Goal: Information Seeking & Learning: Learn about a topic

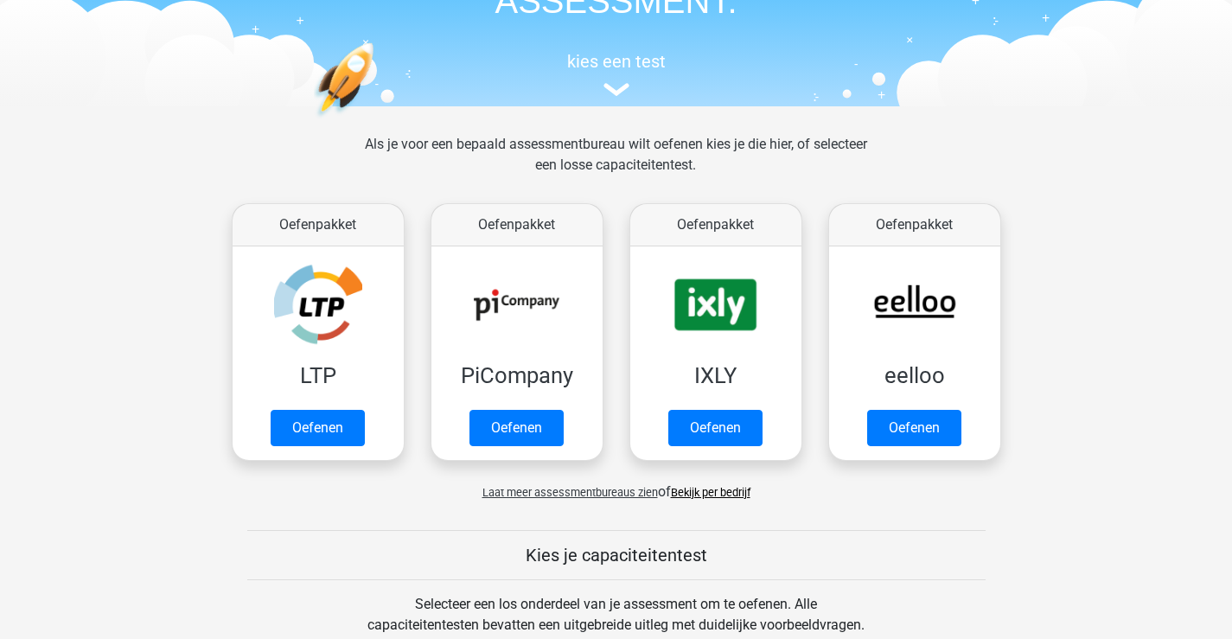
scroll to position [142, 0]
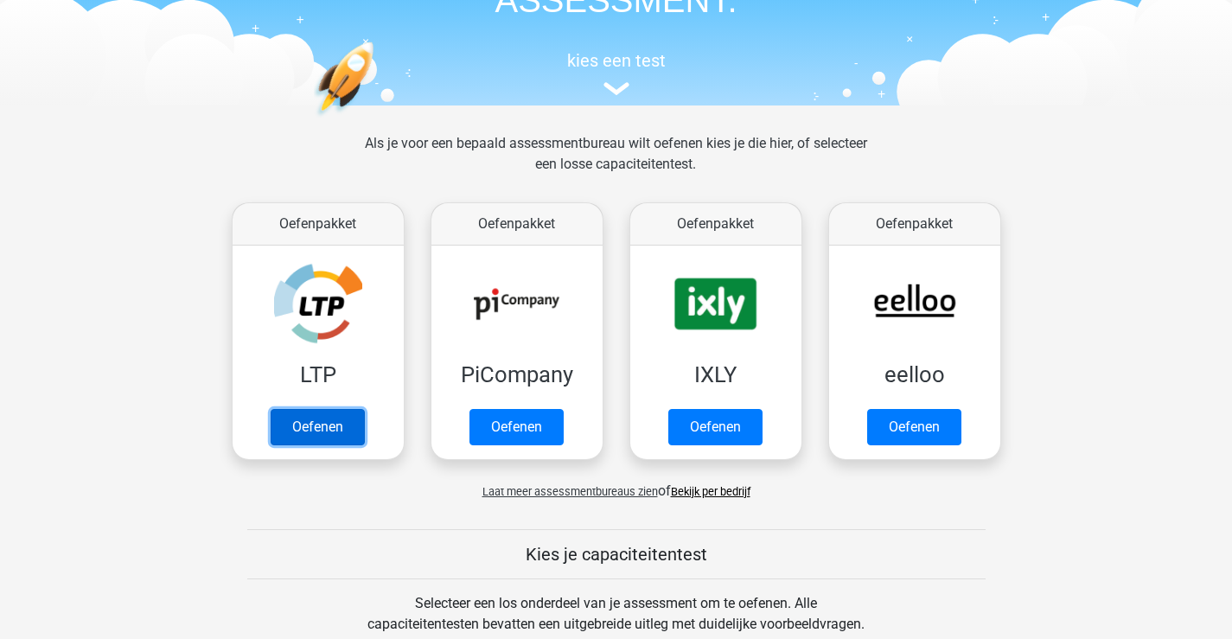
click at [334, 432] on link "Oefenen" at bounding box center [318, 427] width 94 height 36
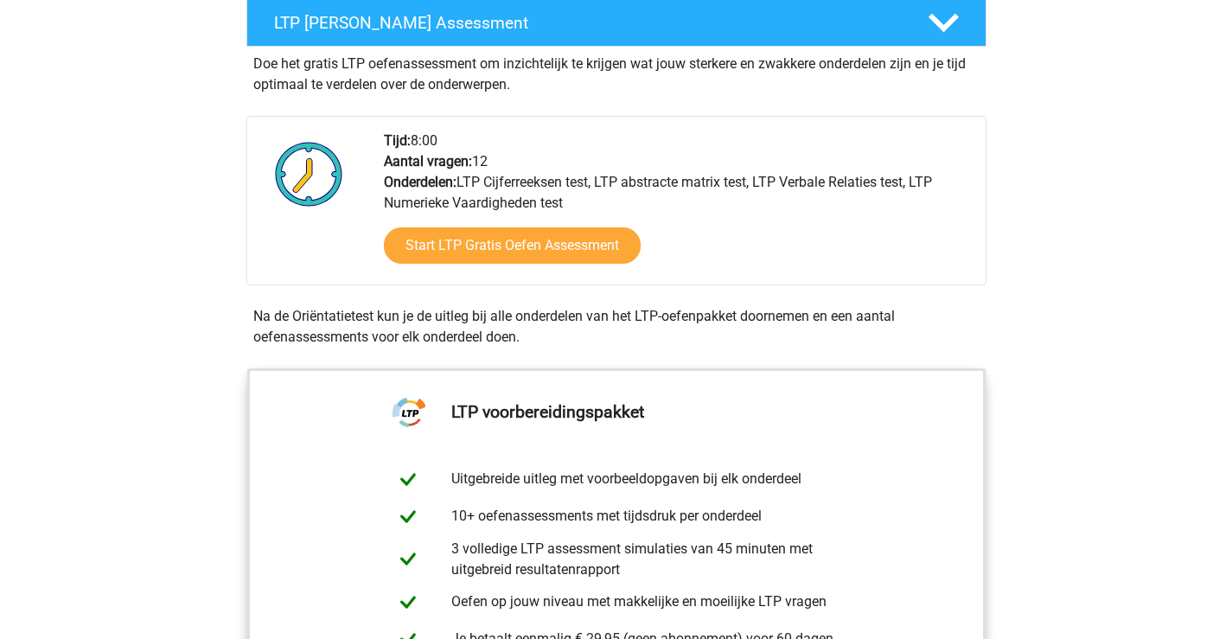
scroll to position [341, 0]
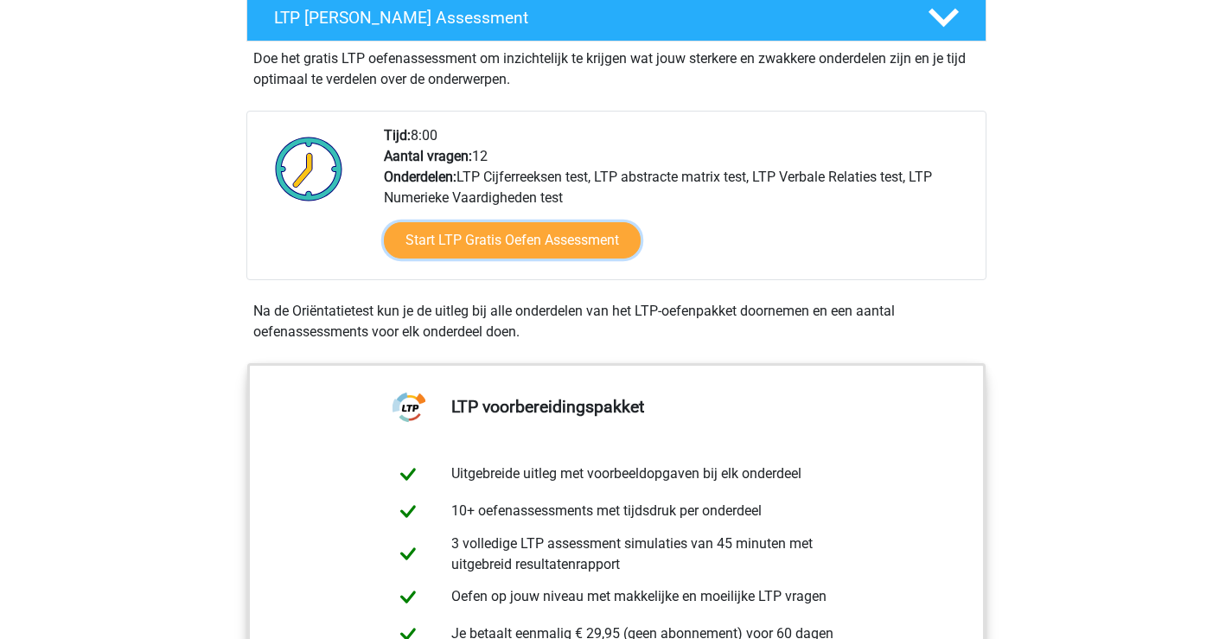
click at [595, 237] on link "Start LTP Gratis Oefen Assessment" at bounding box center [512, 240] width 257 height 36
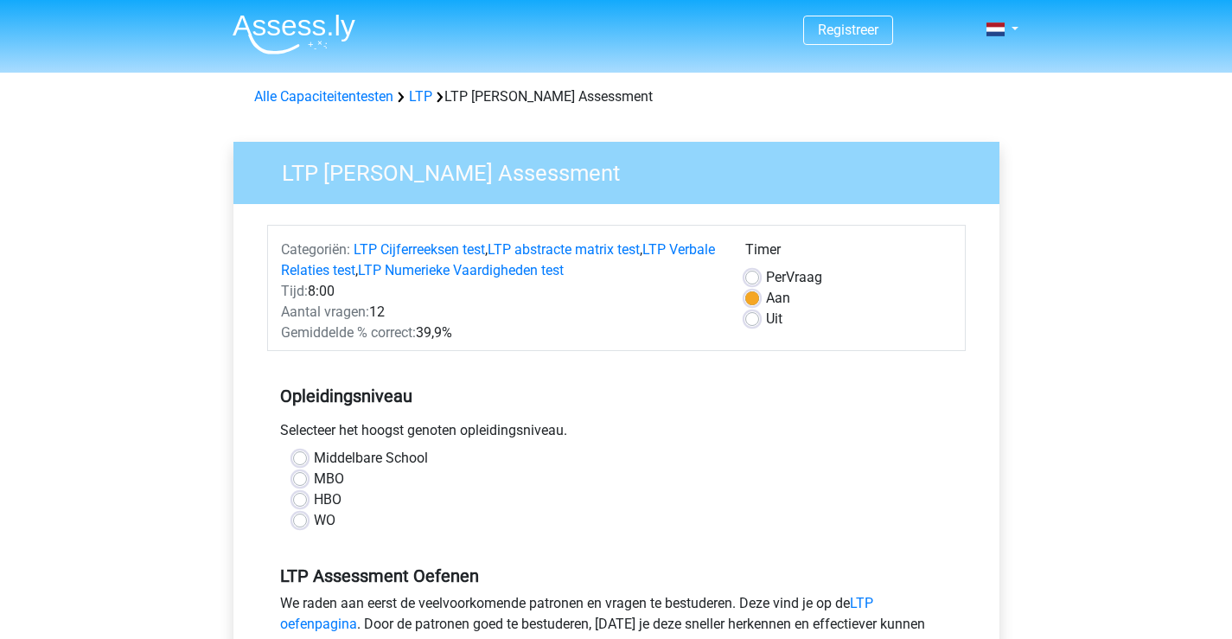
click at [314, 483] on label "MBO" at bounding box center [329, 479] width 30 height 21
click at [303, 483] on input "MBO" at bounding box center [300, 477] width 14 height 17
radio input "true"
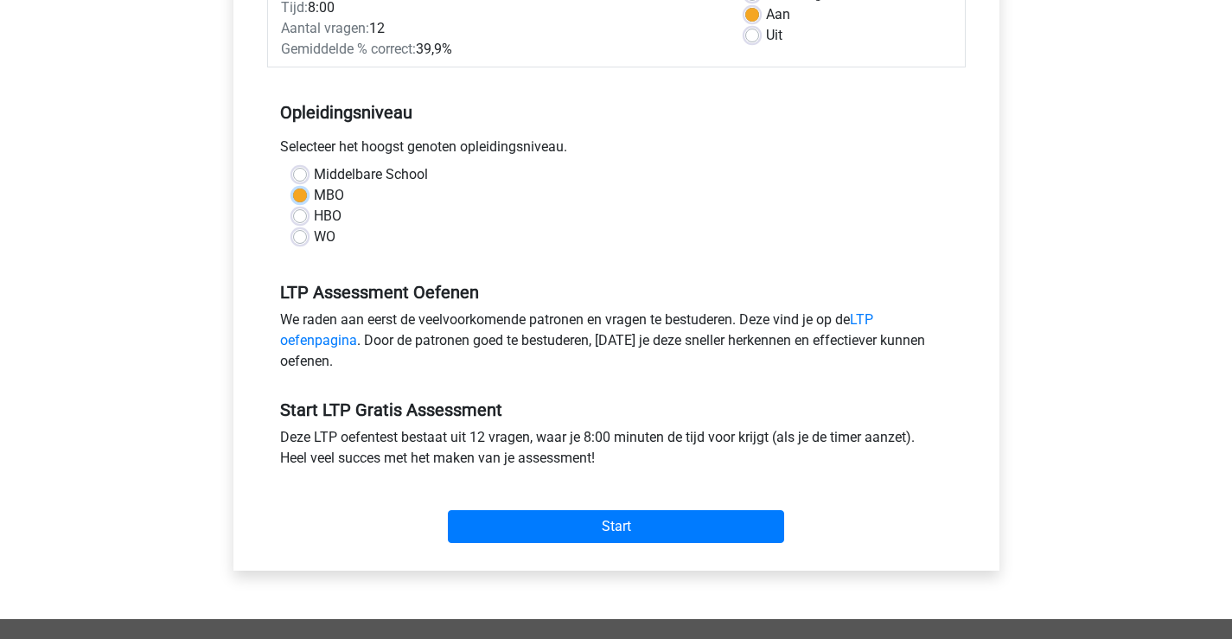
scroll to position [285, 0]
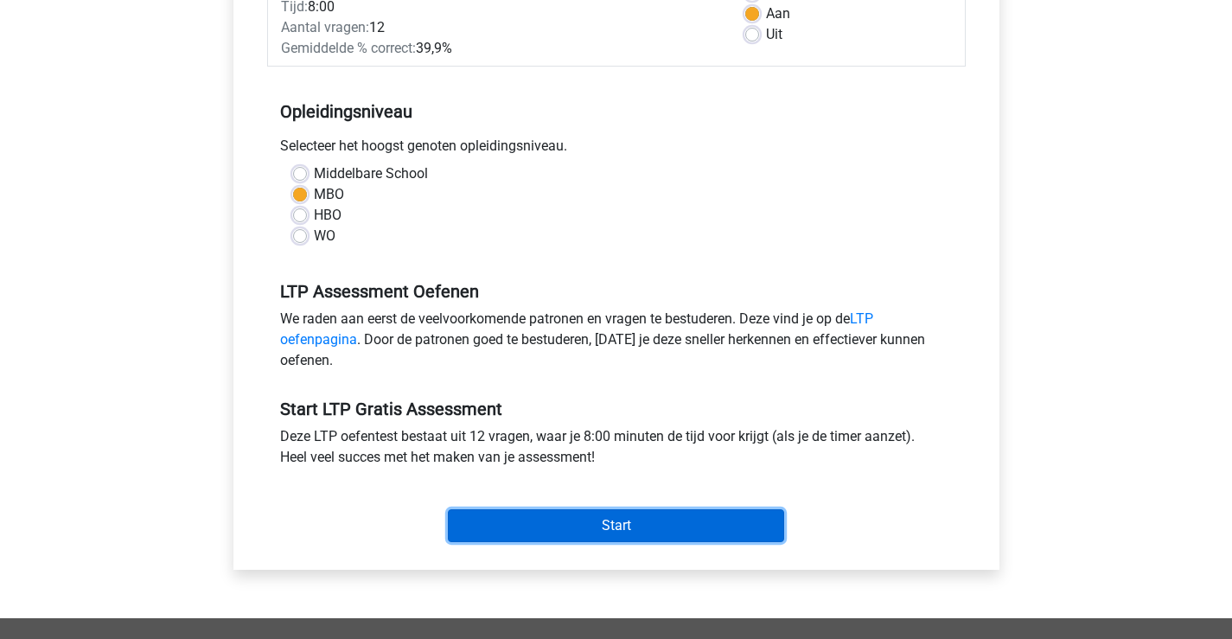
click at [617, 518] on input "Start" at bounding box center [616, 525] width 336 height 33
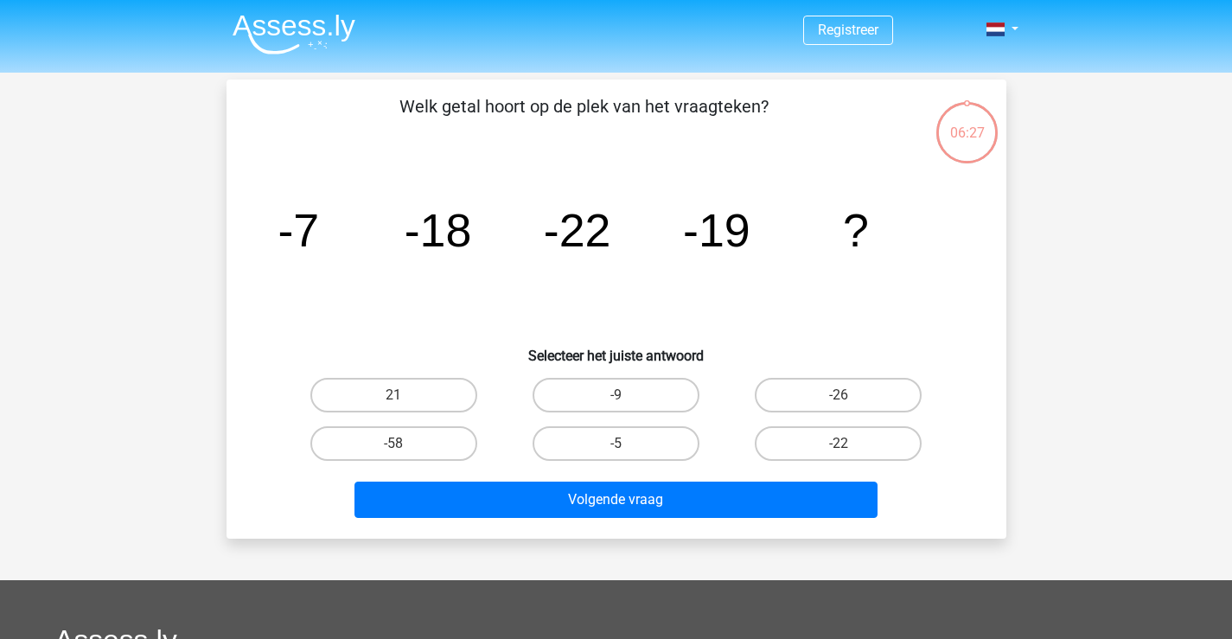
click at [630, 444] on label "-5" at bounding box center [616, 443] width 167 height 35
click at [627, 444] on input "-5" at bounding box center [621, 449] width 11 height 11
radio input "true"
click at [642, 388] on label "-9" at bounding box center [616, 395] width 167 height 35
click at [627, 395] on input "-9" at bounding box center [621, 400] width 11 height 11
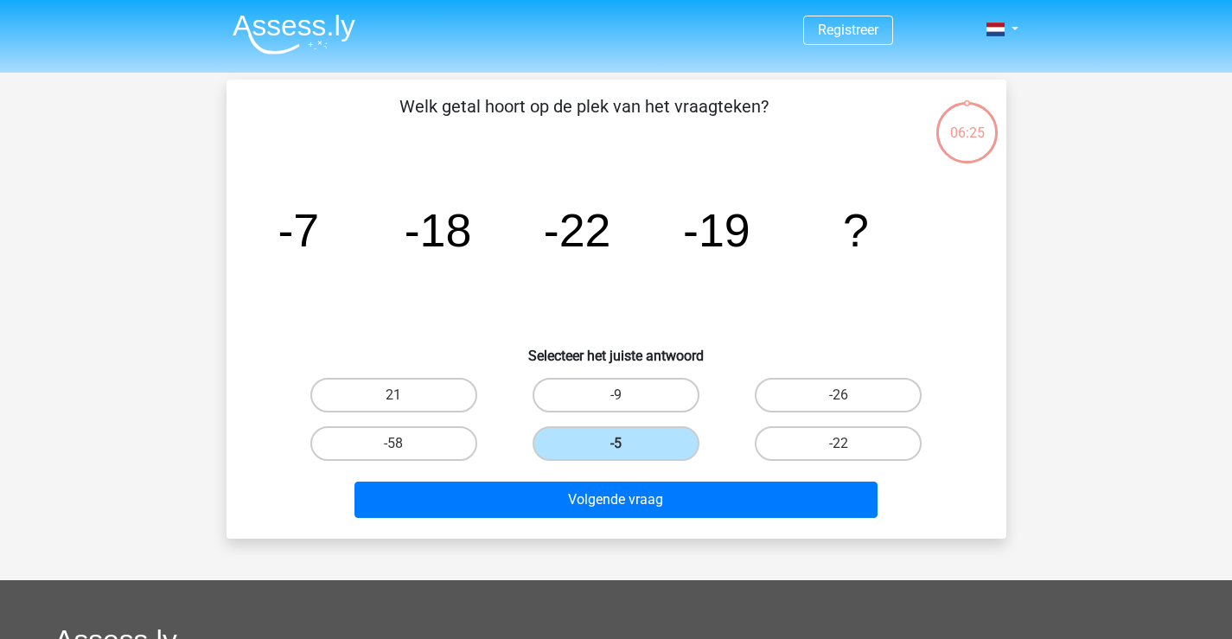
radio input "true"
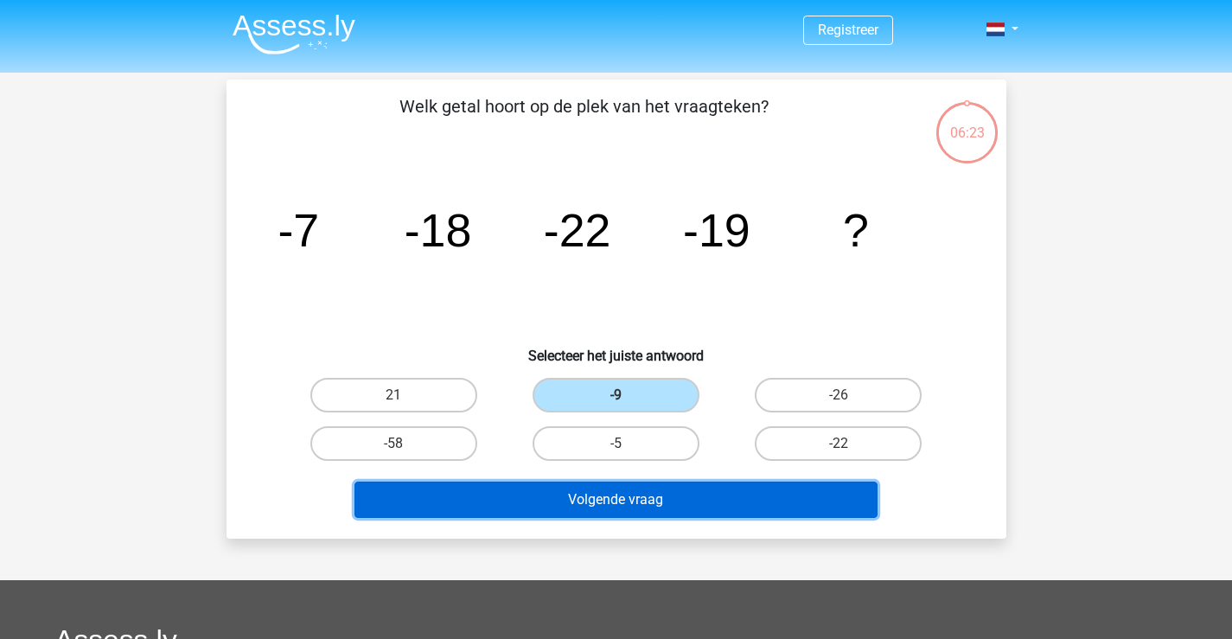
click at [647, 498] on button "Volgende vraag" at bounding box center [616, 500] width 523 height 36
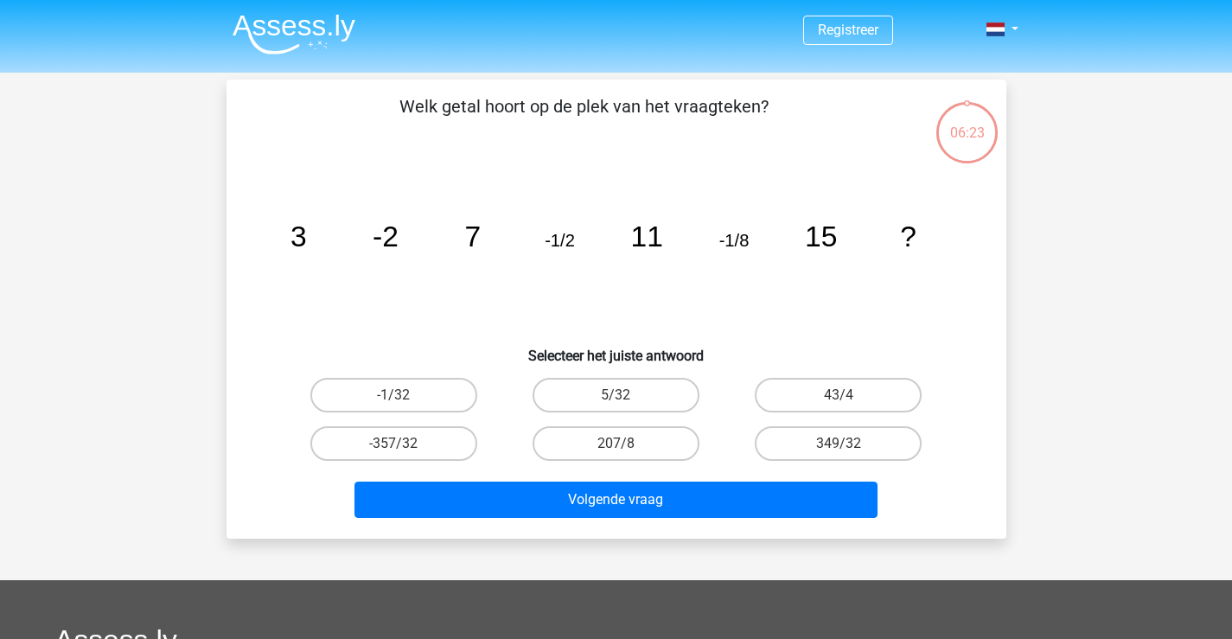
scroll to position [80, 0]
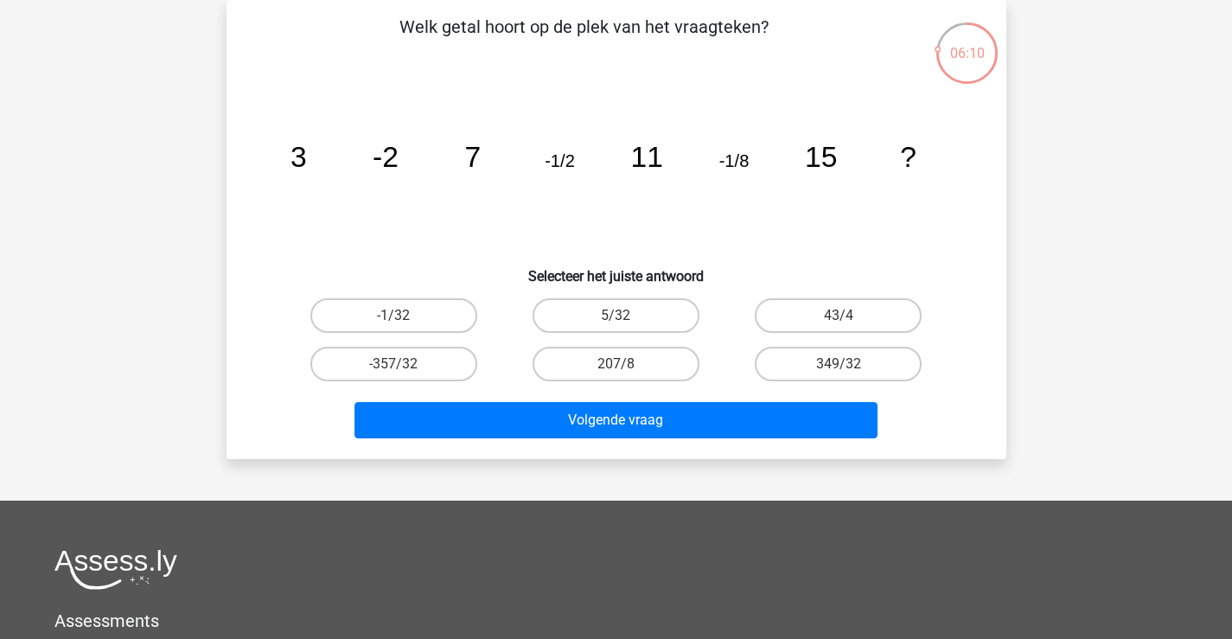
click at [576, 317] on label "5/32" at bounding box center [616, 315] width 167 height 35
click at [616, 317] on input "5/32" at bounding box center [621, 321] width 11 height 11
radio input "true"
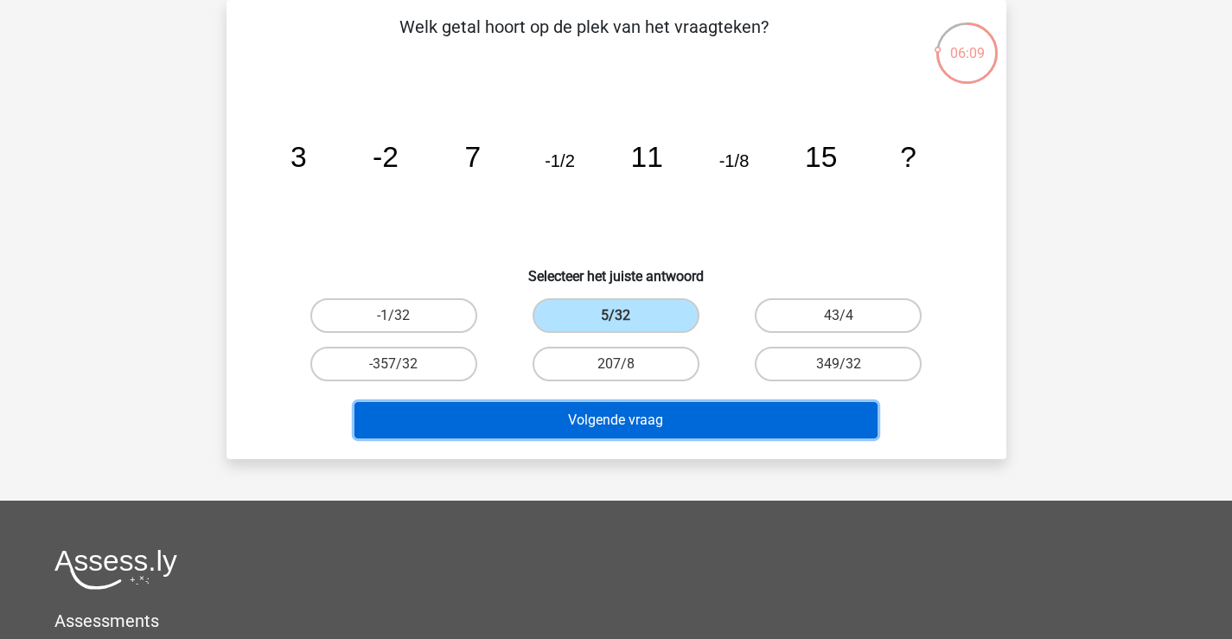
click at [614, 432] on button "Volgende vraag" at bounding box center [616, 420] width 523 height 36
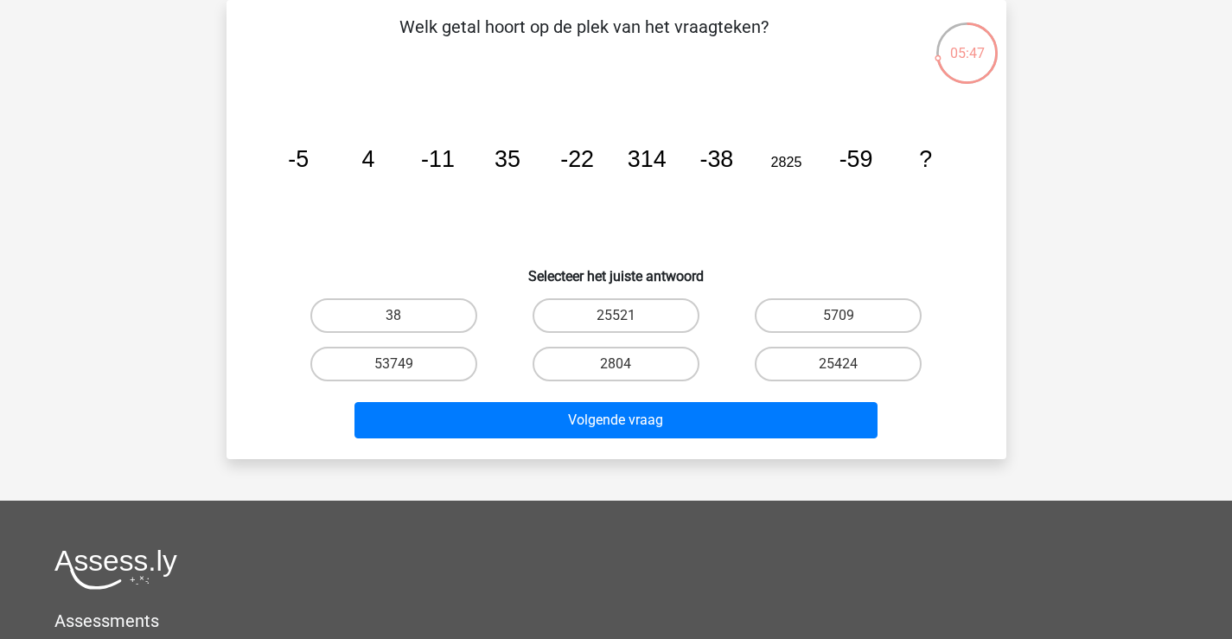
click at [623, 316] on input "25521" at bounding box center [621, 321] width 11 height 11
radio input "true"
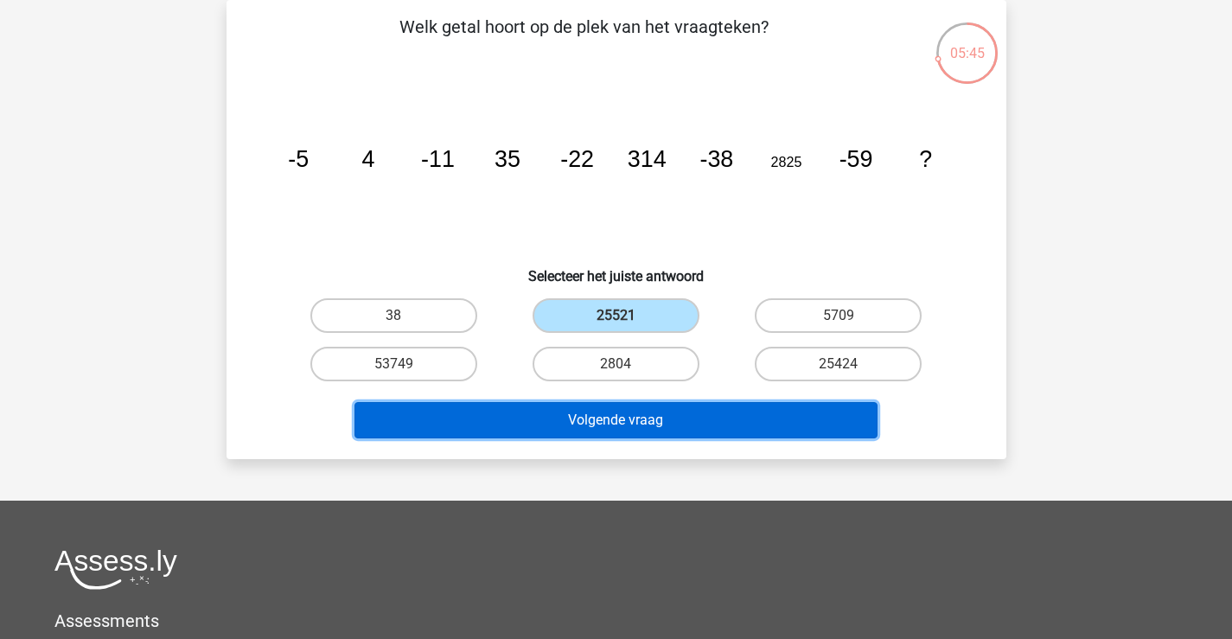
click at [617, 415] on button "Volgende vraag" at bounding box center [616, 420] width 523 height 36
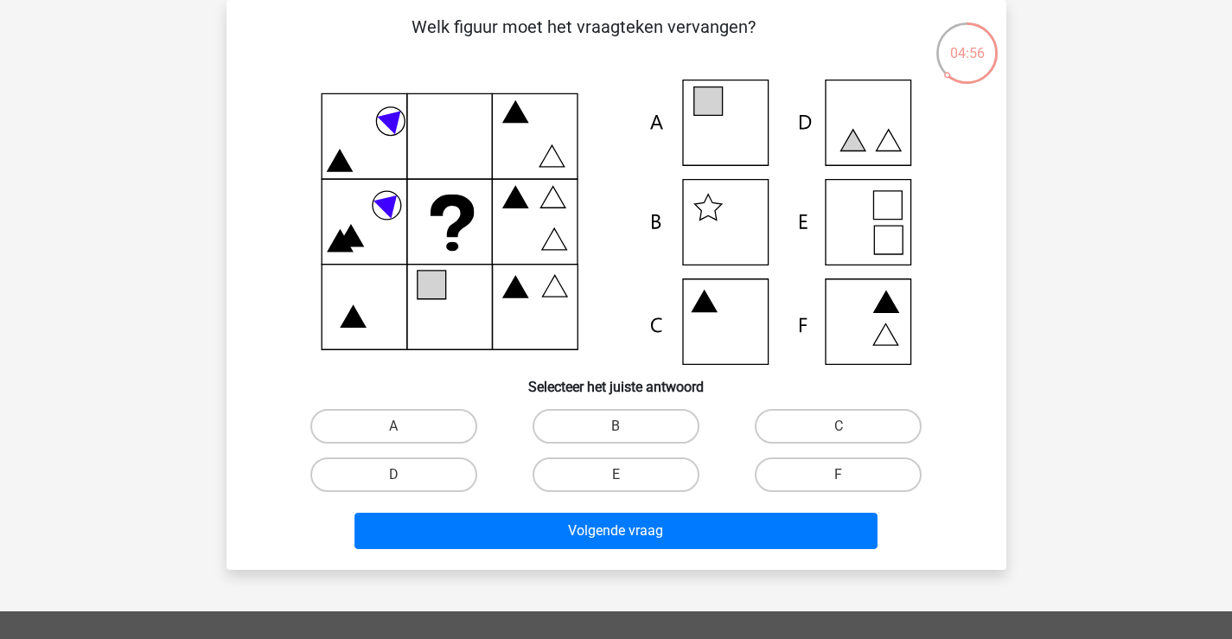
click at [610, 468] on label "E" at bounding box center [616, 474] width 167 height 35
click at [616, 475] on input "E" at bounding box center [621, 480] width 11 height 11
radio input "true"
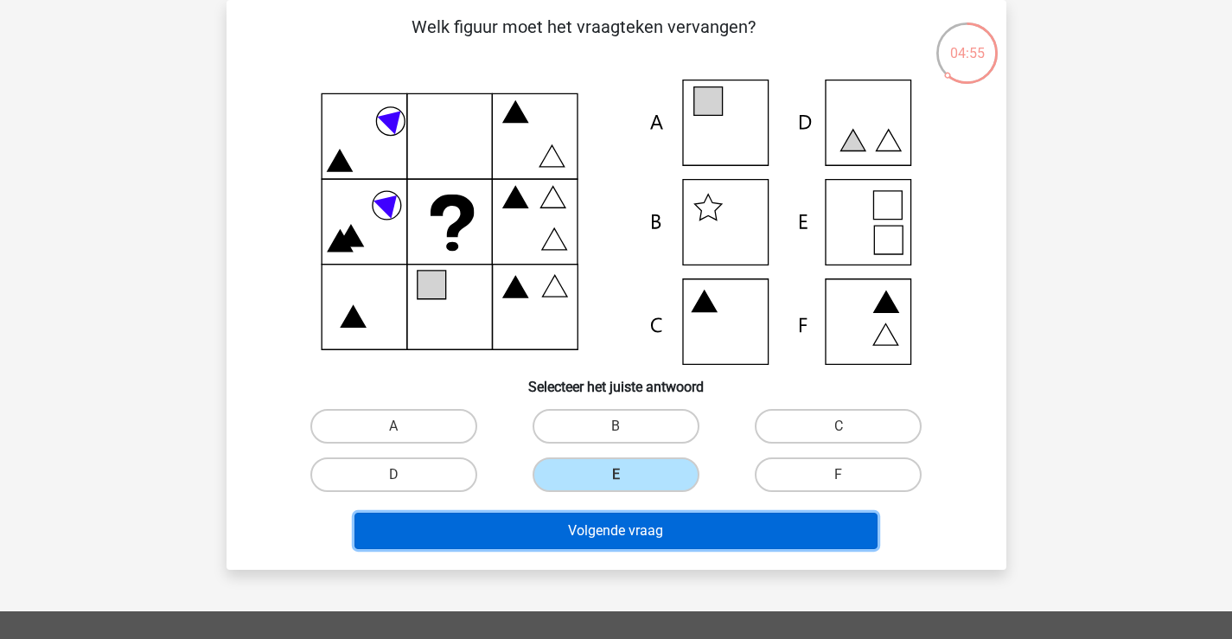
click at [614, 520] on button "Volgende vraag" at bounding box center [616, 531] width 523 height 36
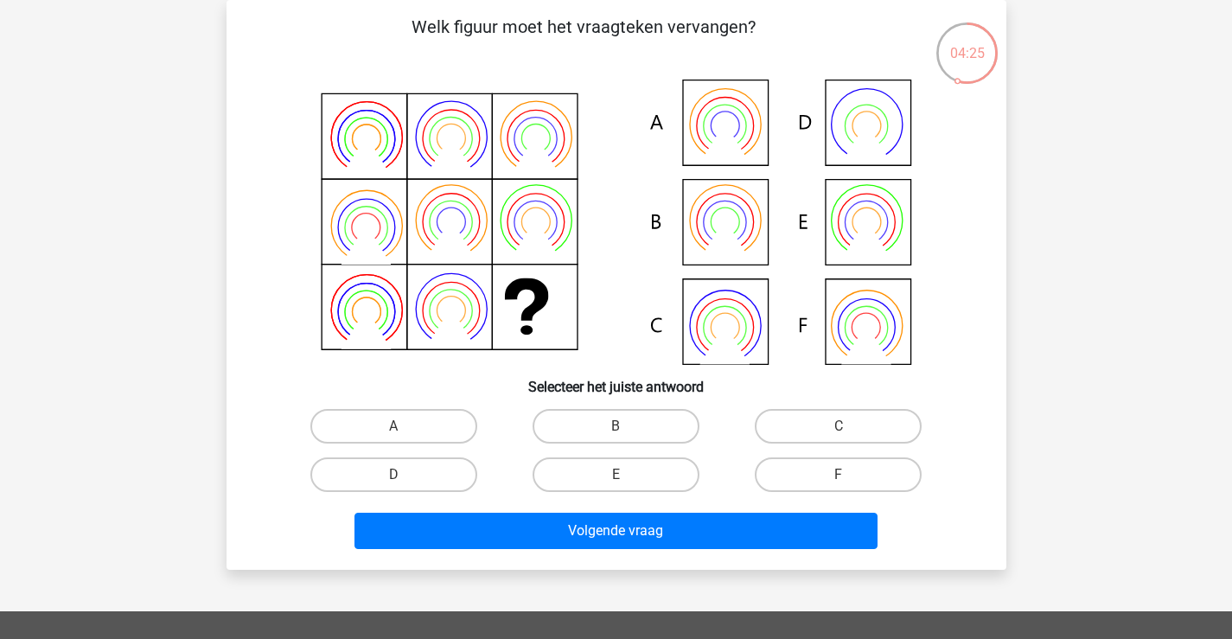
click at [571, 431] on label "B" at bounding box center [616, 426] width 167 height 35
click at [616, 431] on input "B" at bounding box center [621, 431] width 11 height 11
radio input "true"
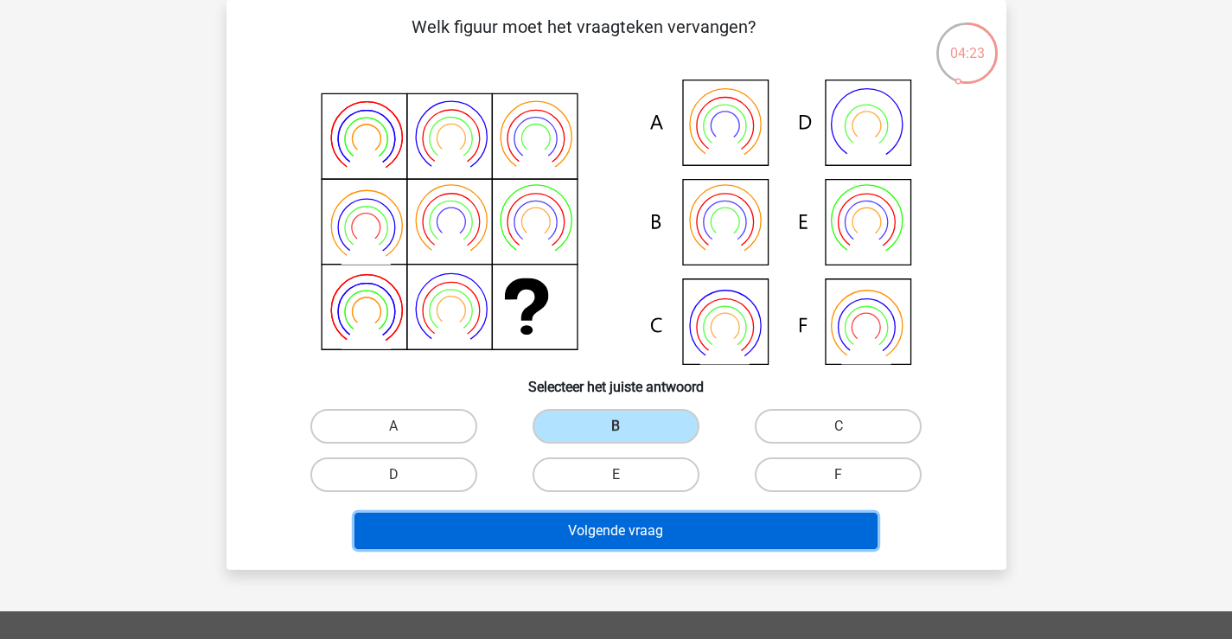
click at [602, 527] on button "Volgende vraag" at bounding box center [616, 531] width 523 height 36
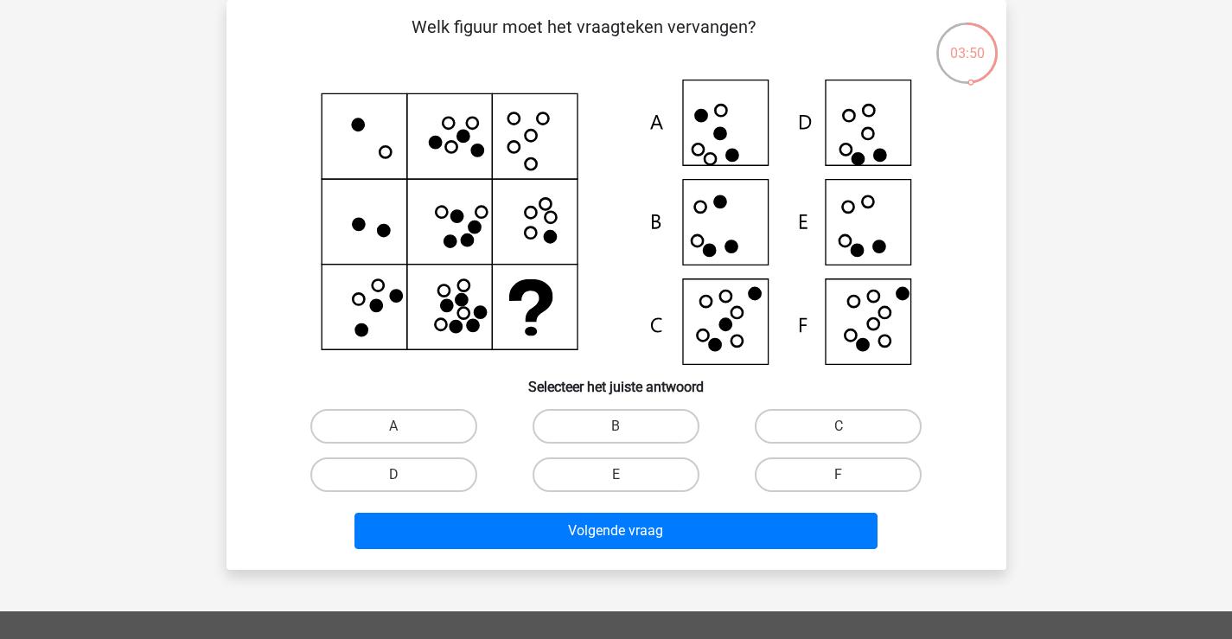
click at [794, 464] on label "F" at bounding box center [838, 474] width 167 height 35
click at [839, 475] on input "F" at bounding box center [844, 480] width 11 height 11
radio input "true"
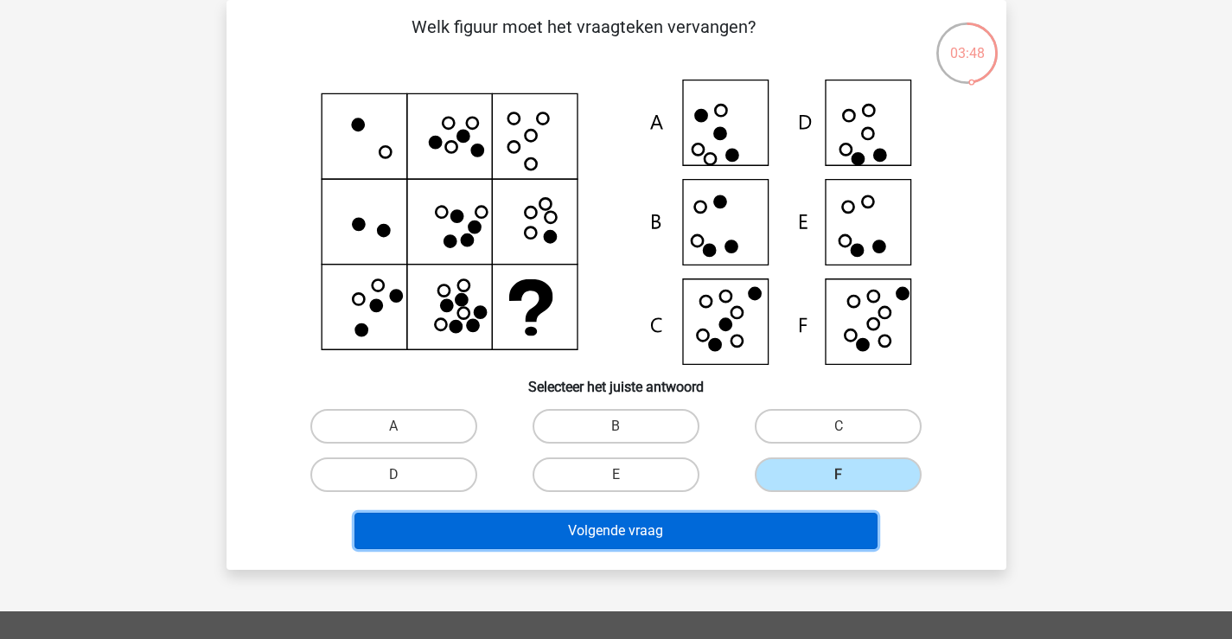
click at [727, 532] on button "Volgende vraag" at bounding box center [616, 531] width 523 height 36
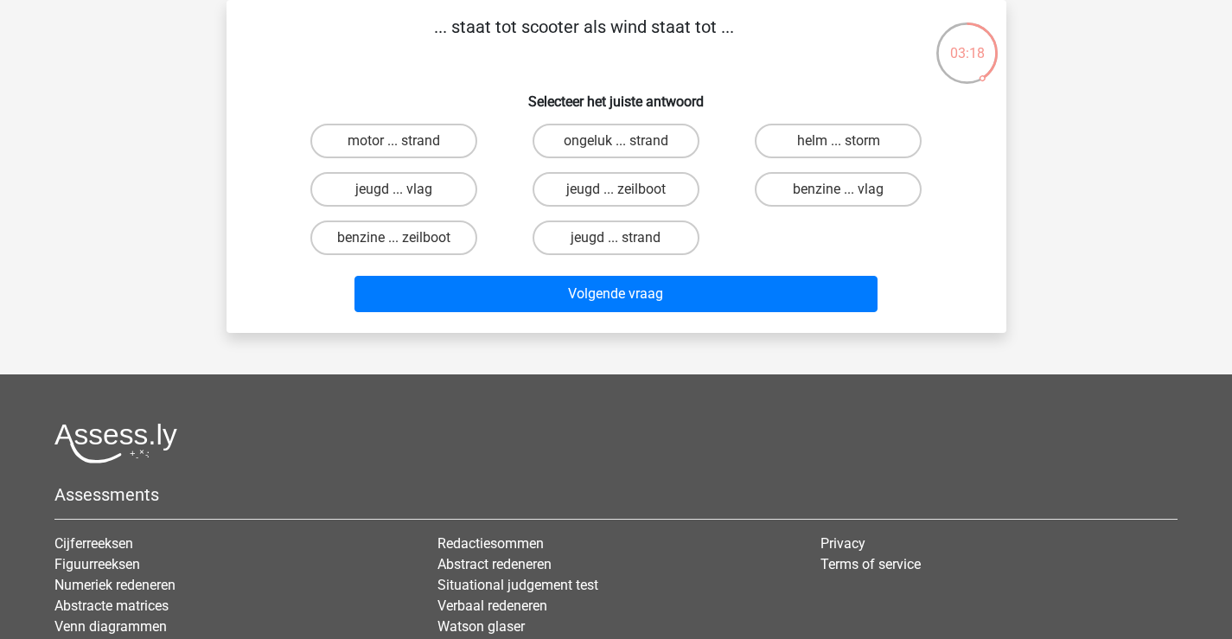
click at [630, 227] on label "jeugd ... strand" at bounding box center [616, 238] width 167 height 35
click at [627, 238] on input "jeugd ... strand" at bounding box center [621, 243] width 11 height 11
radio input "true"
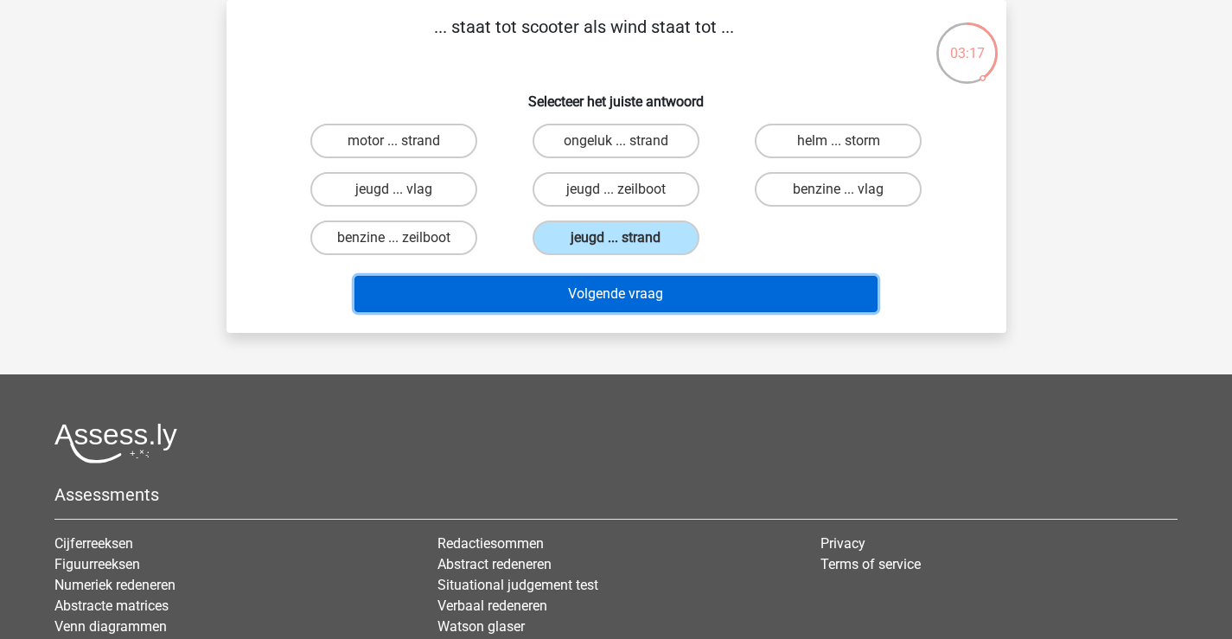
click at [637, 298] on button "Volgende vraag" at bounding box center [616, 294] width 523 height 36
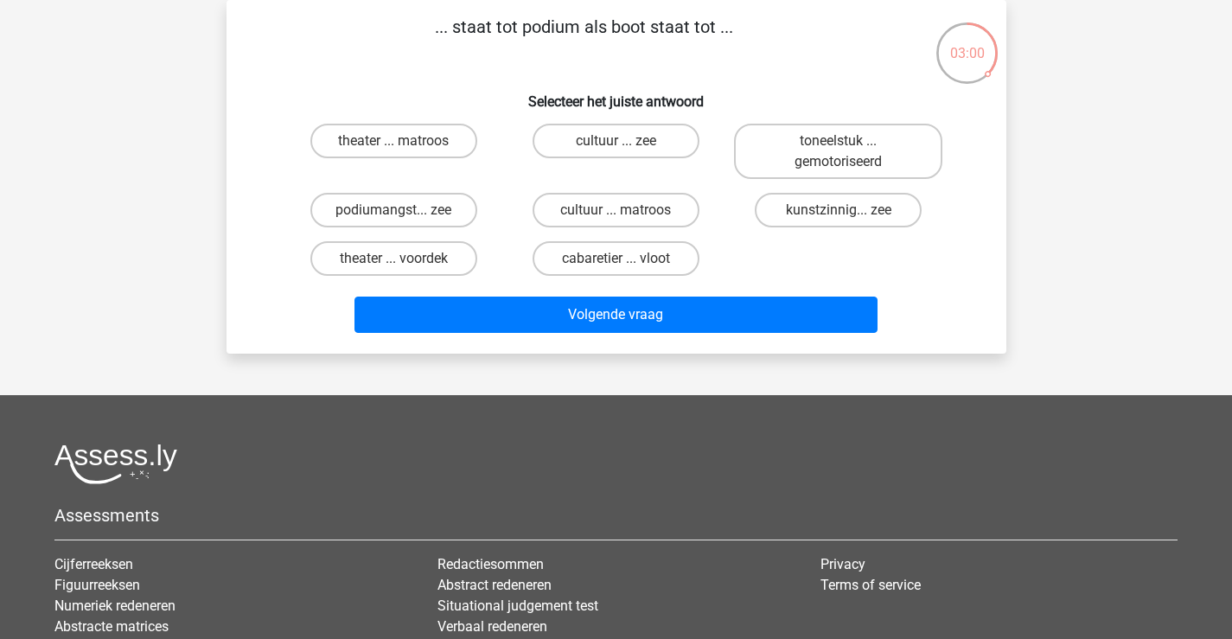
click at [645, 255] on label "cabaretier ... vloot" at bounding box center [616, 258] width 167 height 35
click at [627, 259] on input "cabaretier ... vloot" at bounding box center [621, 264] width 11 height 11
radio input "true"
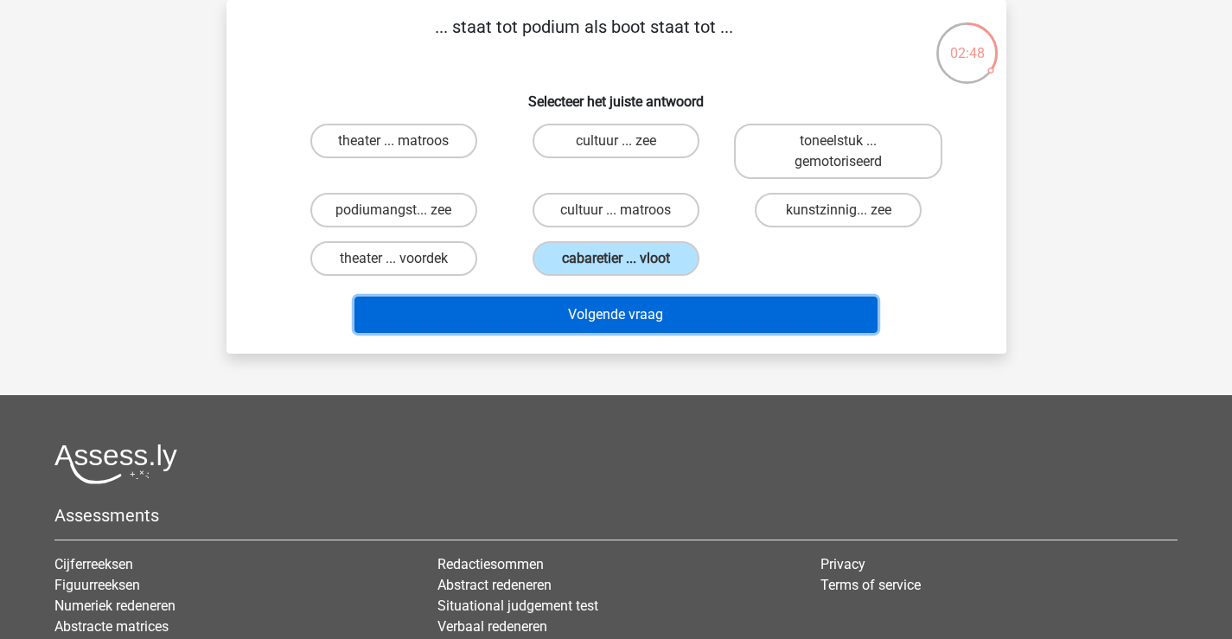
click at [667, 316] on button "Volgende vraag" at bounding box center [616, 315] width 523 height 36
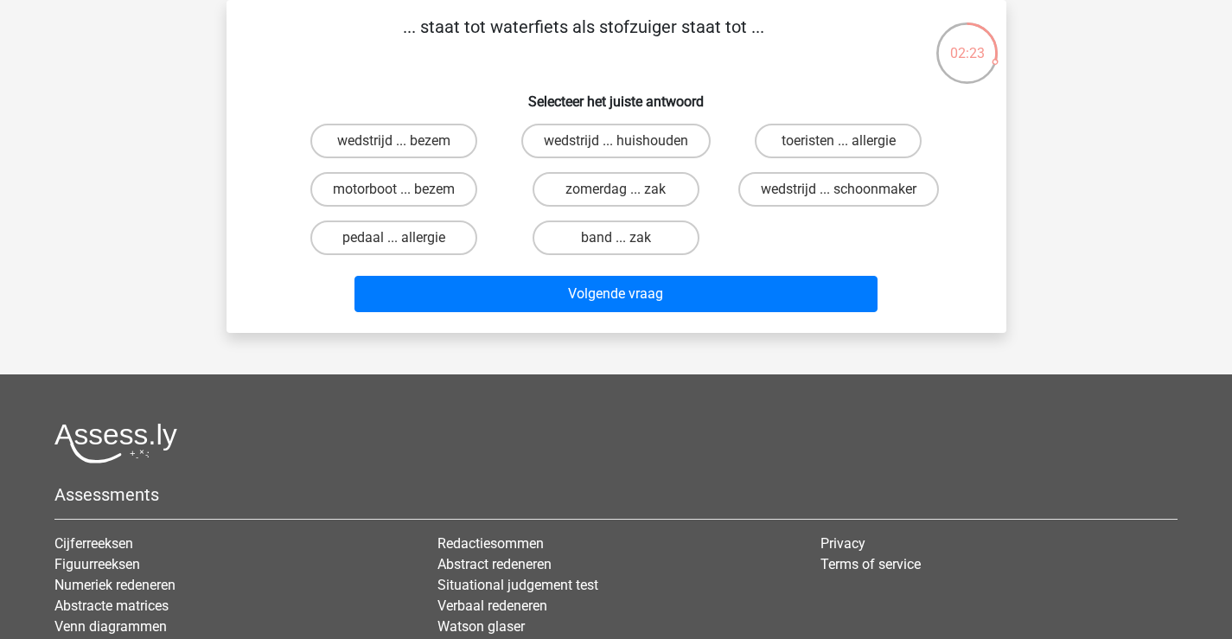
click at [437, 181] on label "motorboot ... bezem" at bounding box center [393, 189] width 167 height 35
click at [405, 189] on input "motorboot ... bezem" at bounding box center [398, 194] width 11 height 11
radio input "true"
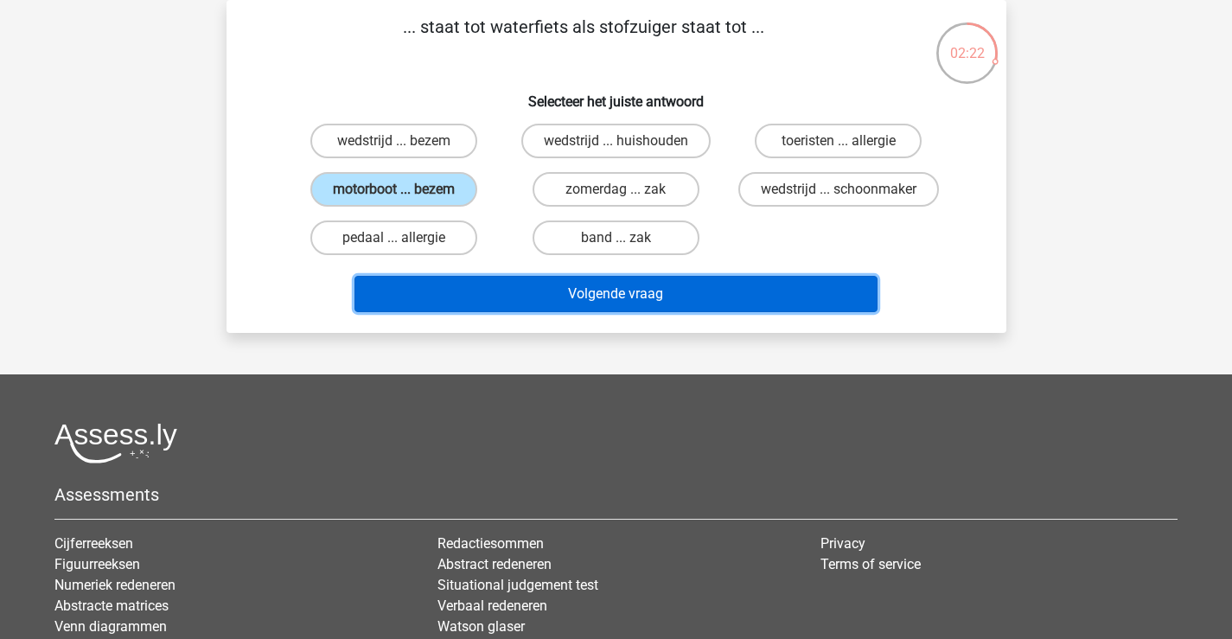
click at [563, 285] on button "Volgende vraag" at bounding box center [616, 294] width 523 height 36
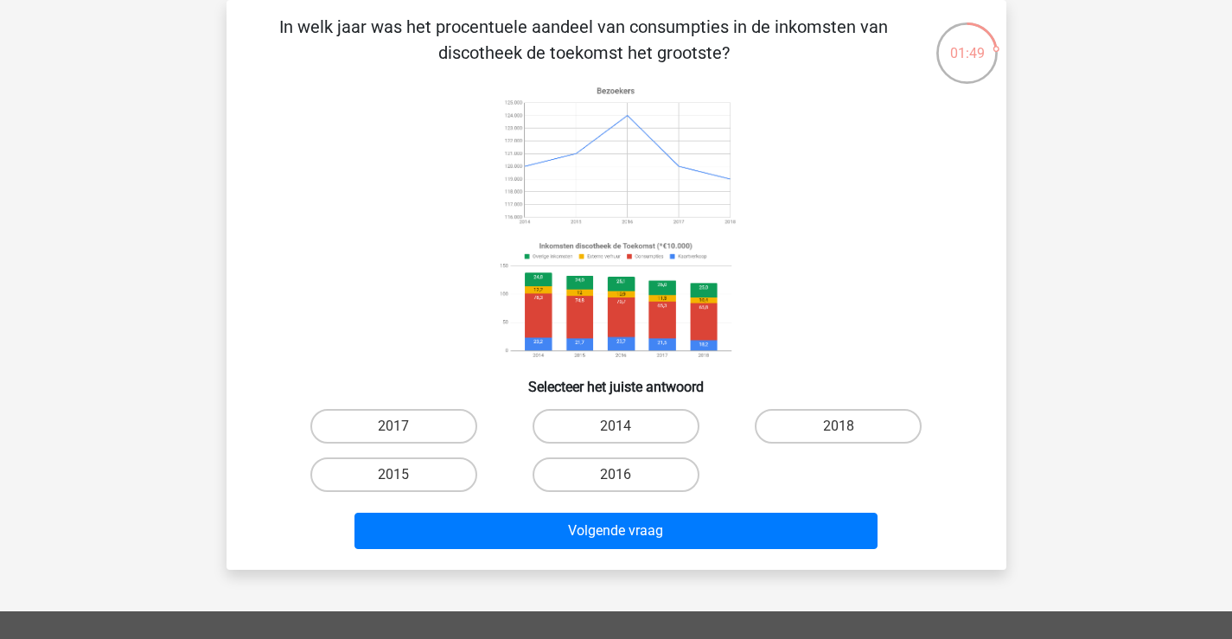
click at [640, 427] on label "2014" at bounding box center [616, 426] width 167 height 35
click at [627, 427] on input "2014" at bounding box center [621, 431] width 11 height 11
radio input "true"
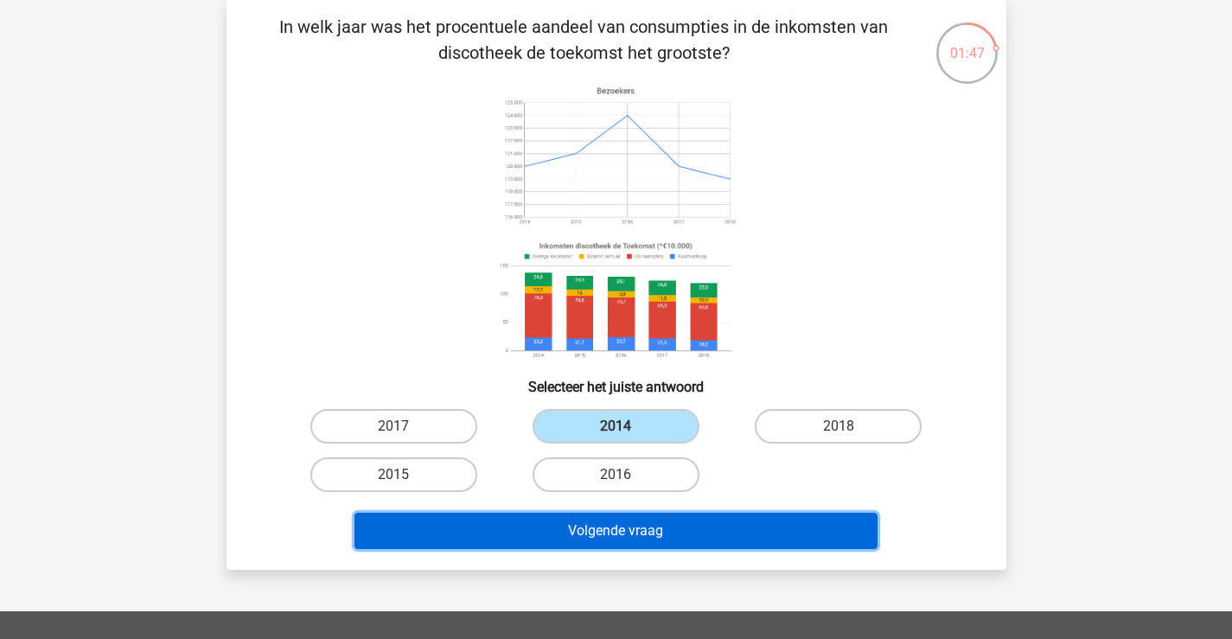
click at [758, 534] on button "Volgende vraag" at bounding box center [616, 531] width 523 height 36
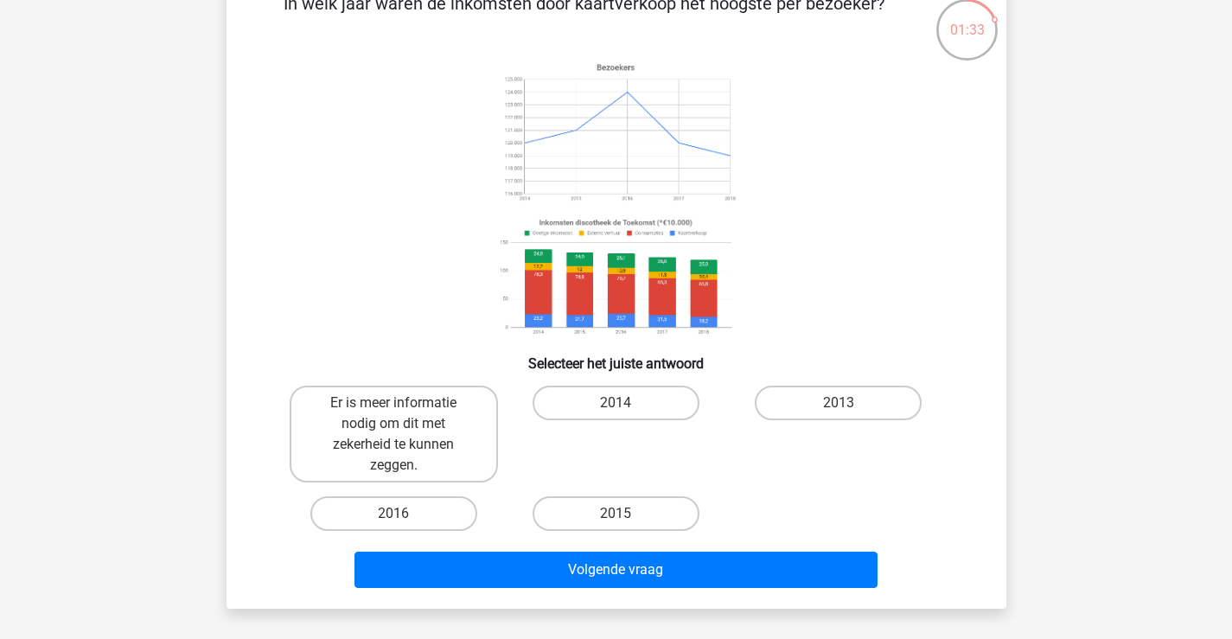
scroll to position [106, 0]
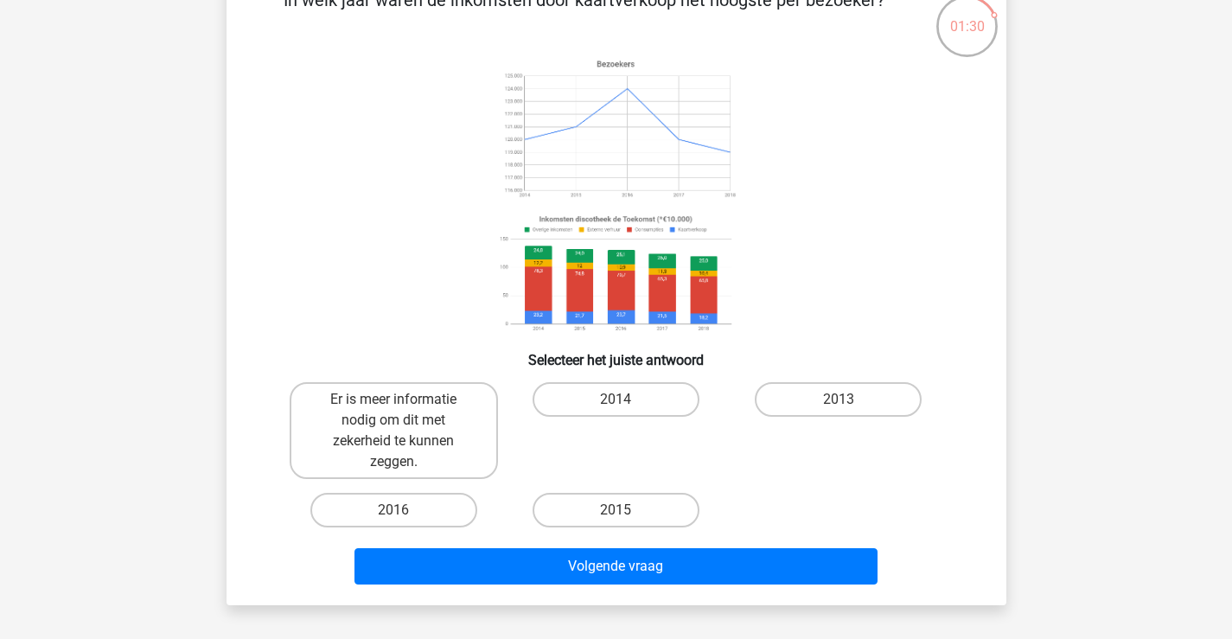
click at [641, 398] on label "2014" at bounding box center [616, 399] width 167 height 35
click at [627, 400] on input "2014" at bounding box center [621, 405] width 11 height 11
radio input "true"
click at [734, 562] on button "Volgende vraag" at bounding box center [616, 566] width 523 height 36
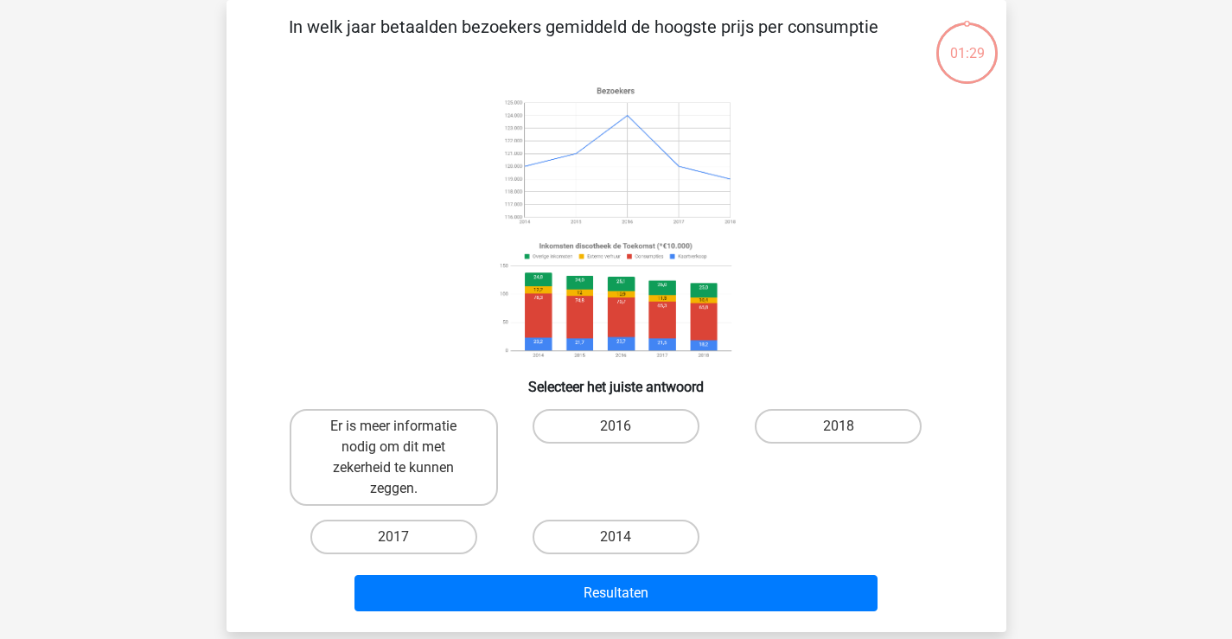
scroll to position [80, 0]
click at [630, 419] on label "2016" at bounding box center [616, 426] width 167 height 35
click at [627, 426] on input "2016" at bounding box center [621, 431] width 11 height 11
radio input "true"
click at [425, 465] on label "Er is meer informatie nodig om dit met zekerheid te kunnen zeggen." at bounding box center [394, 457] width 208 height 97
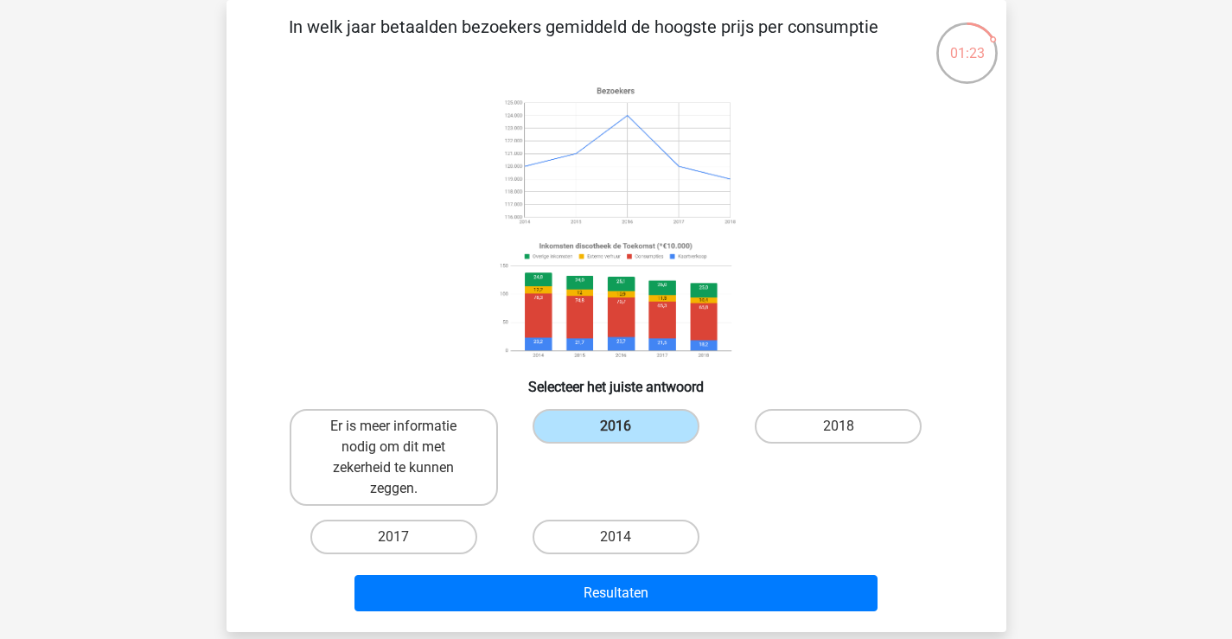
click at [405, 438] on input "Er is meer informatie nodig om dit met zekerheid te kunnen zeggen." at bounding box center [398, 431] width 11 height 11
radio input "true"
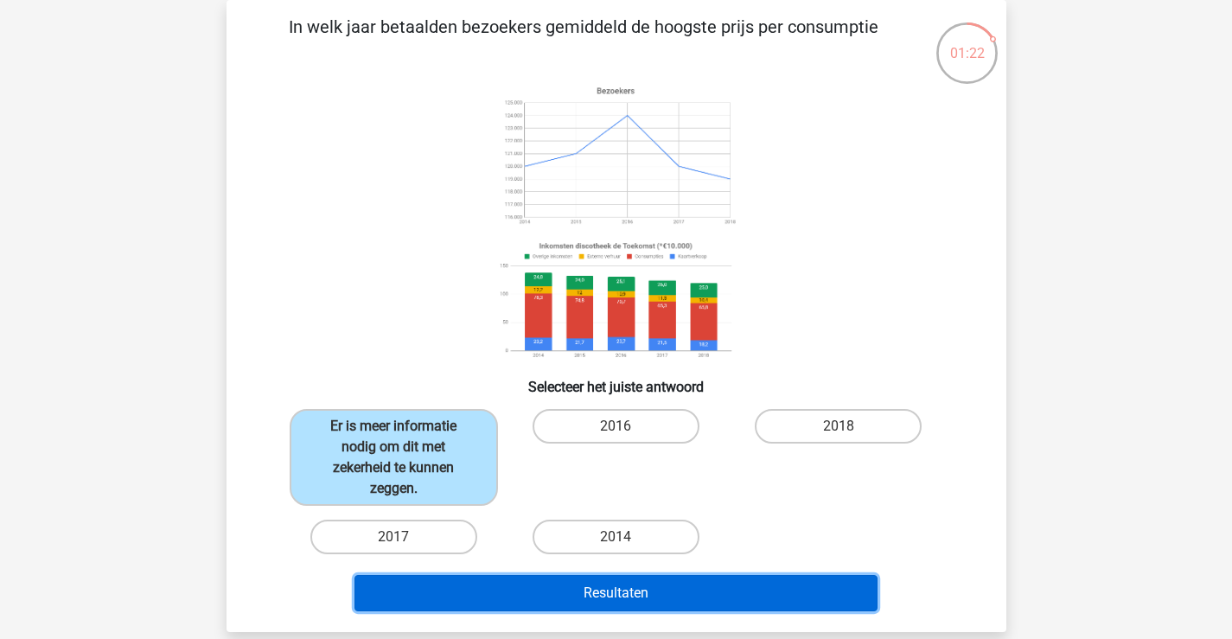
click at [738, 588] on button "Resultaten" at bounding box center [616, 593] width 523 height 36
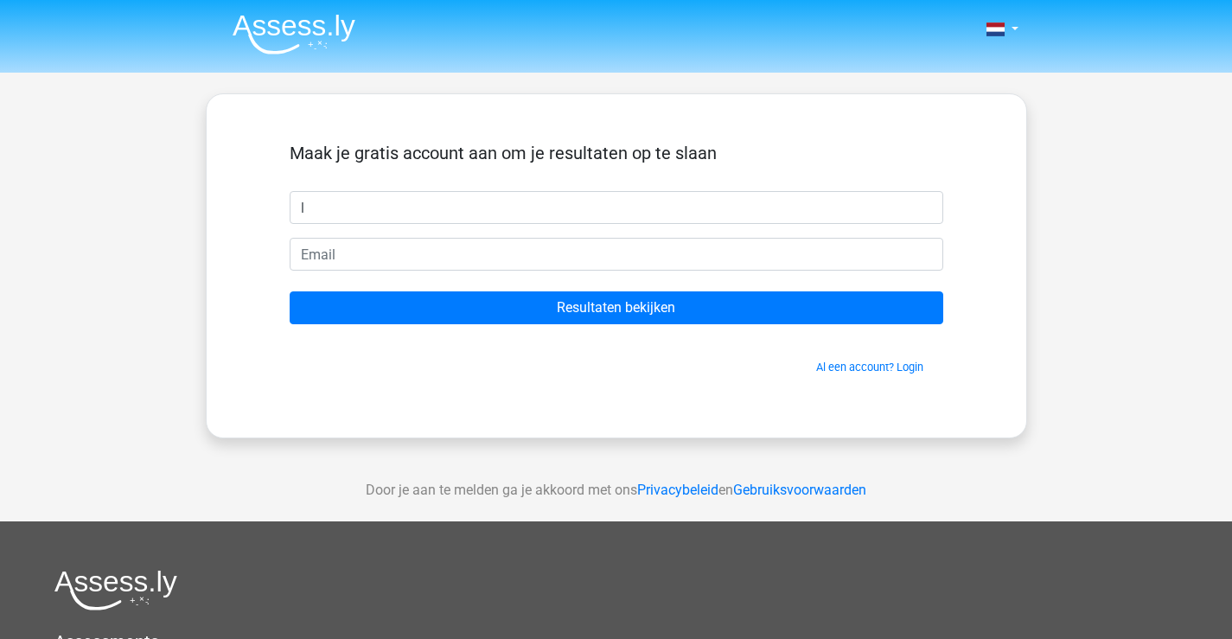
type input "l"
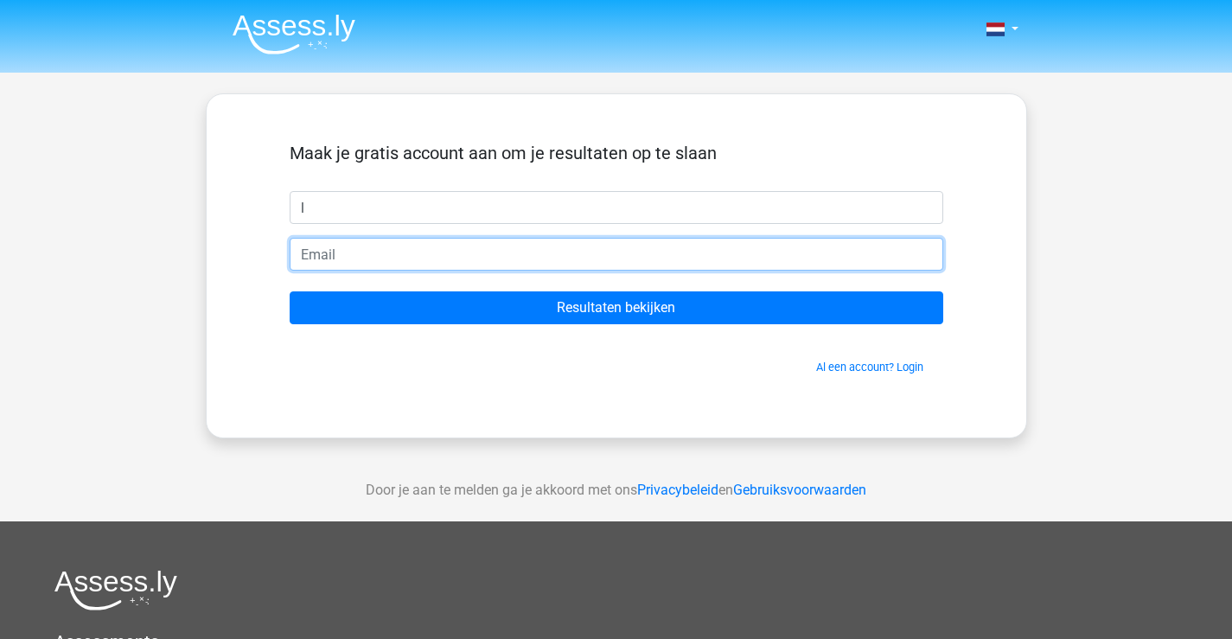
click at [318, 259] on input "email" at bounding box center [617, 254] width 654 height 33
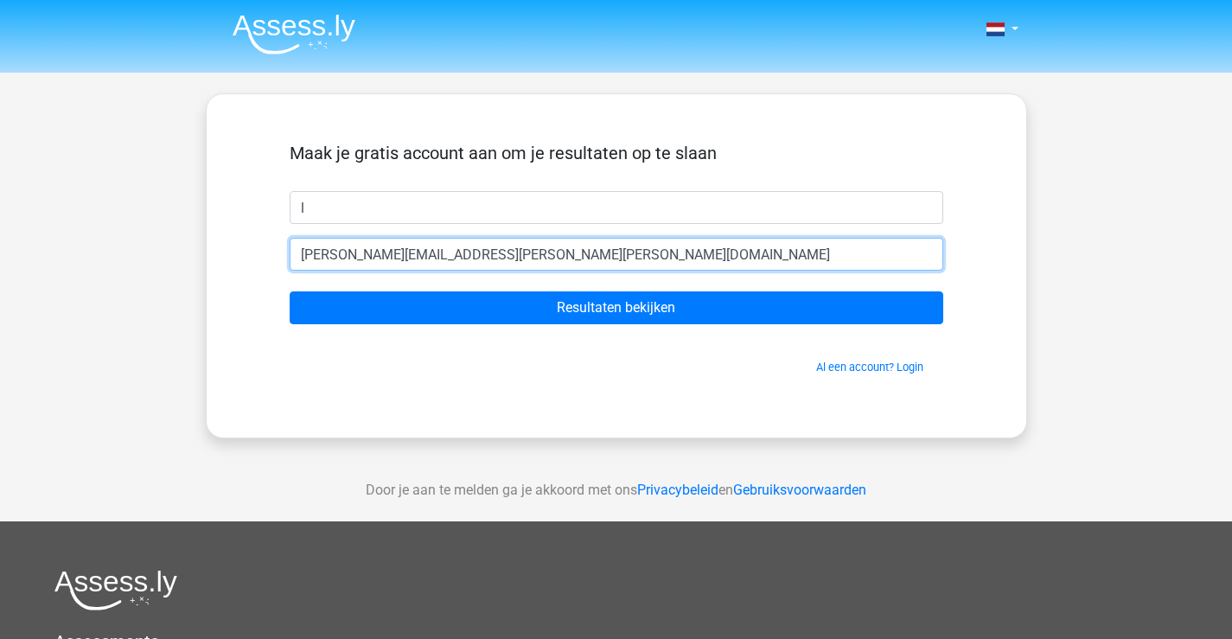
type input "lorenzo.koning@vr-rr.nl"
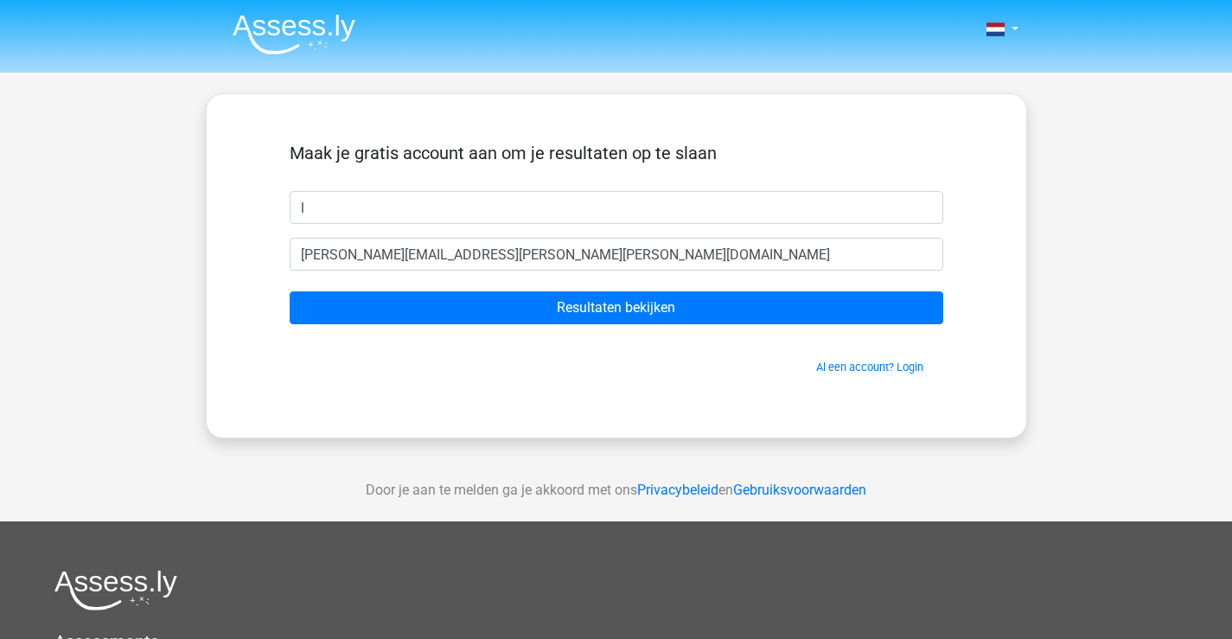
click at [864, 321] on input "Resultaten bekijken" at bounding box center [617, 307] width 654 height 33
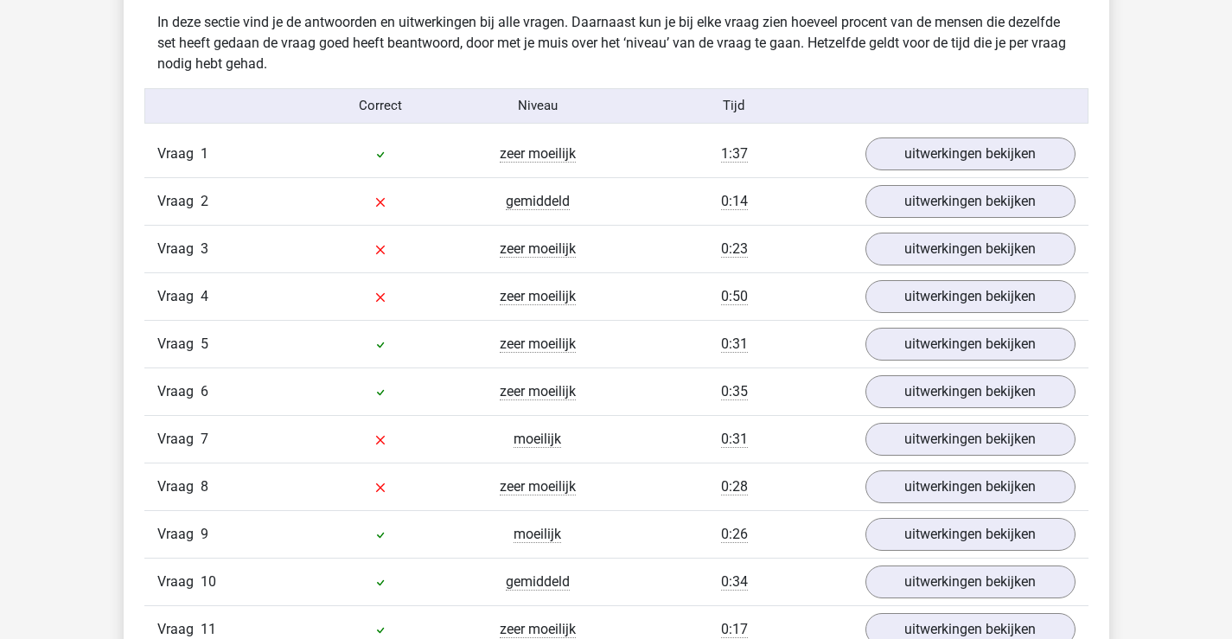
scroll to position [1849, 0]
click at [1026, 208] on link "uitwerkingen bekijken" at bounding box center [971, 201] width 210 height 33
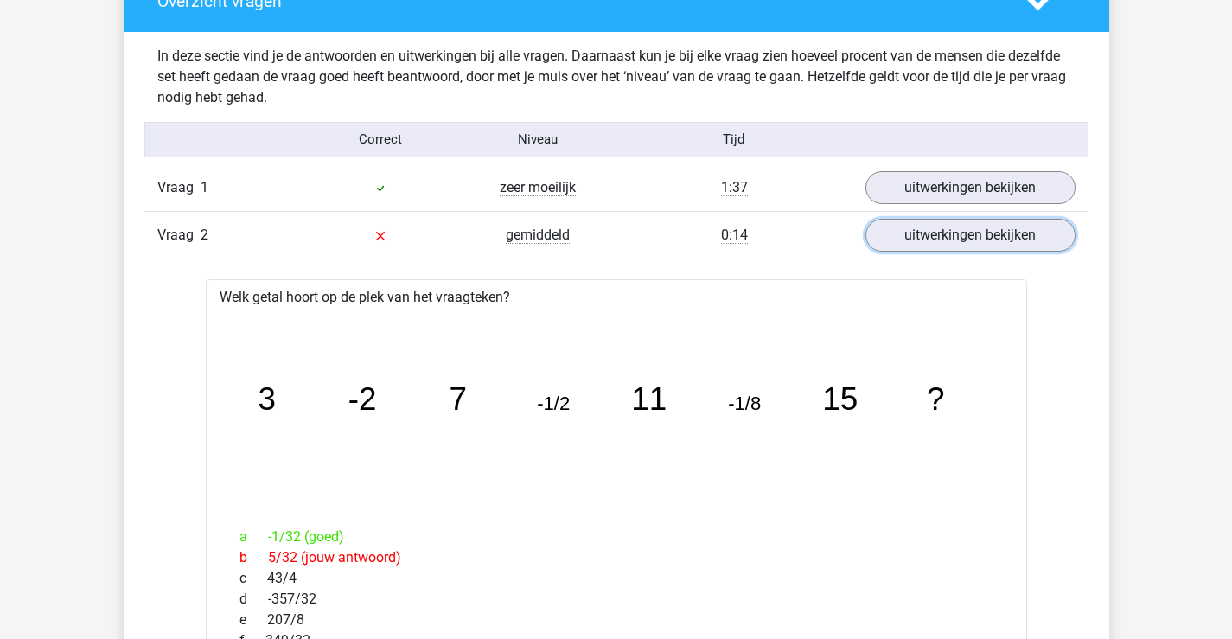
scroll to position [1815, 0]
click at [1026, 191] on link "uitwerkingen bekijken" at bounding box center [971, 187] width 210 height 33
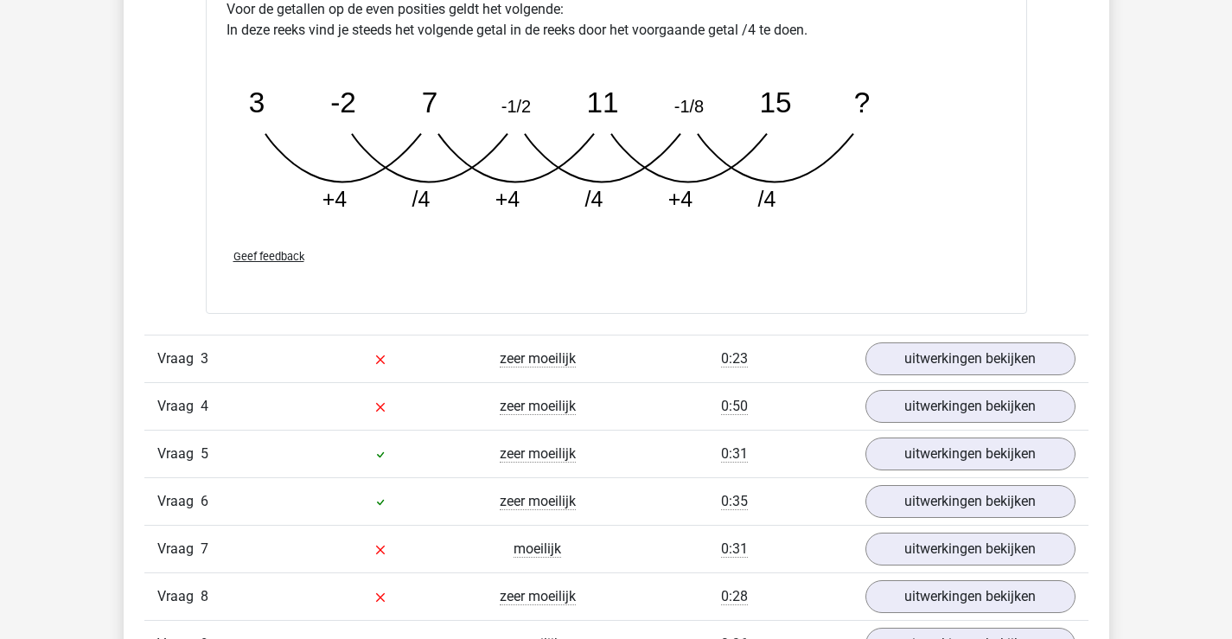
scroll to position [3464, 0]
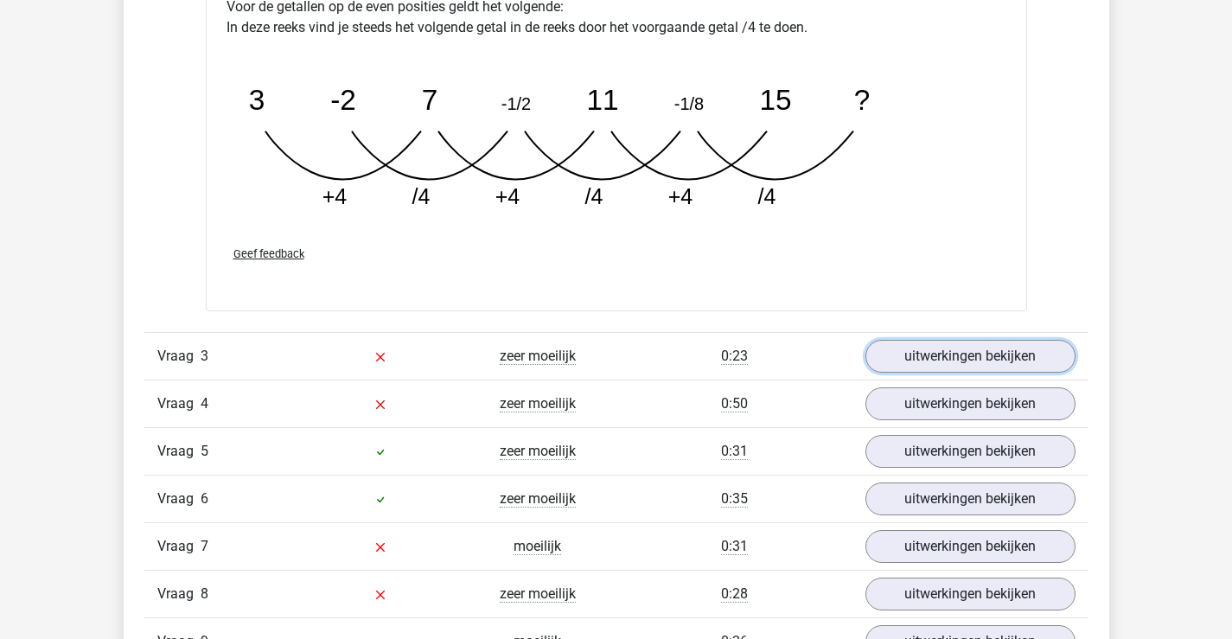
click at [1034, 365] on link "uitwerkingen bekijken" at bounding box center [971, 356] width 210 height 33
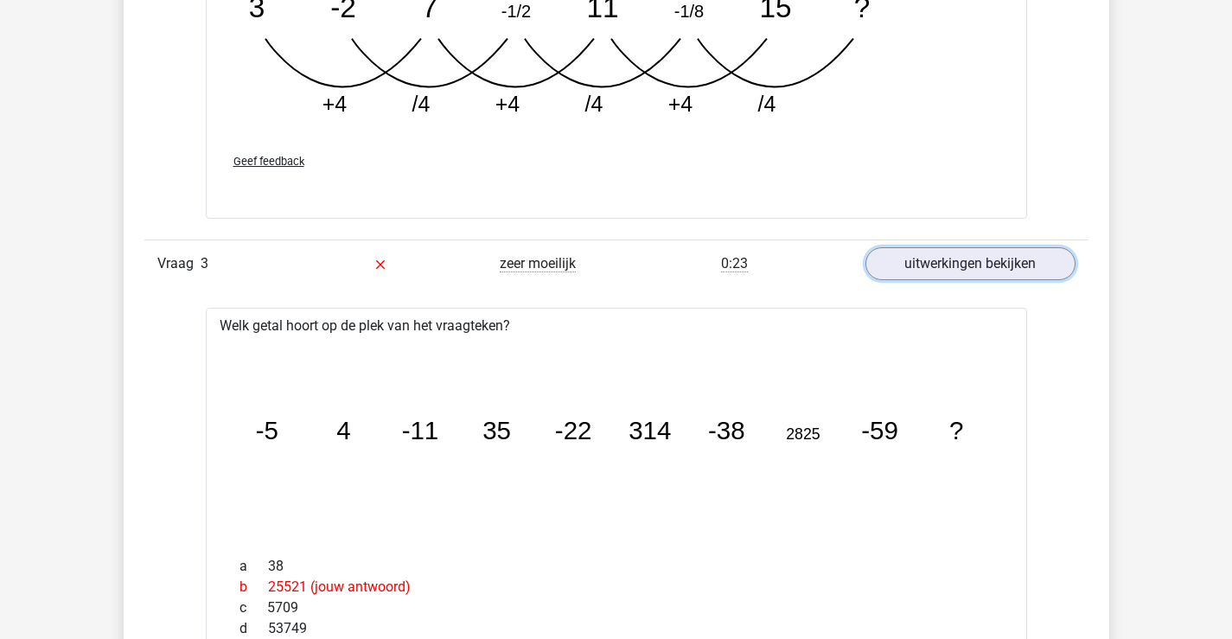
scroll to position [3552, 0]
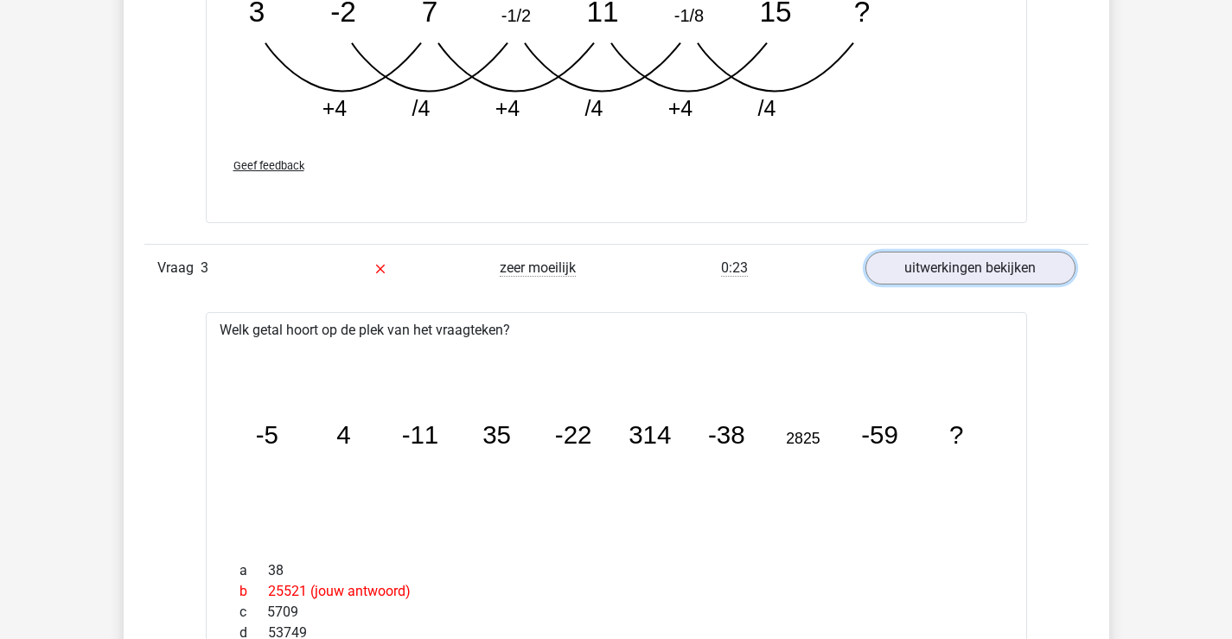
click at [1046, 277] on link "uitwerkingen bekijken" at bounding box center [971, 268] width 210 height 33
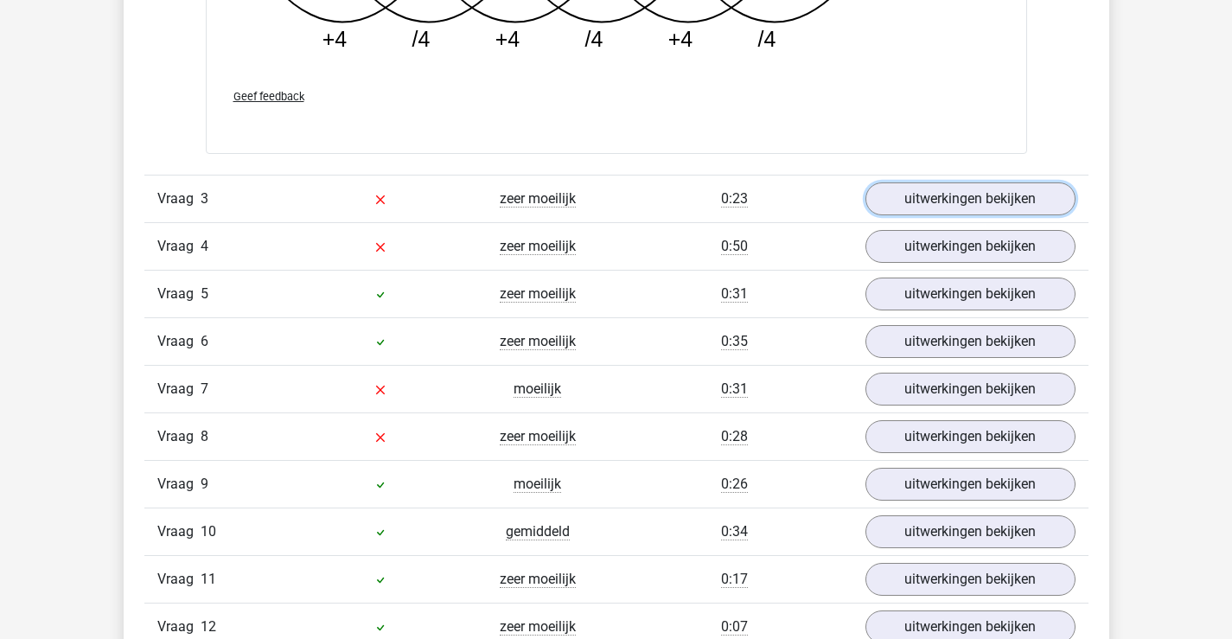
scroll to position [3594, 0]
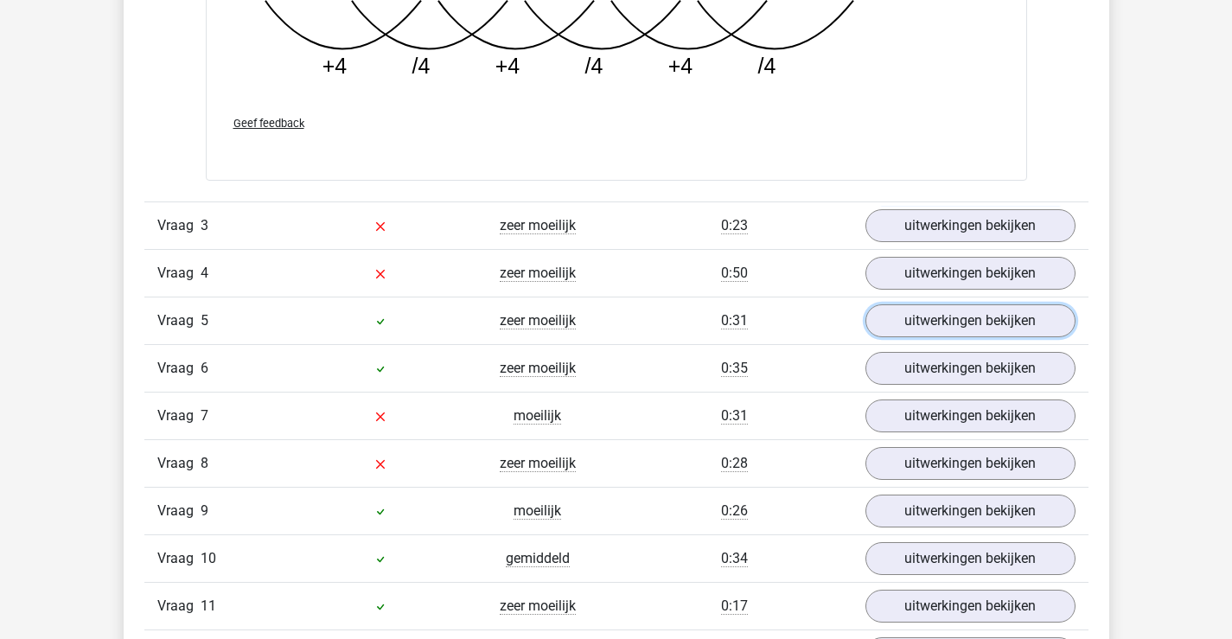
click at [1025, 323] on link "uitwerkingen bekijken" at bounding box center [971, 320] width 210 height 33
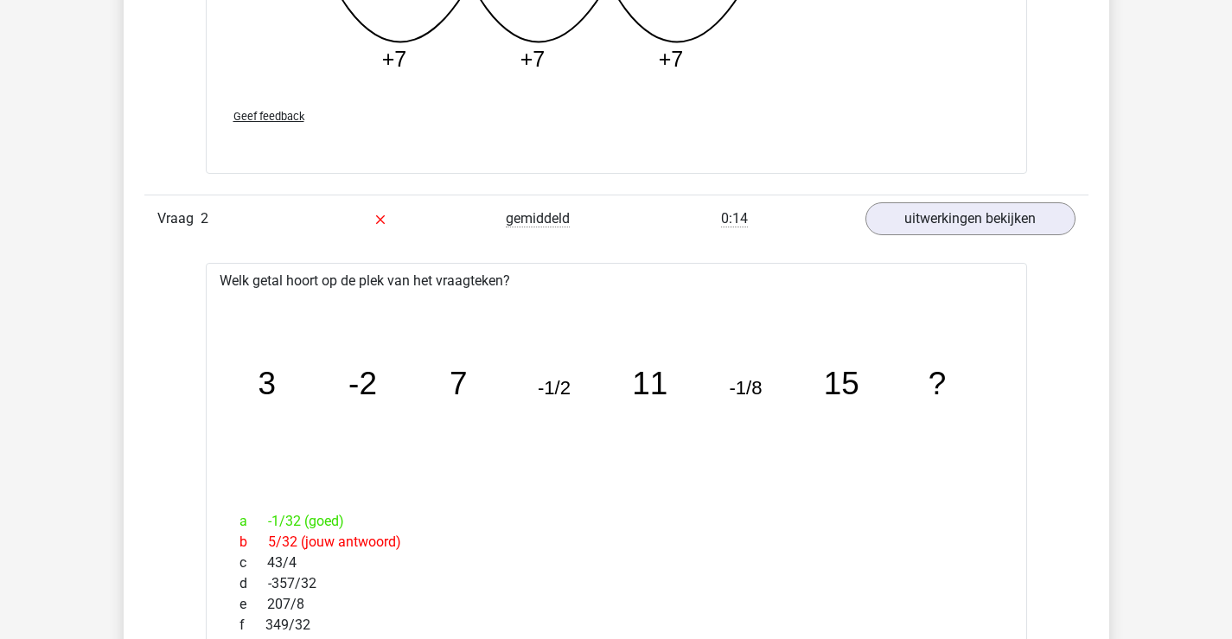
scroll to position [2716, 0]
click at [1001, 219] on link "uitwerkingen bekijken" at bounding box center [971, 217] width 210 height 33
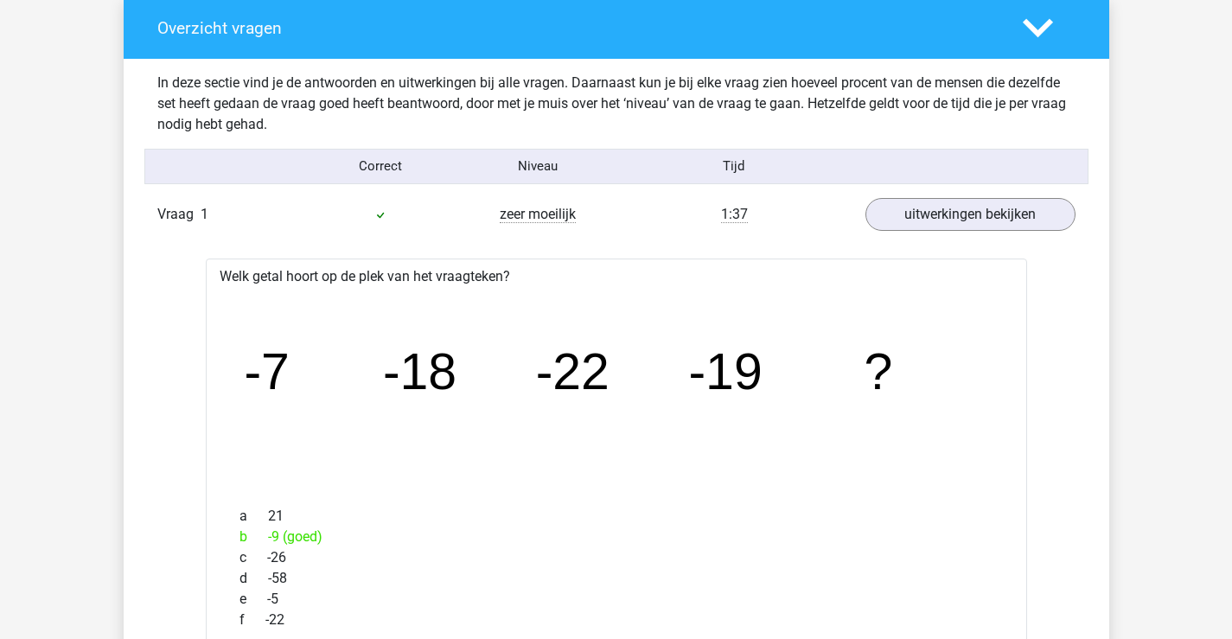
scroll to position [1778, 0]
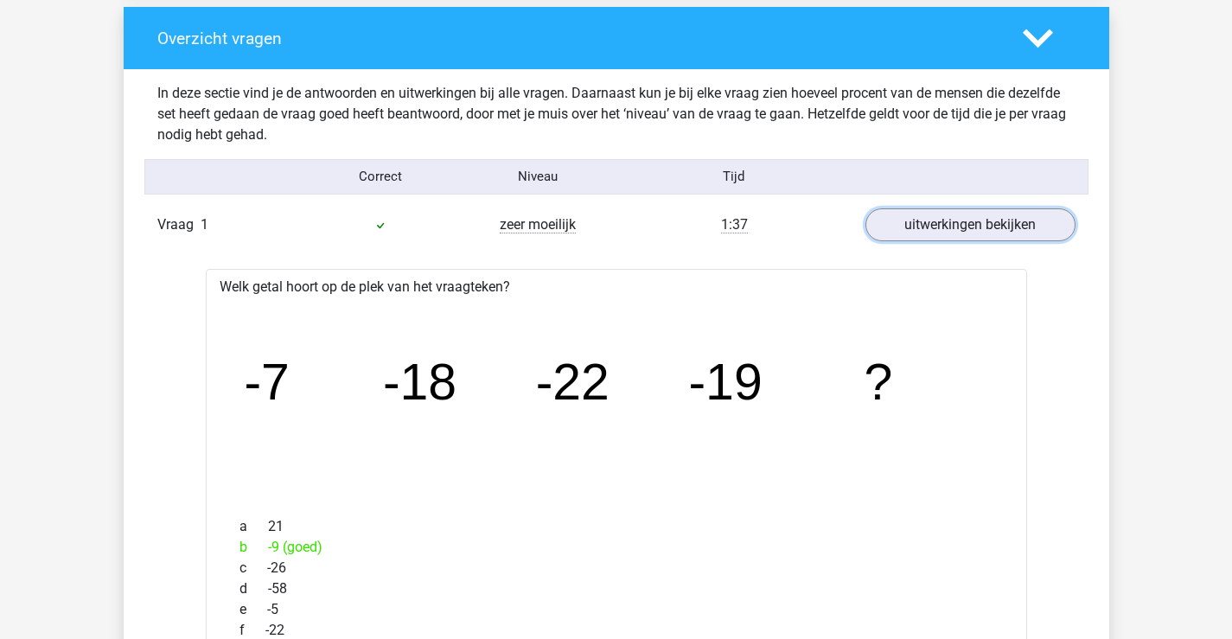
click at [990, 231] on link "uitwerkingen bekijken" at bounding box center [971, 224] width 210 height 33
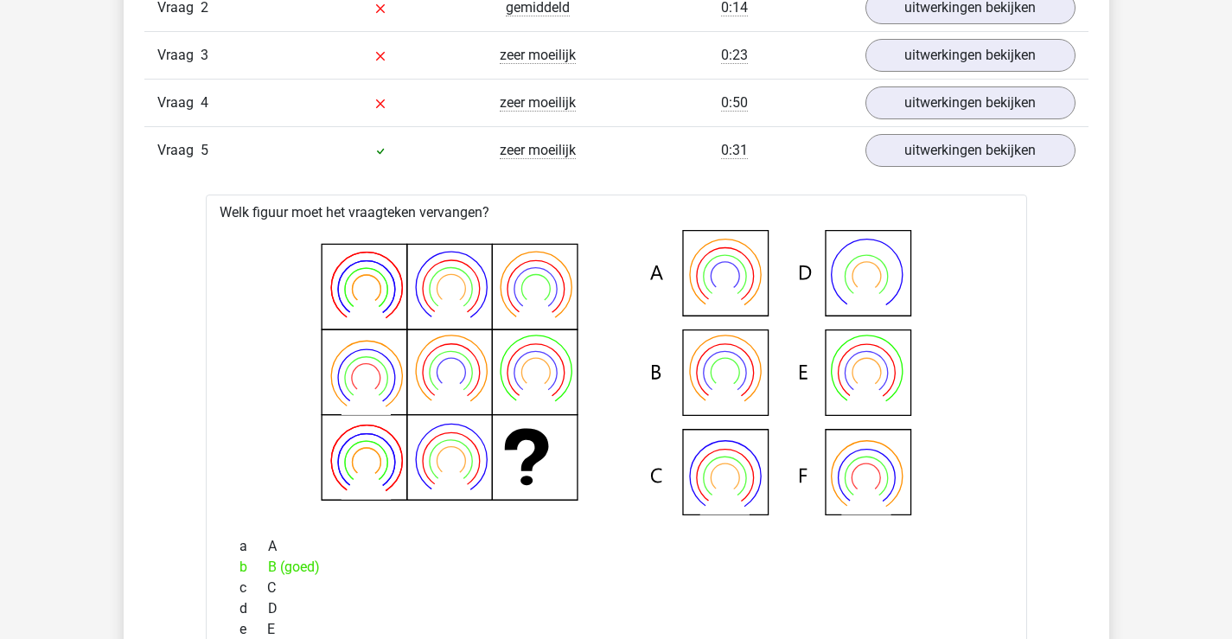
scroll to position [2042, 0]
click at [1022, 155] on link "uitwerkingen bekijken" at bounding box center [971, 151] width 210 height 33
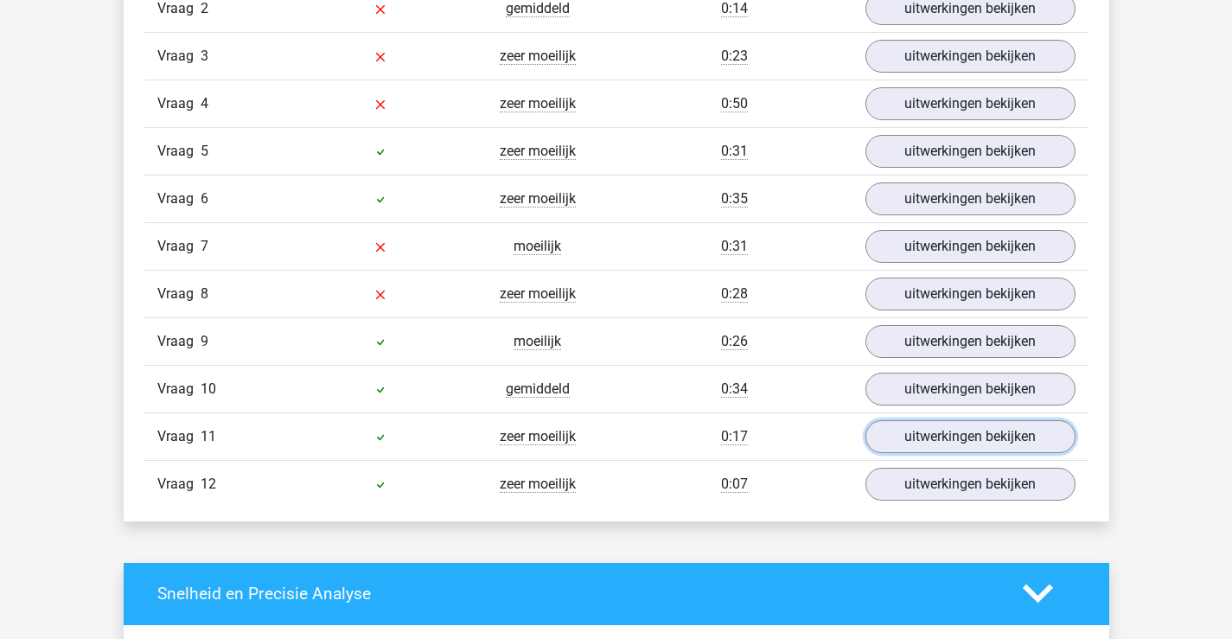
click at [988, 447] on link "uitwerkingen bekijken" at bounding box center [971, 436] width 210 height 33
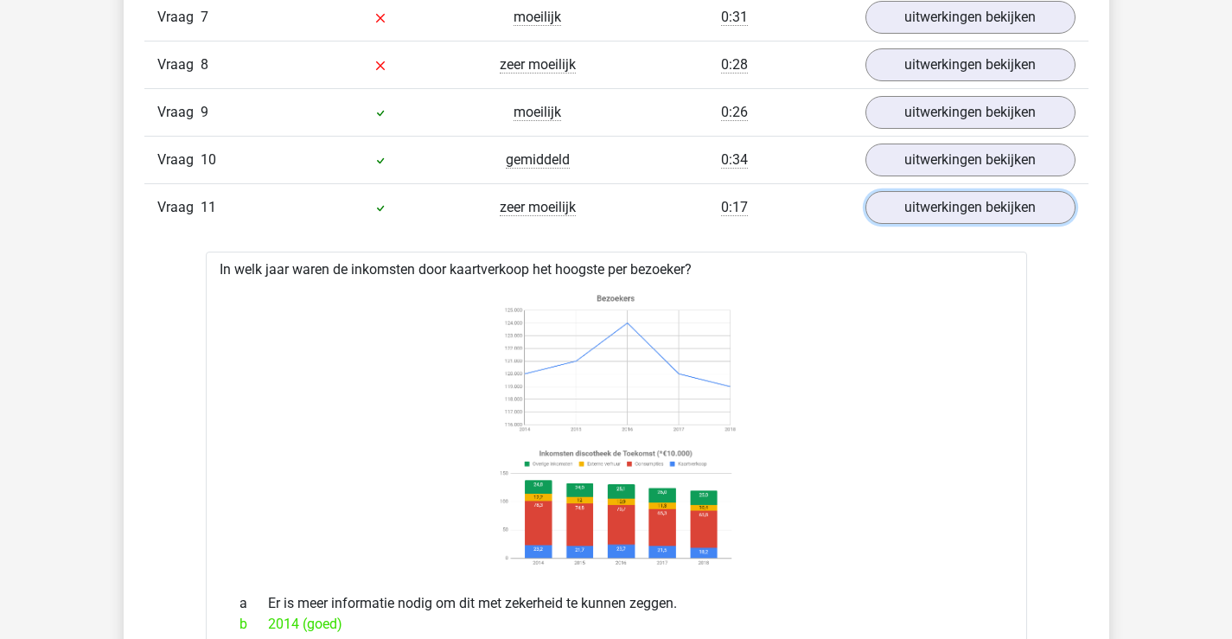
scroll to position [2272, 0]
click at [1053, 216] on link "uitwerkingen bekijken" at bounding box center [971, 206] width 210 height 33
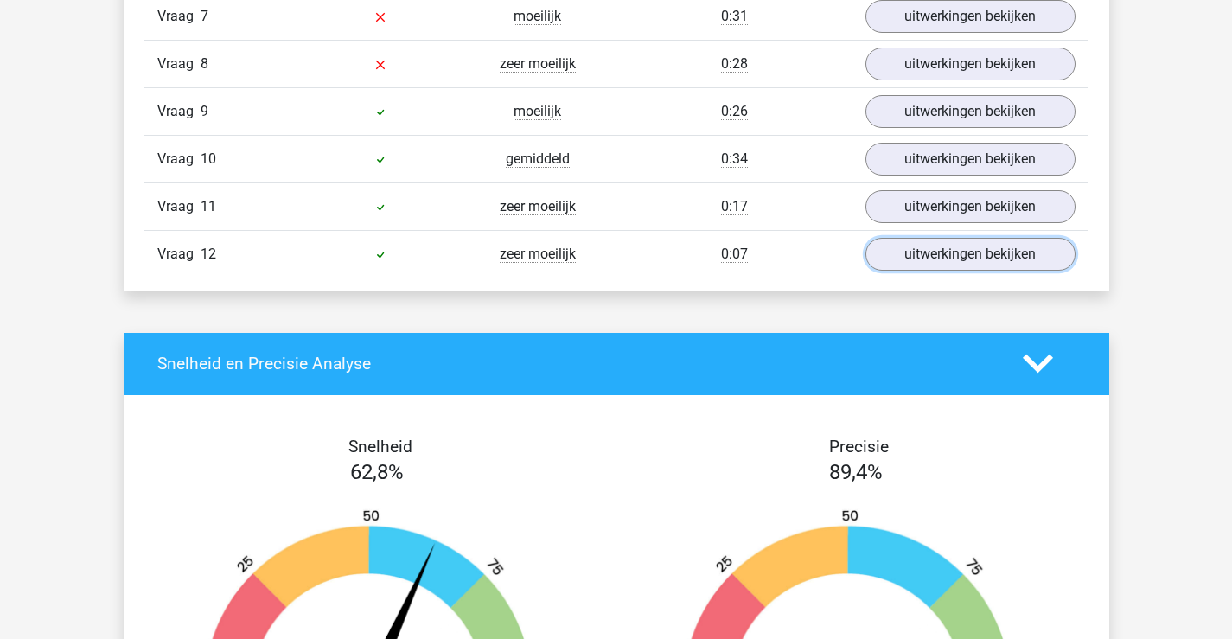
click at [1018, 250] on link "uitwerkingen bekijken" at bounding box center [971, 254] width 210 height 33
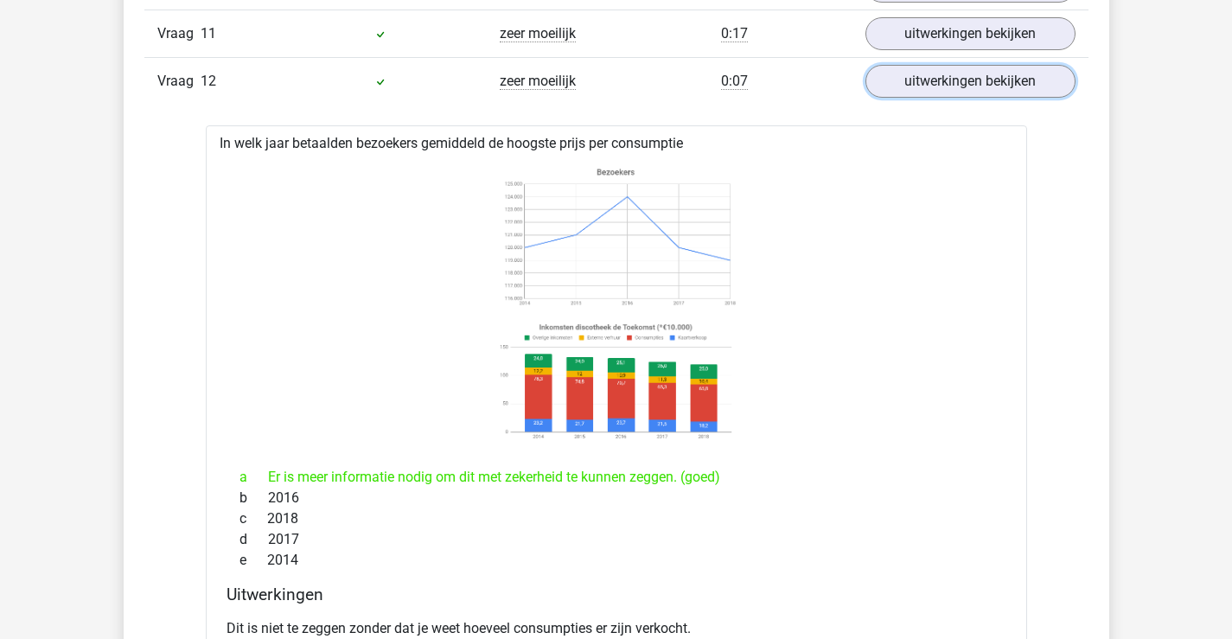
scroll to position [2446, 0]
click at [1020, 84] on link "uitwerkingen bekijken" at bounding box center [971, 80] width 210 height 33
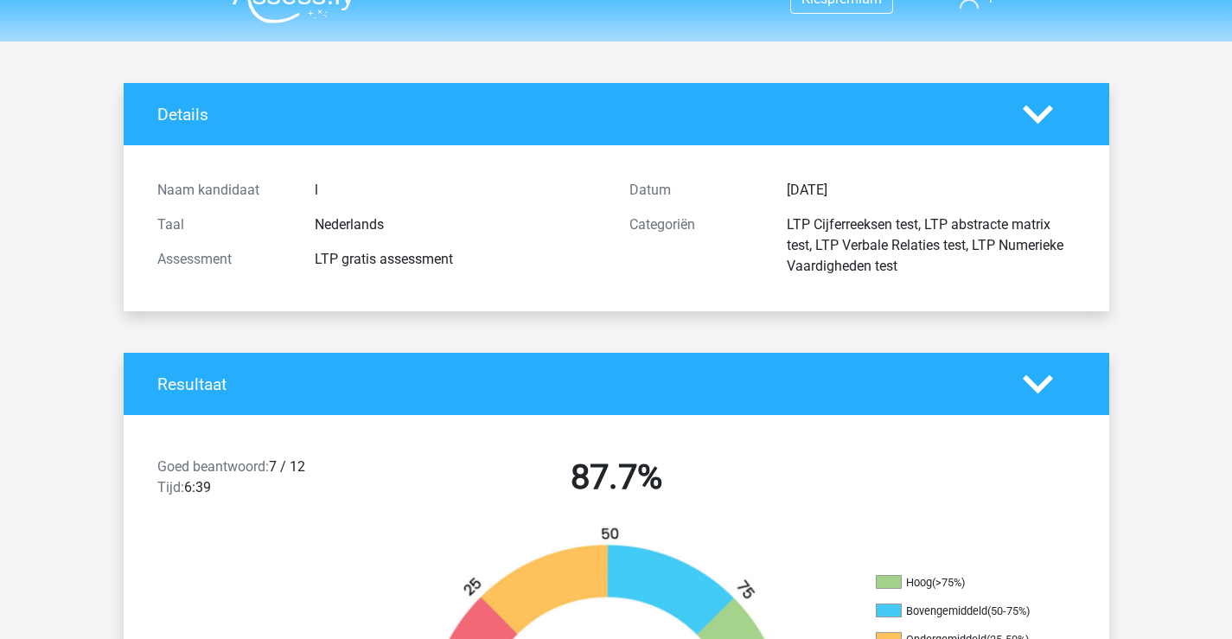
scroll to position [0, 0]
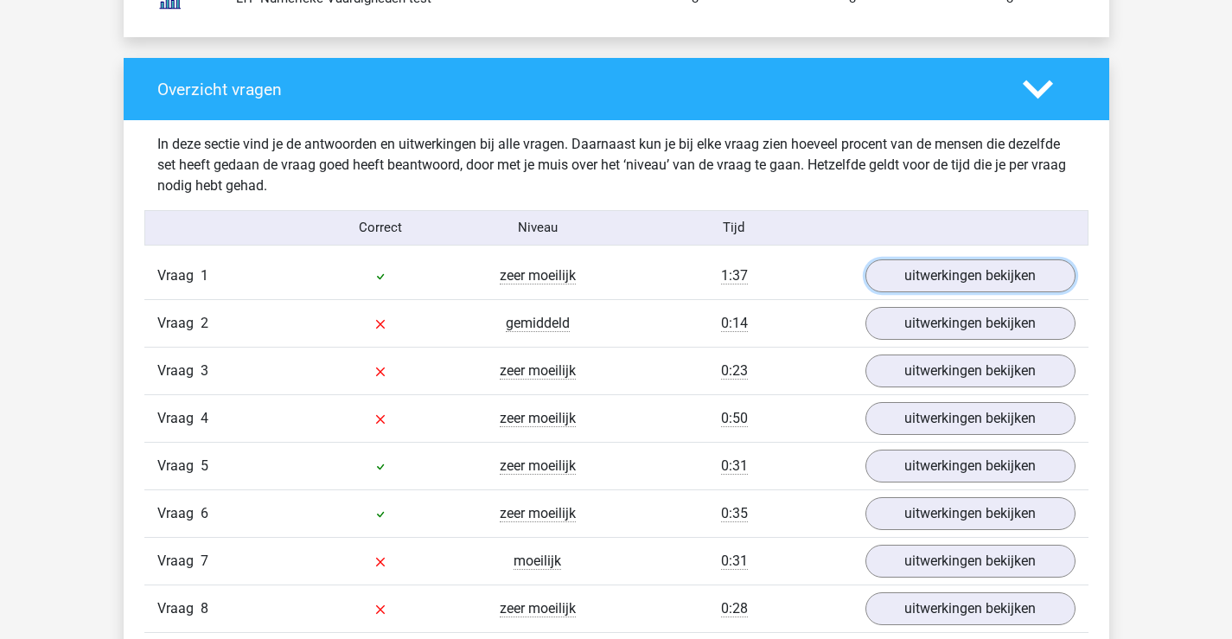
click at [1053, 286] on link "uitwerkingen bekijken" at bounding box center [971, 275] width 210 height 33
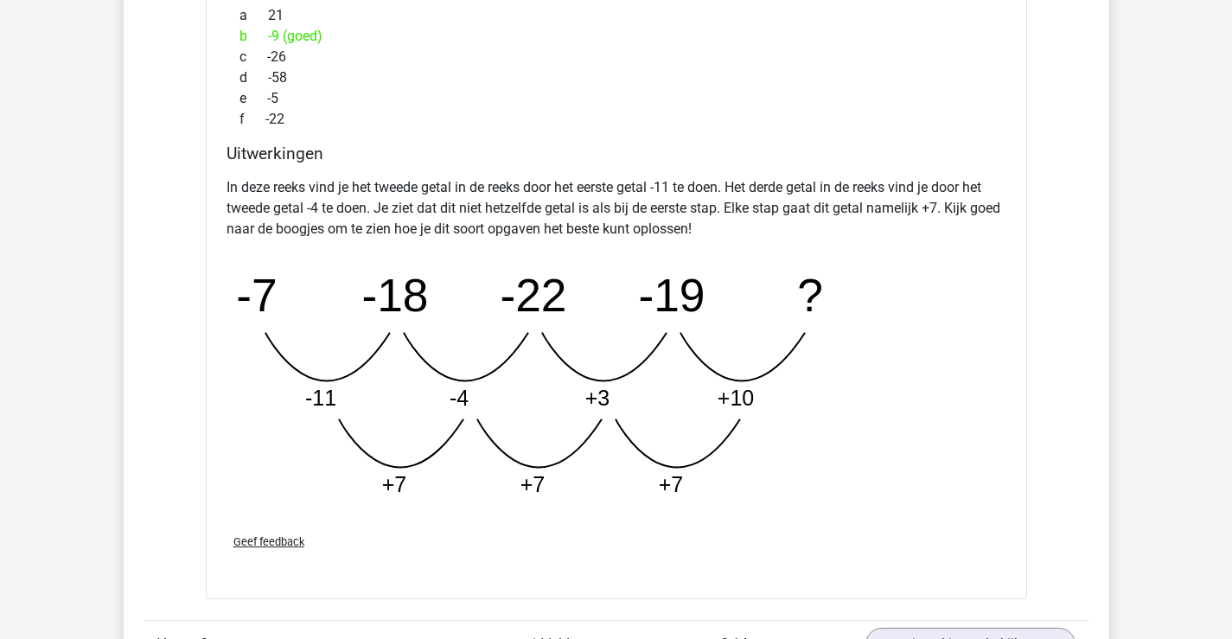
scroll to position [2326, 0]
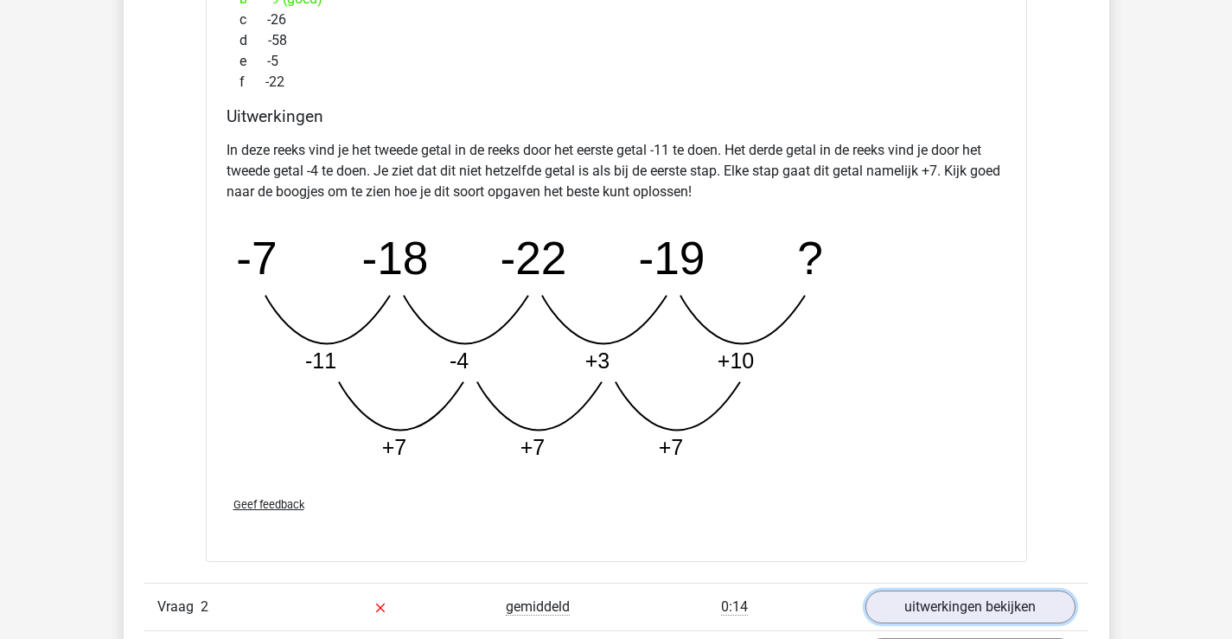
click at [1041, 612] on link "uitwerkingen bekijken" at bounding box center [971, 607] width 210 height 33
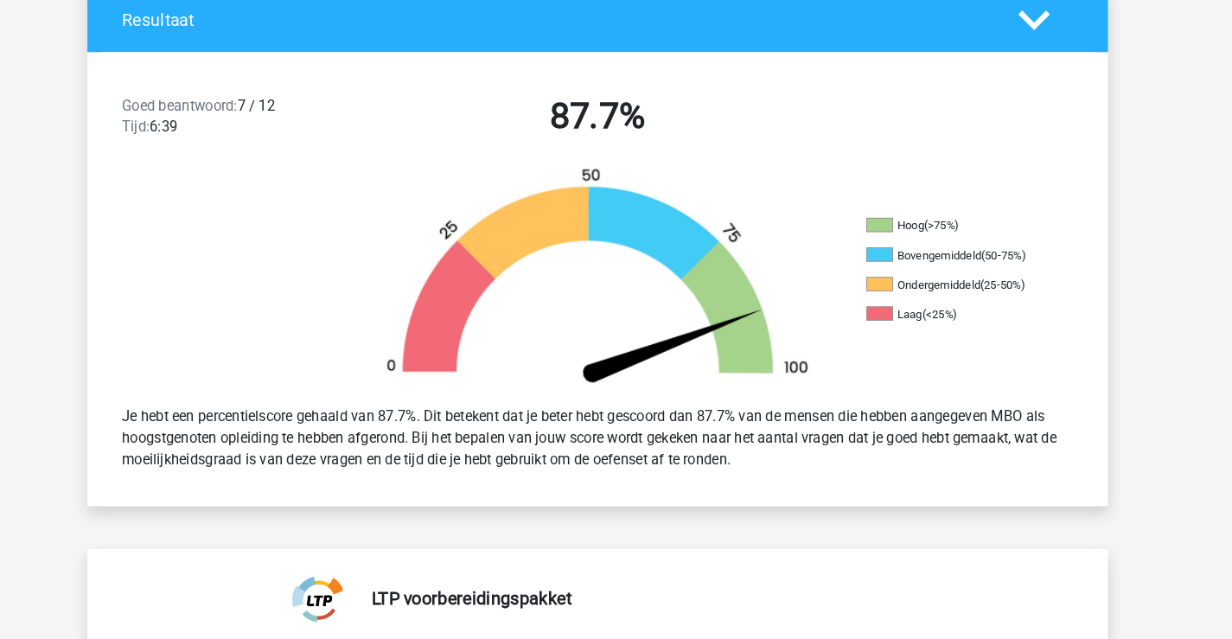
scroll to position [0, 0]
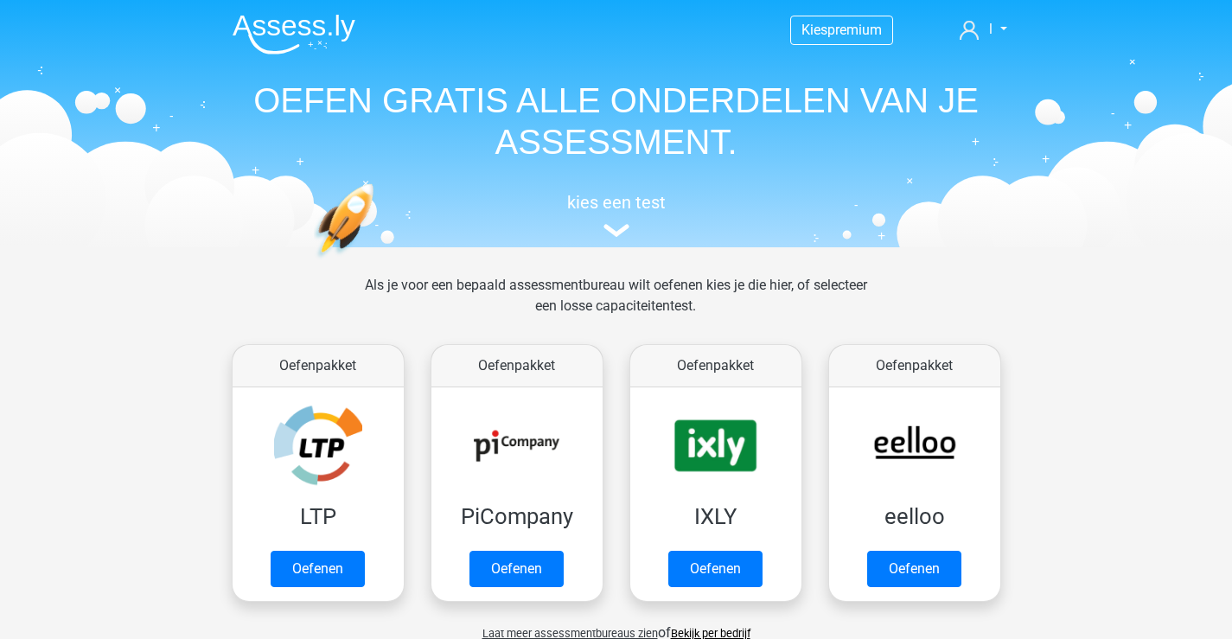
scroll to position [142, 0]
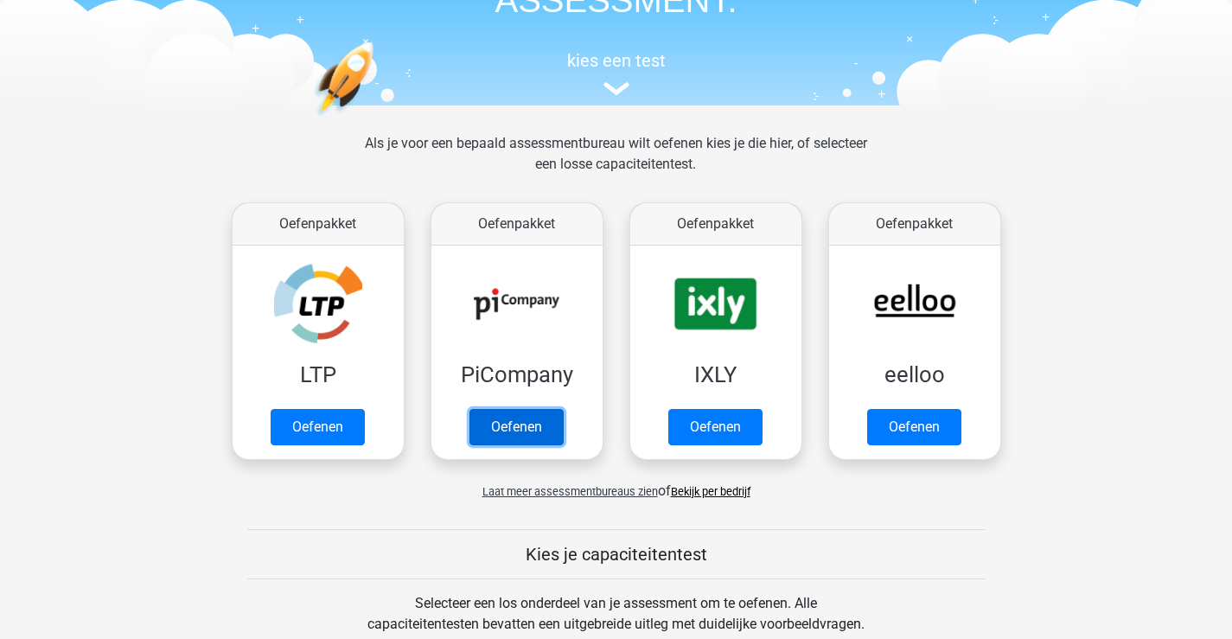
click at [525, 427] on link "Oefenen" at bounding box center [517, 427] width 94 height 36
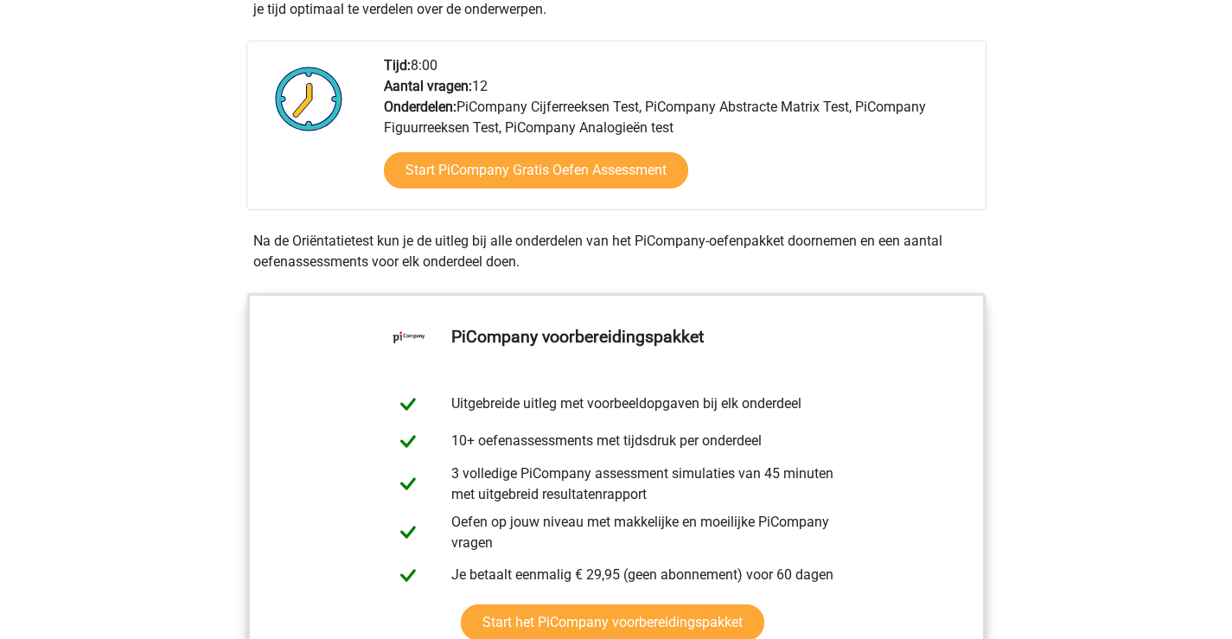
scroll to position [419, 0]
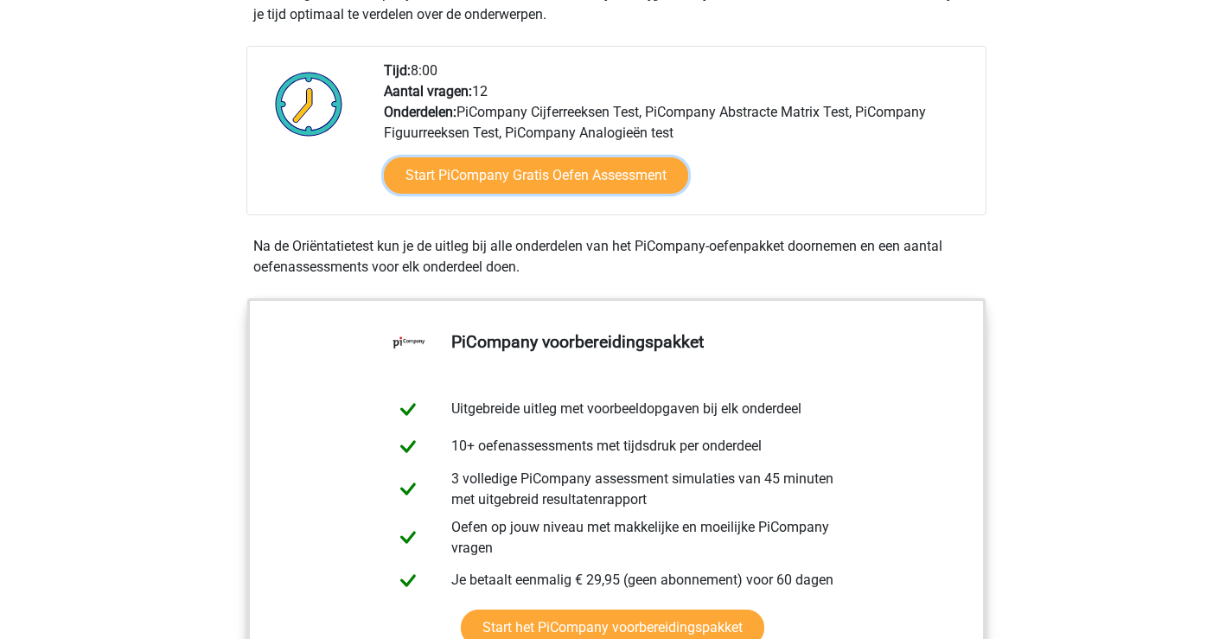
click at [609, 194] on link "Start PiCompany Gratis Oefen Assessment" at bounding box center [536, 175] width 304 height 36
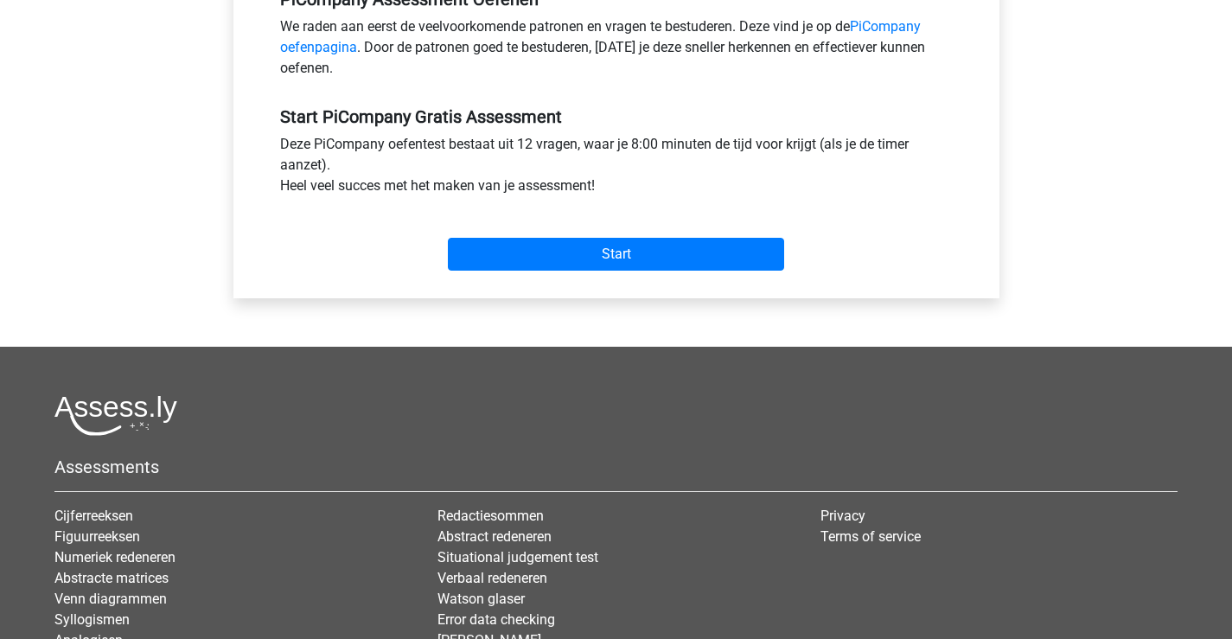
scroll to position [573, 0]
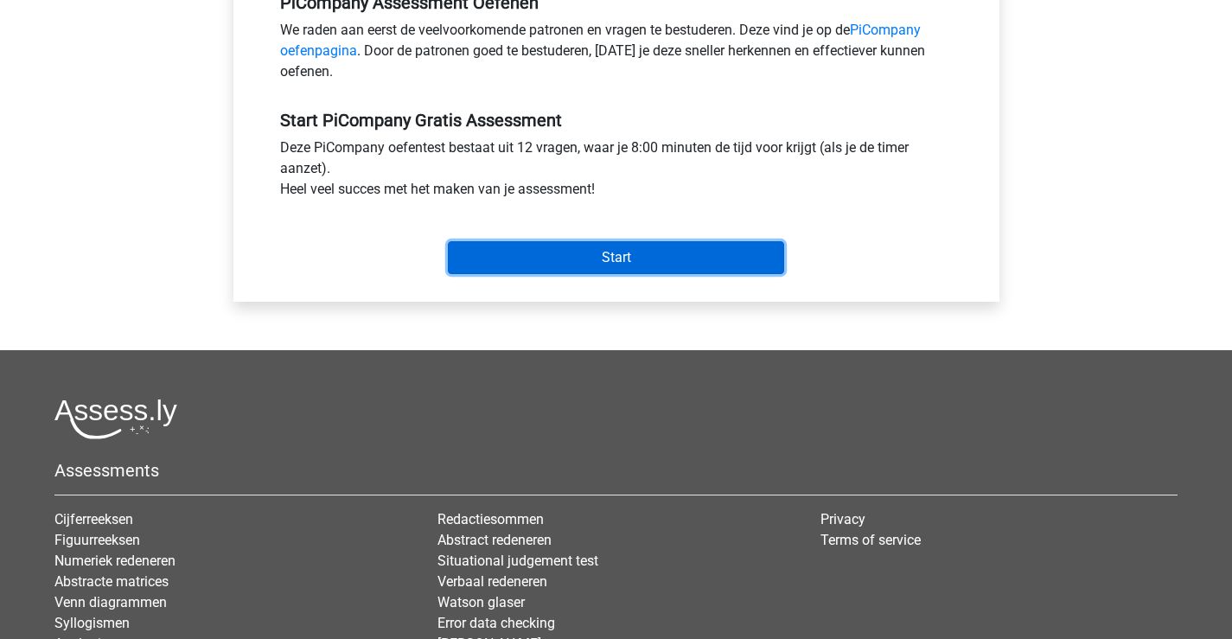
click at [731, 274] on input "Start" at bounding box center [616, 257] width 336 height 33
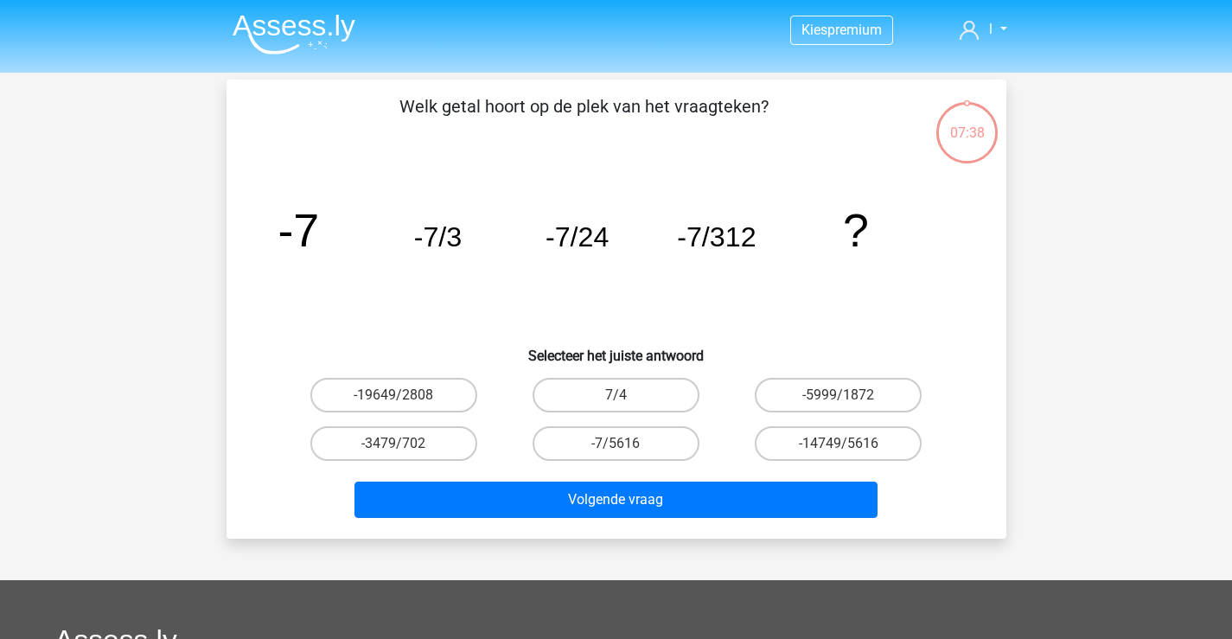
click at [626, 444] on input "-7/5616" at bounding box center [621, 449] width 11 height 11
radio input "true"
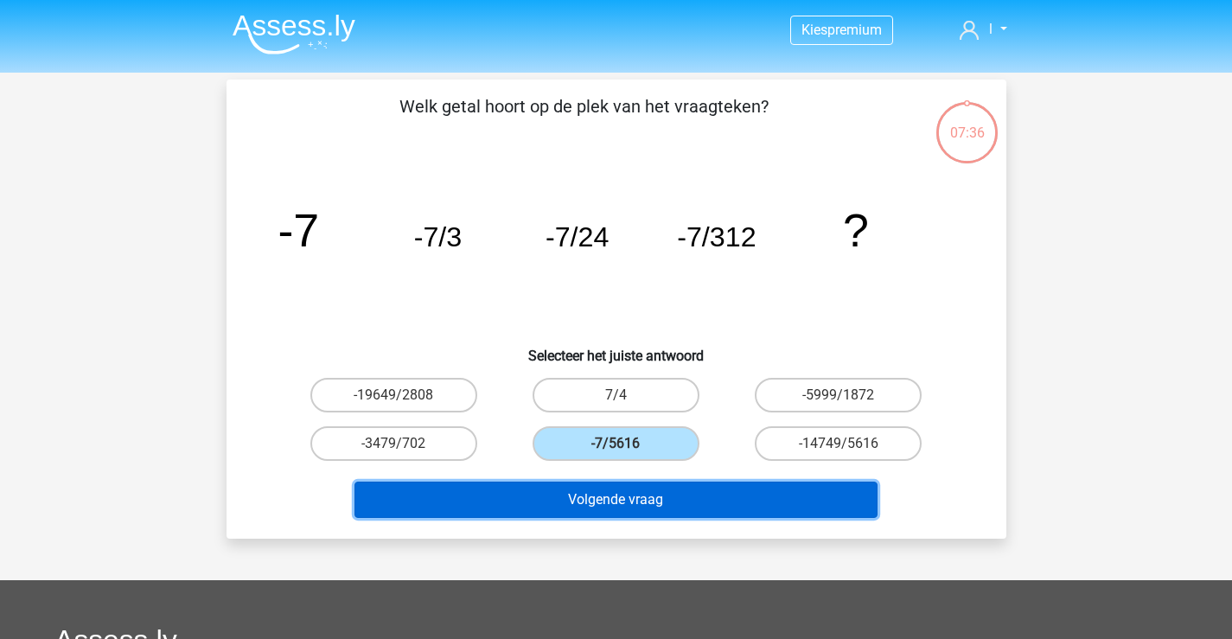
click at [648, 499] on button "Volgende vraag" at bounding box center [616, 500] width 523 height 36
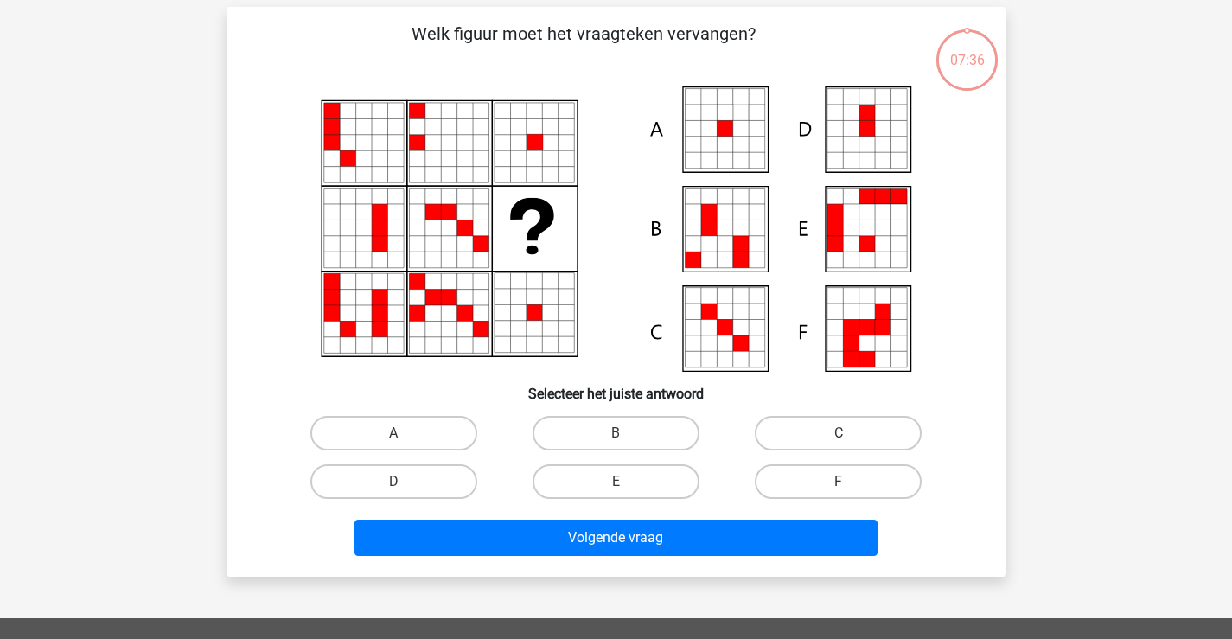
scroll to position [80, 0]
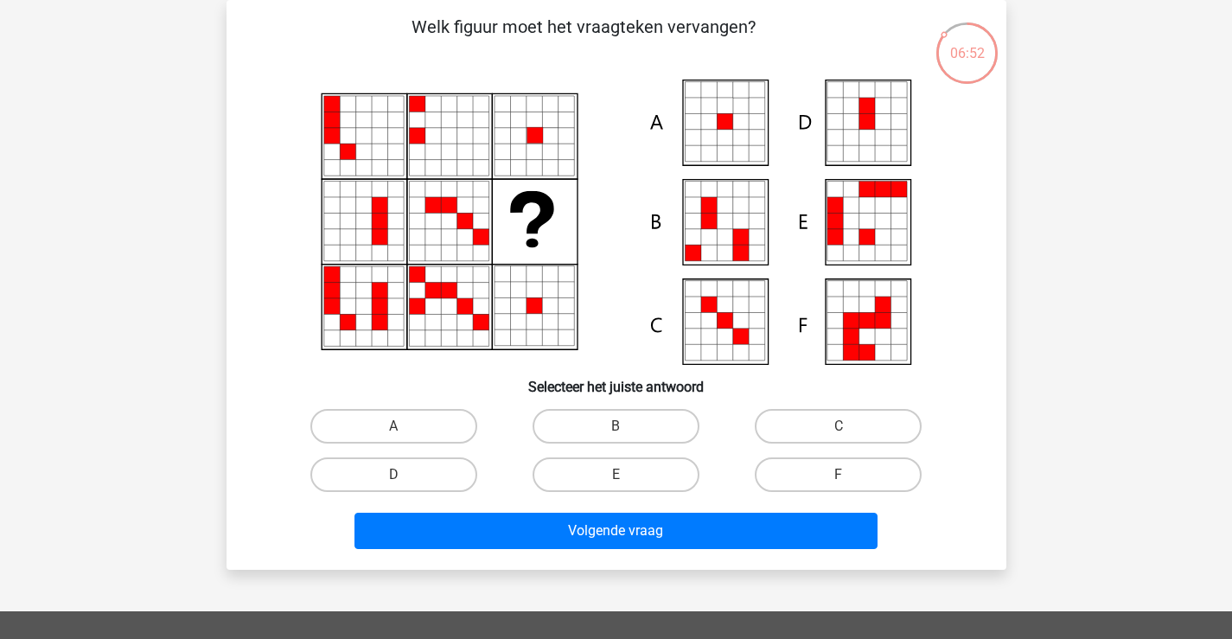
click at [420, 419] on label "A" at bounding box center [393, 426] width 167 height 35
click at [405, 426] on input "A" at bounding box center [398, 431] width 11 height 11
radio input "true"
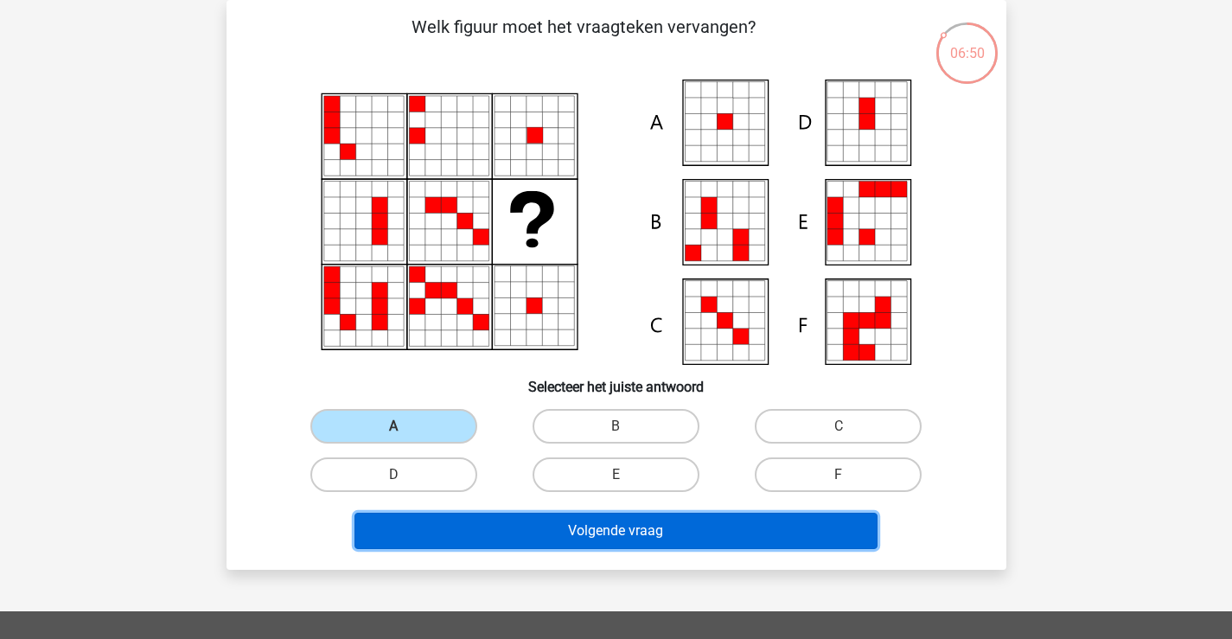
click at [541, 522] on button "Volgende vraag" at bounding box center [616, 531] width 523 height 36
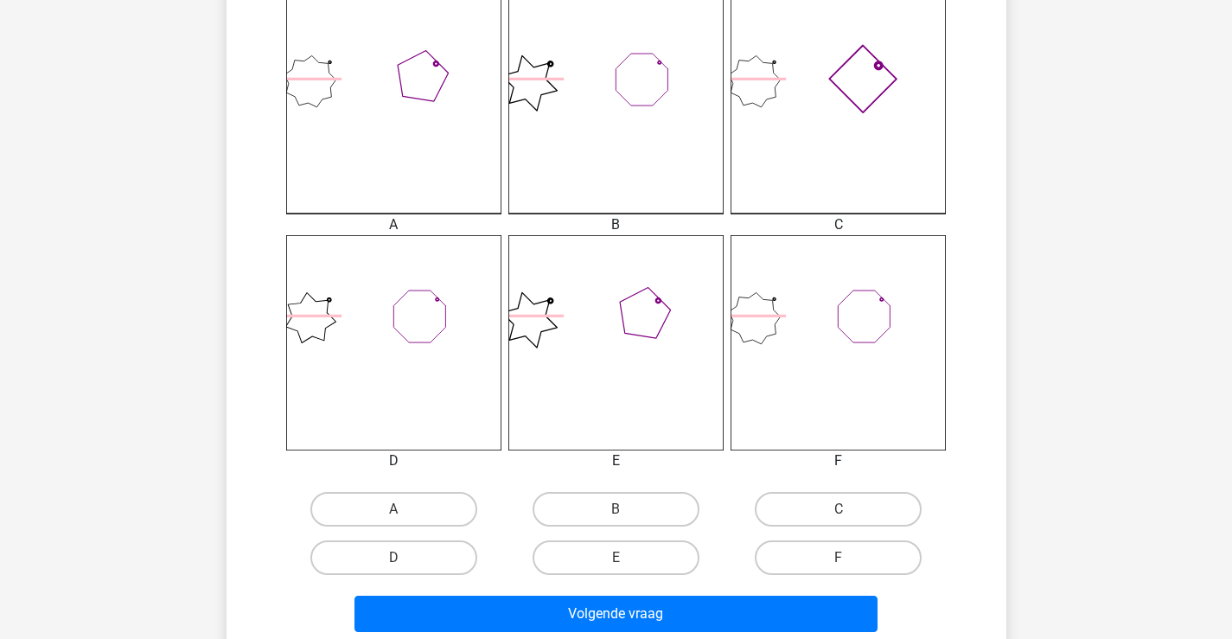
scroll to position [487, 0]
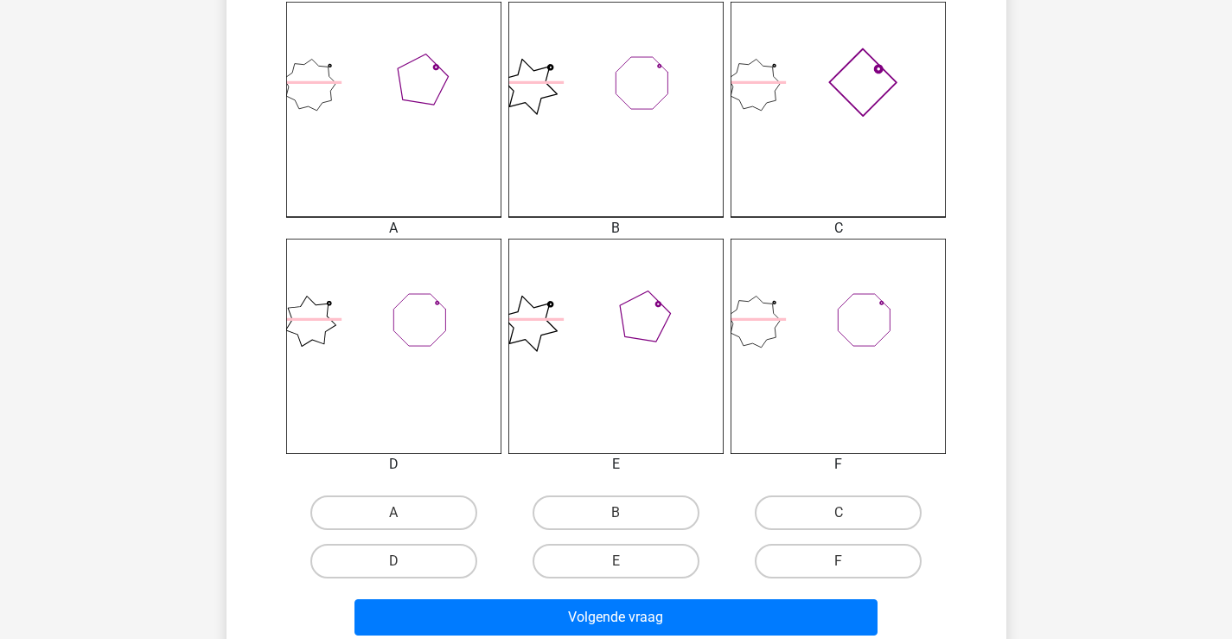
click at [644, 557] on label "E" at bounding box center [616, 561] width 167 height 35
click at [627, 561] on input "E" at bounding box center [621, 566] width 11 height 11
radio input "true"
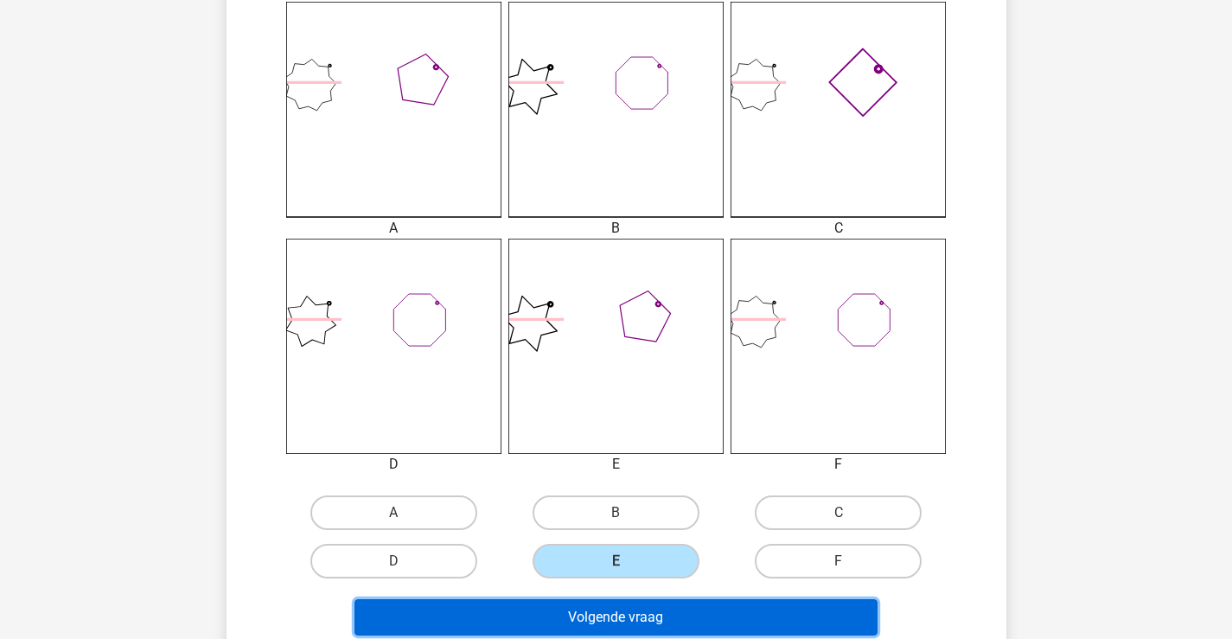
click at [690, 621] on button "Volgende vraag" at bounding box center [616, 617] width 523 height 36
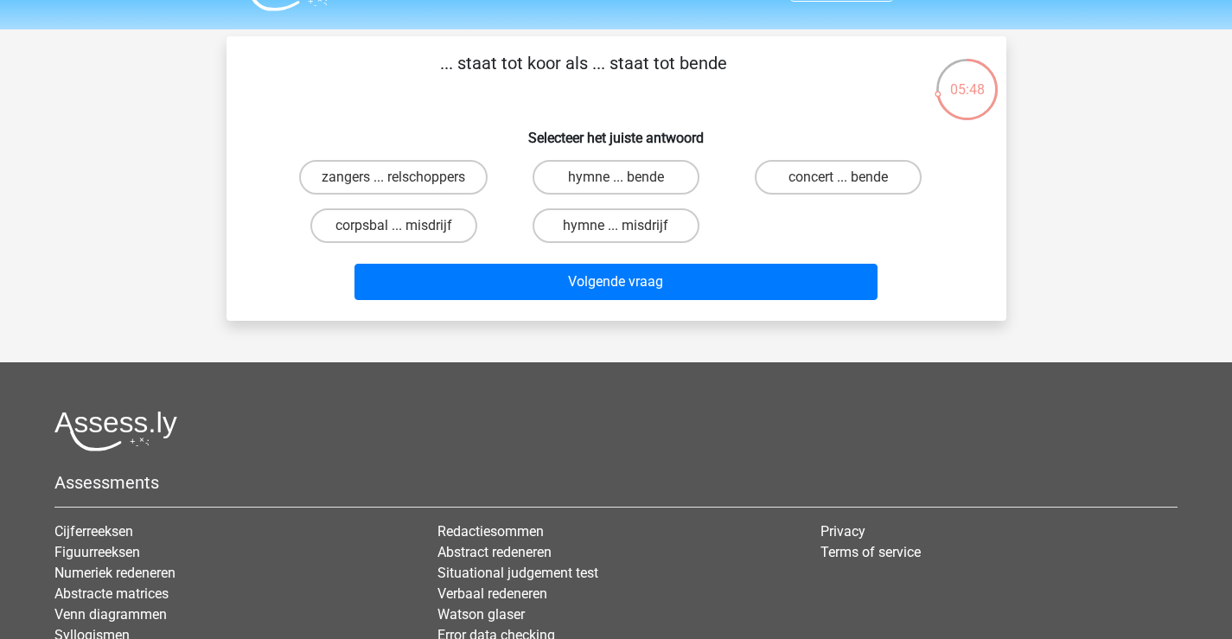
scroll to position [42, 0]
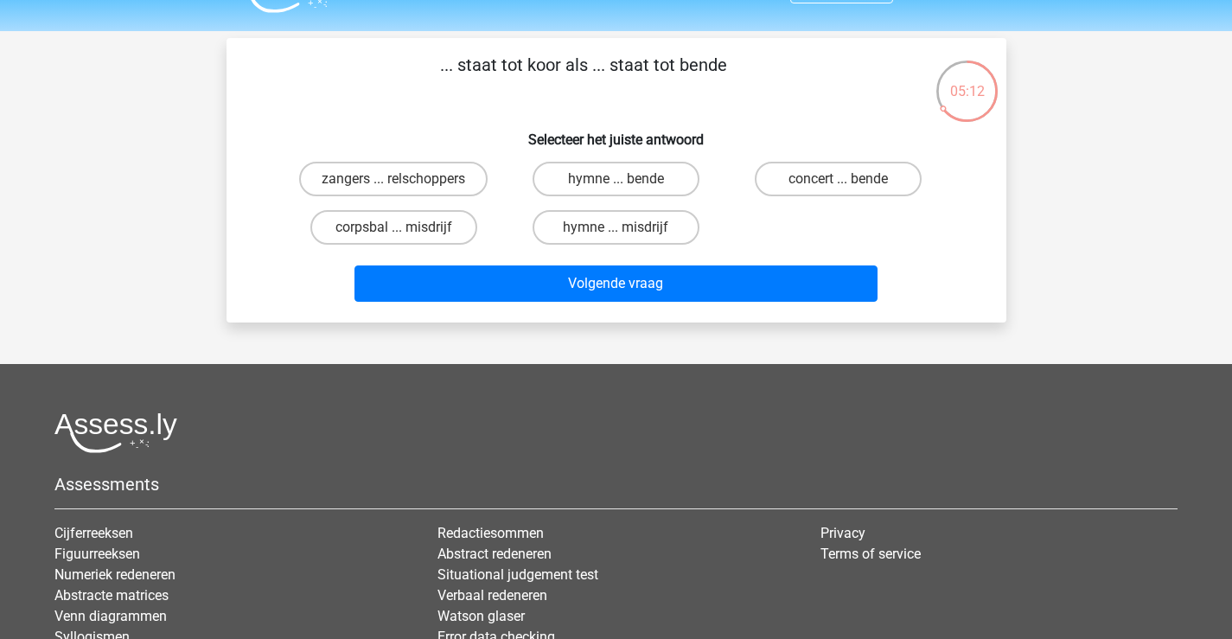
click at [402, 177] on label "zangers ... relschoppers" at bounding box center [393, 179] width 189 height 35
click at [402, 179] on input "zangers ... relschoppers" at bounding box center [398, 184] width 11 height 11
radio input "true"
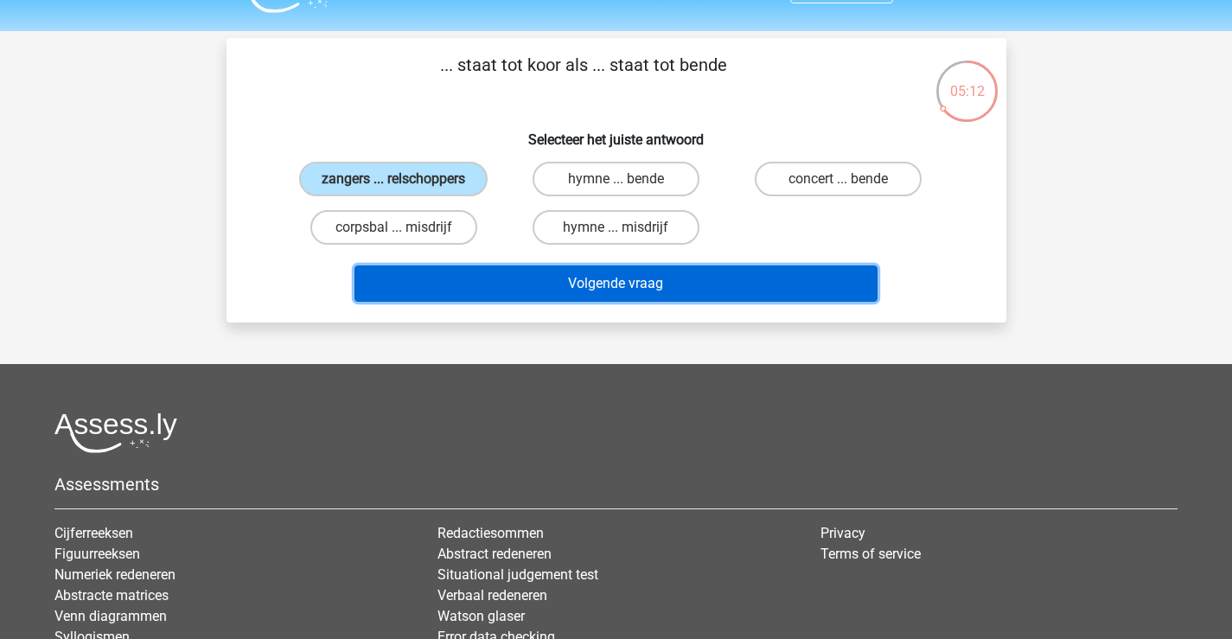
click at [627, 281] on button "Volgende vraag" at bounding box center [616, 283] width 523 height 36
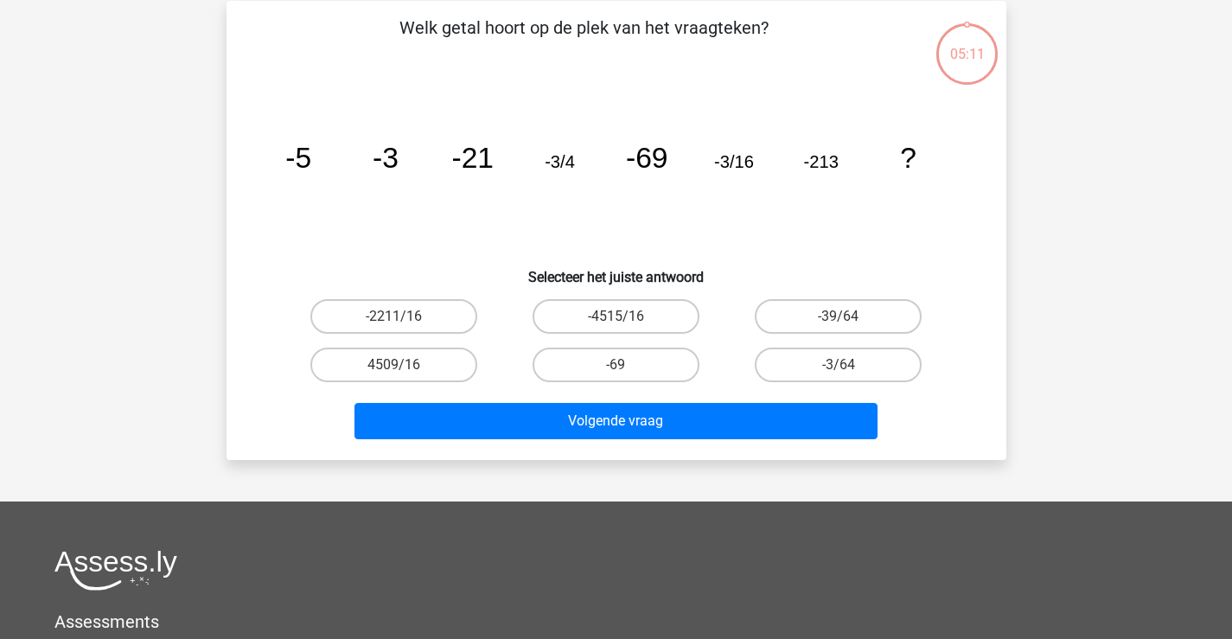
scroll to position [80, 0]
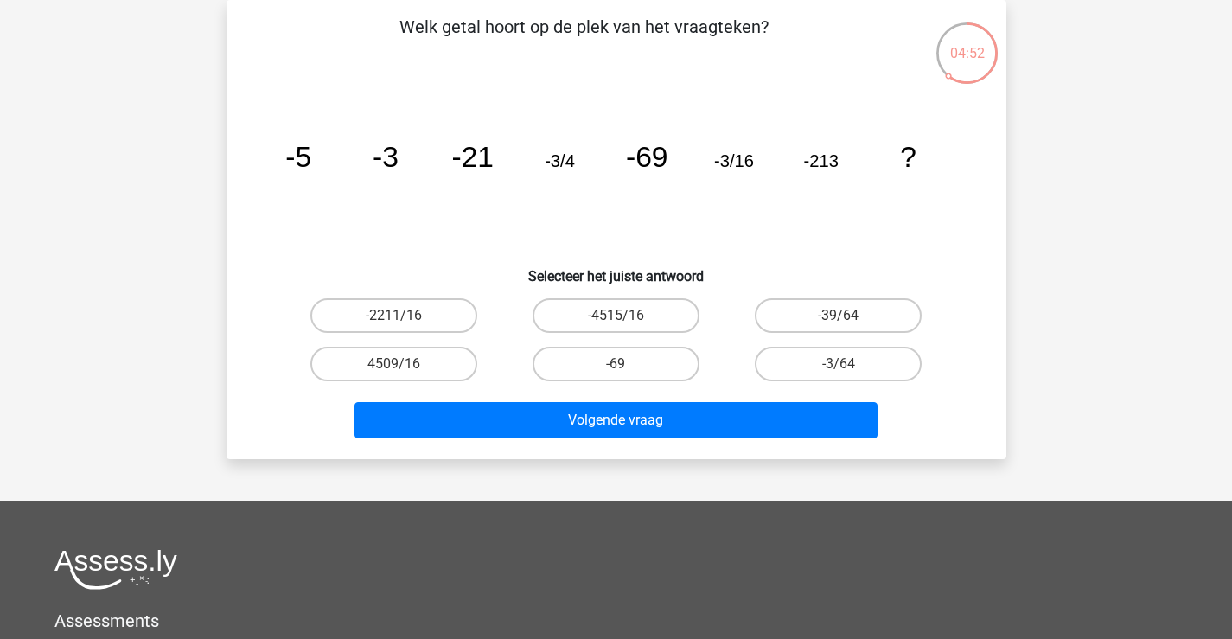
click at [858, 378] on label "-3/64" at bounding box center [838, 364] width 167 height 35
click at [850, 375] on input "-3/64" at bounding box center [844, 369] width 11 height 11
radio input "true"
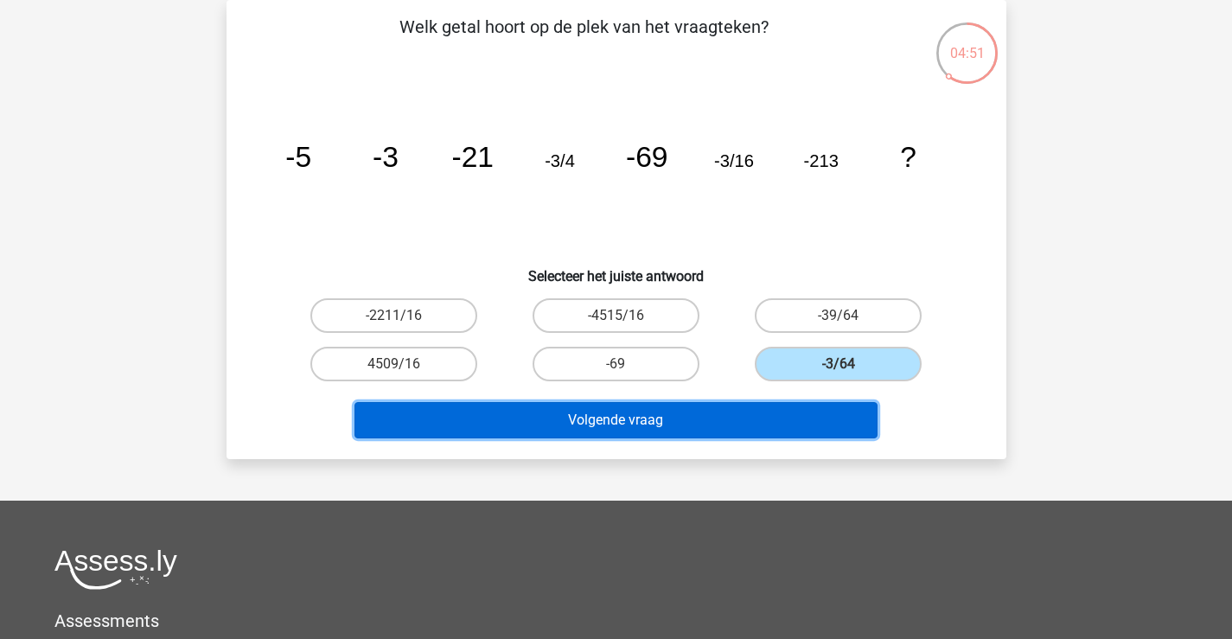
click at [820, 425] on button "Volgende vraag" at bounding box center [616, 420] width 523 height 36
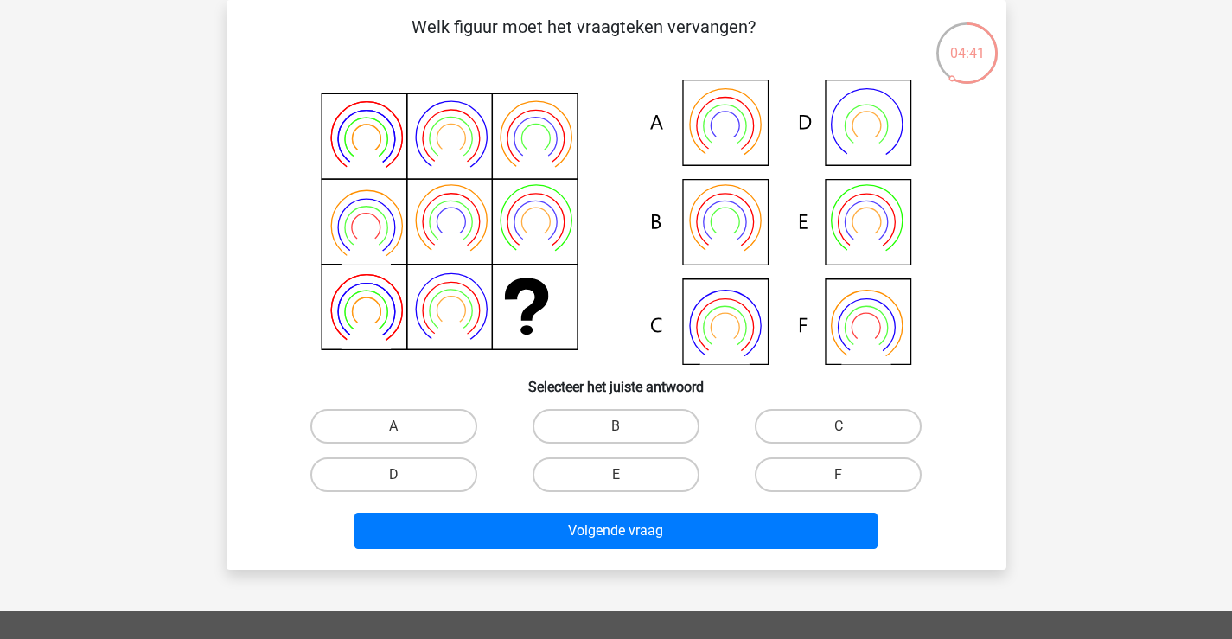
click at [572, 429] on label "B" at bounding box center [616, 426] width 167 height 35
click at [616, 429] on input "B" at bounding box center [621, 431] width 11 height 11
radio input "true"
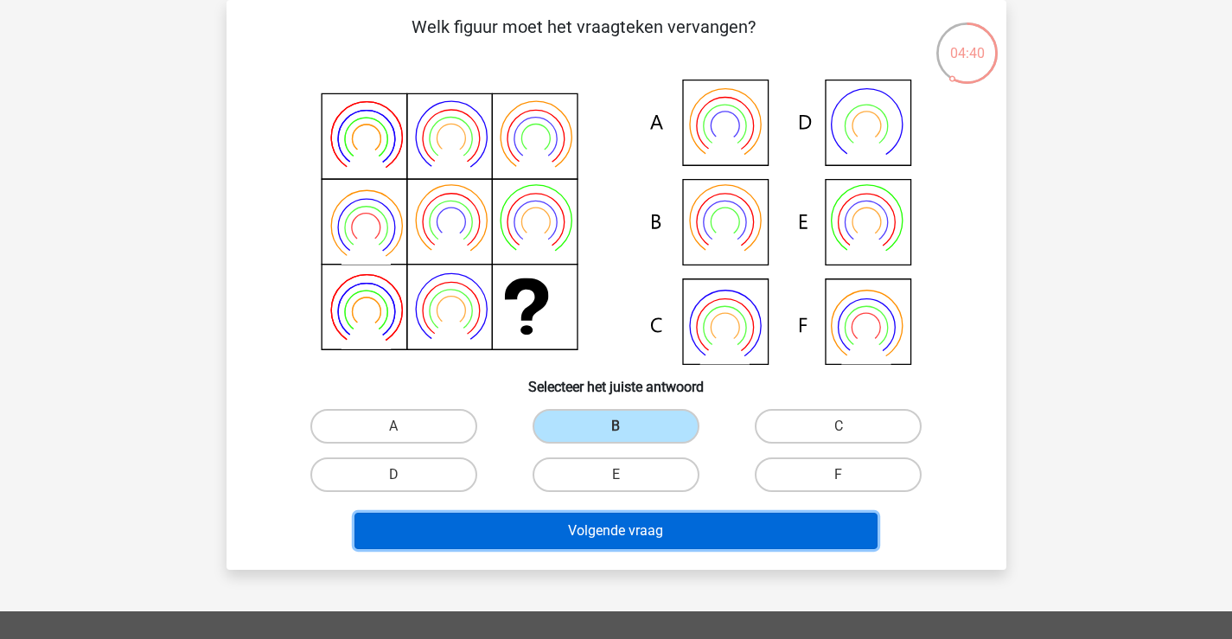
click at [576, 534] on button "Volgende vraag" at bounding box center [616, 531] width 523 height 36
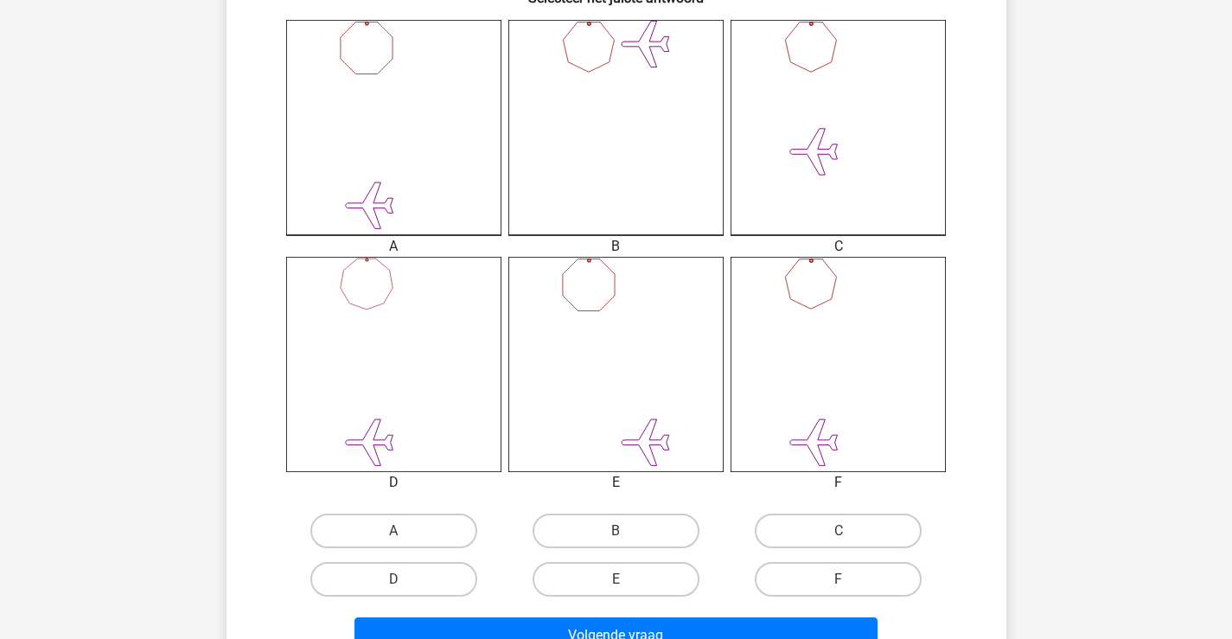
scroll to position [470, 0]
click at [890, 582] on label "F" at bounding box center [838, 578] width 167 height 35
click at [850, 582] on input "F" at bounding box center [844, 584] width 11 height 11
radio input "true"
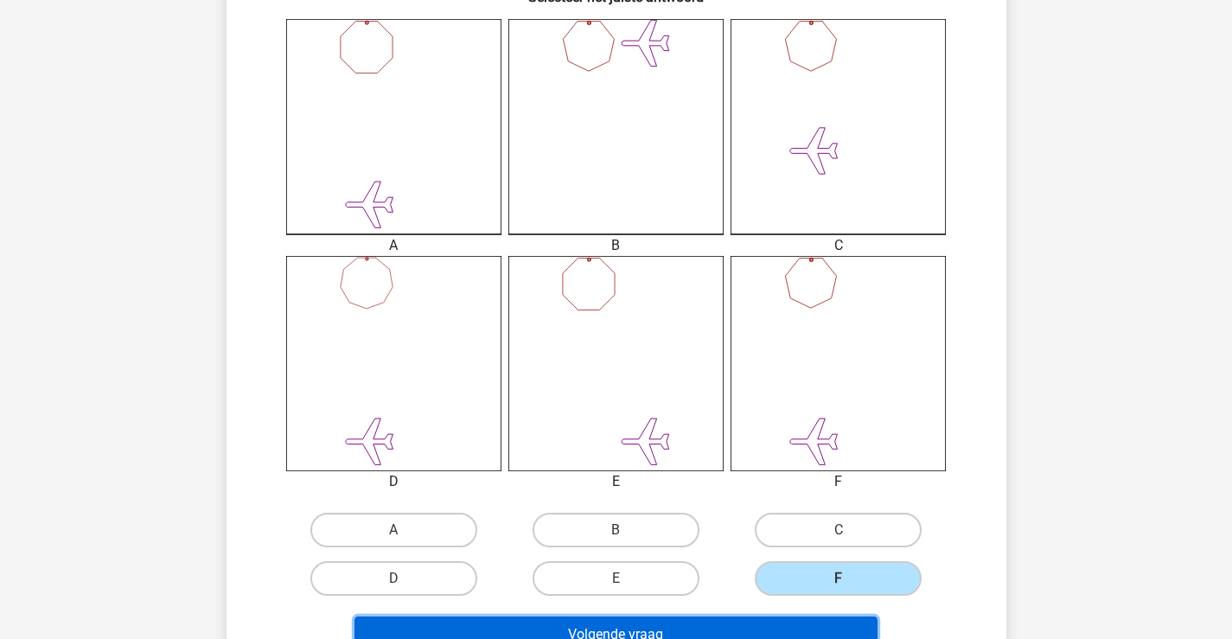
click at [853, 625] on button "Volgende vraag" at bounding box center [616, 635] width 523 height 36
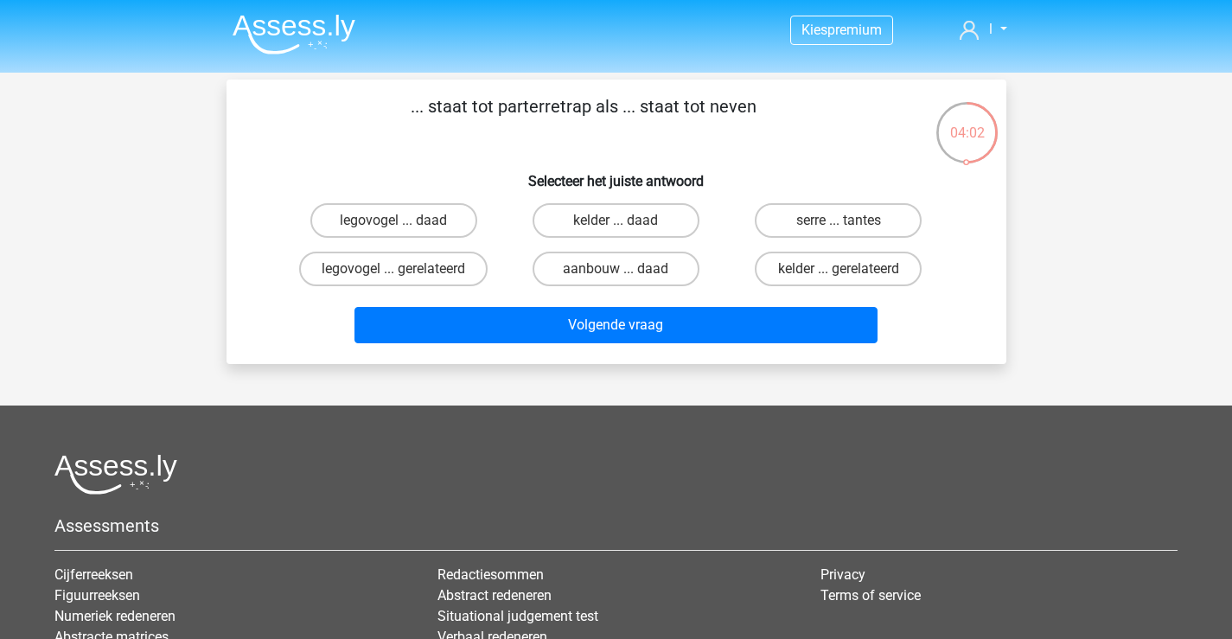
scroll to position [0, 0]
click at [872, 229] on label "serre ... tantes" at bounding box center [838, 220] width 167 height 35
click at [850, 229] on input "serre ... tantes" at bounding box center [844, 226] width 11 height 11
radio input "true"
click at [823, 325] on button "Volgende vraag" at bounding box center [616, 325] width 523 height 36
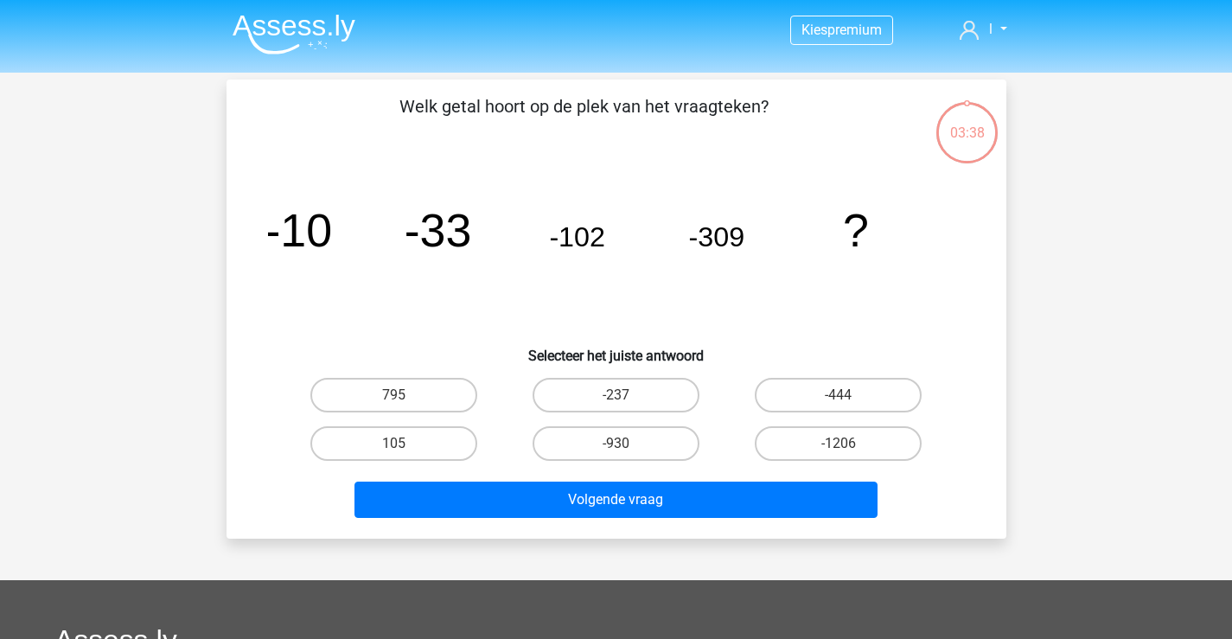
scroll to position [80, 0]
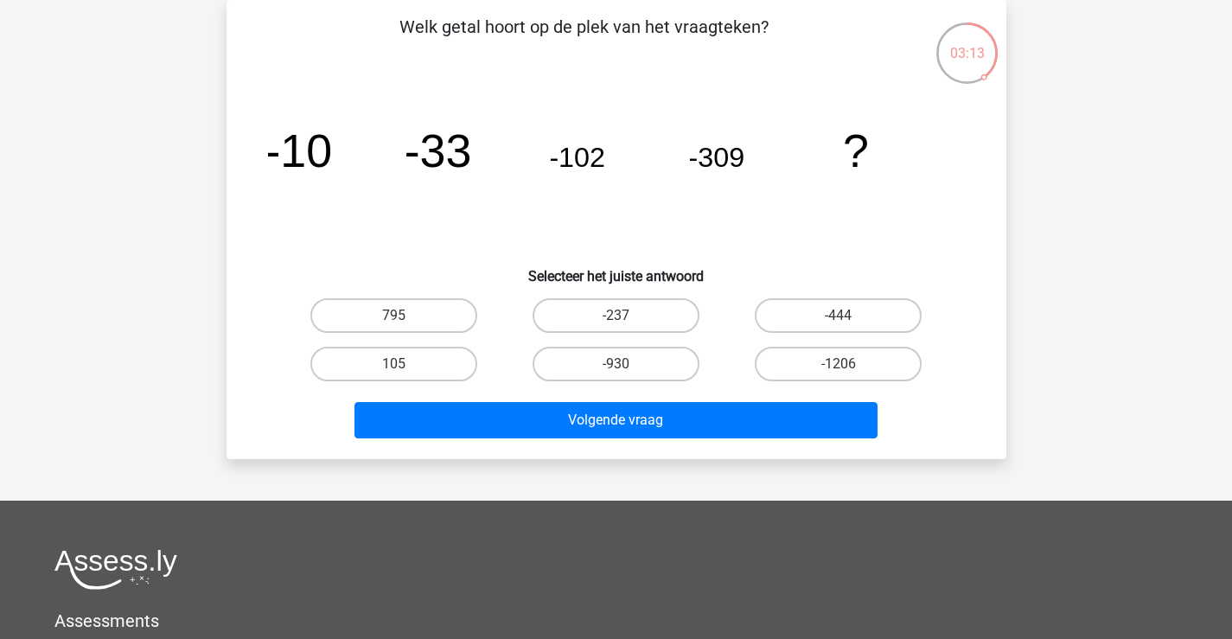
click at [877, 374] on label "-1206" at bounding box center [838, 364] width 167 height 35
click at [850, 374] on input "-1206" at bounding box center [844, 369] width 11 height 11
radio input "true"
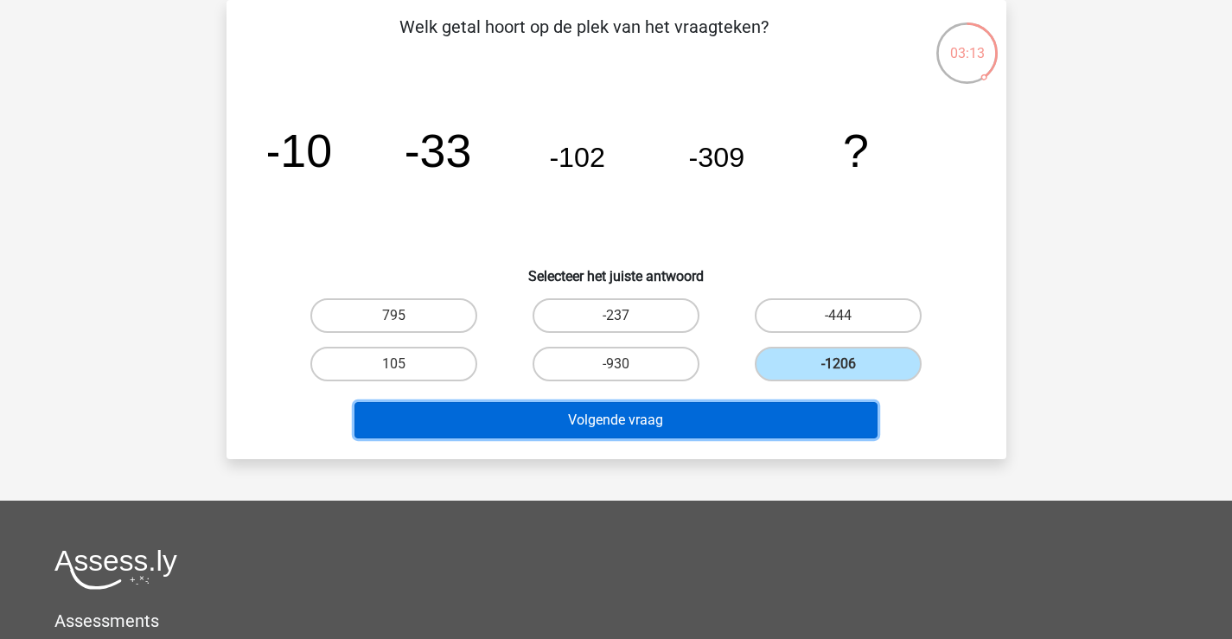
click at [844, 429] on button "Volgende vraag" at bounding box center [616, 420] width 523 height 36
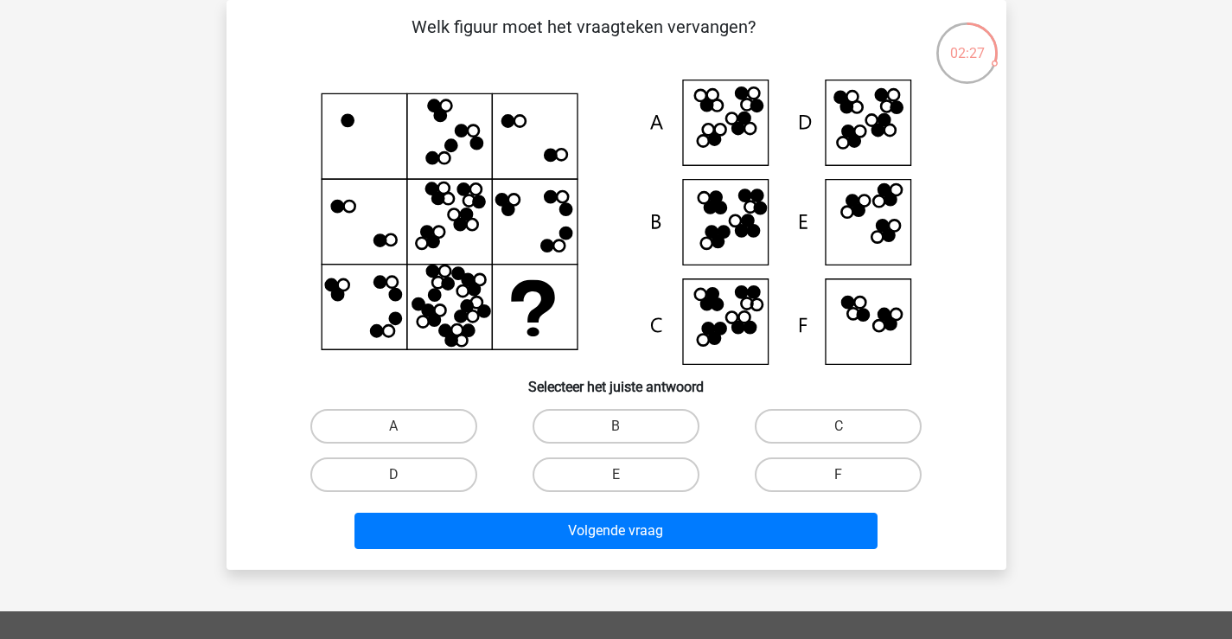
click at [667, 434] on label "B" at bounding box center [616, 426] width 167 height 35
click at [627, 434] on input "B" at bounding box center [621, 431] width 11 height 11
radio input "true"
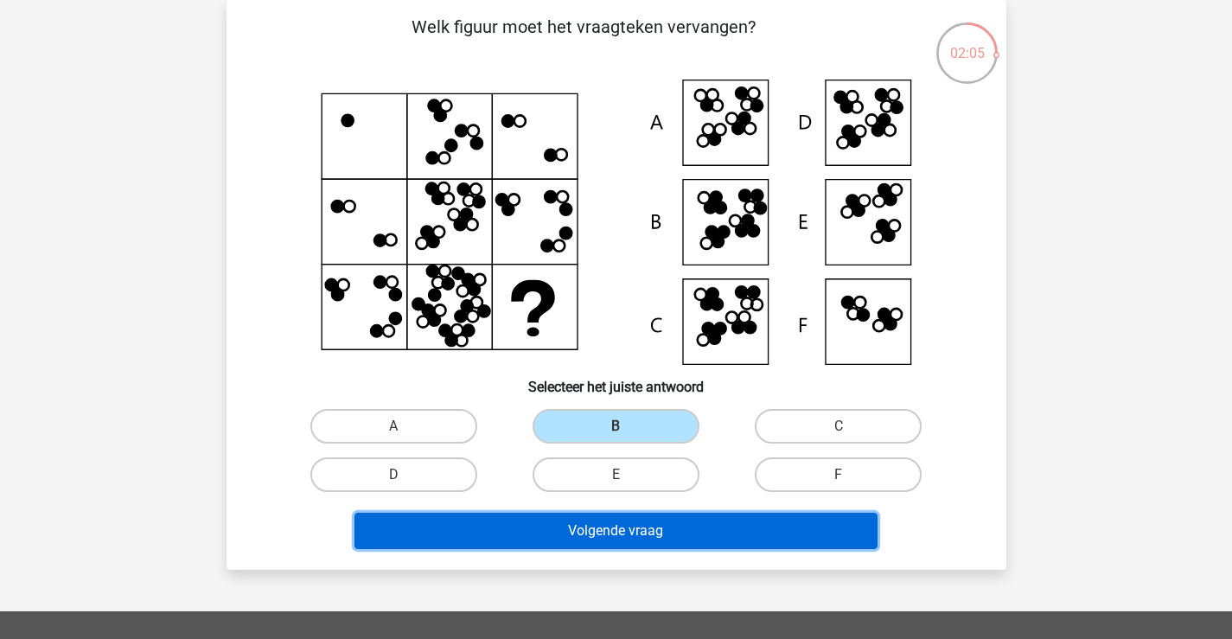
click at [671, 534] on button "Volgende vraag" at bounding box center [616, 531] width 523 height 36
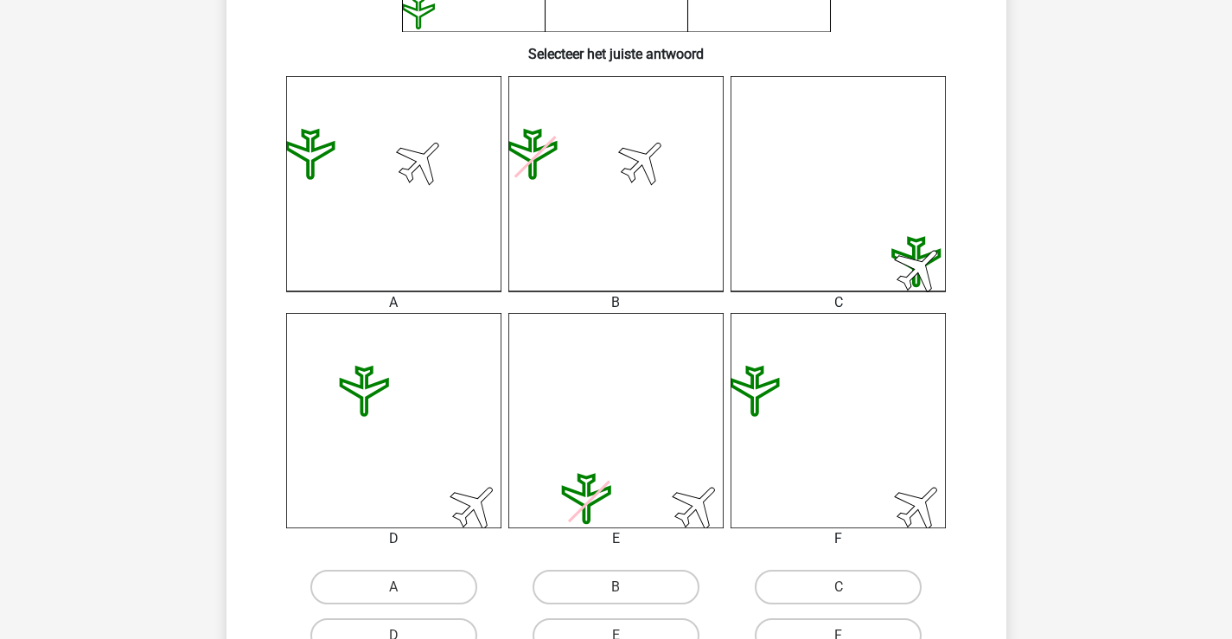
scroll to position [576, 0]
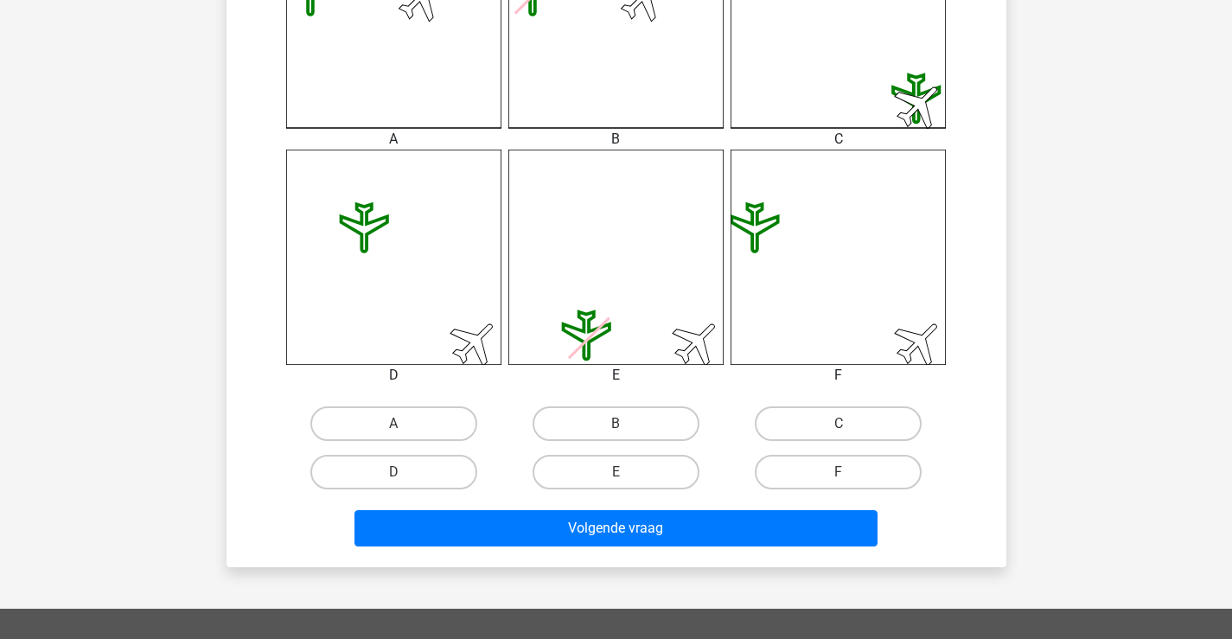
click at [413, 425] on label "A" at bounding box center [393, 423] width 167 height 35
click at [405, 425] on input "A" at bounding box center [398, 429] width 11 height 11
radio input "true"
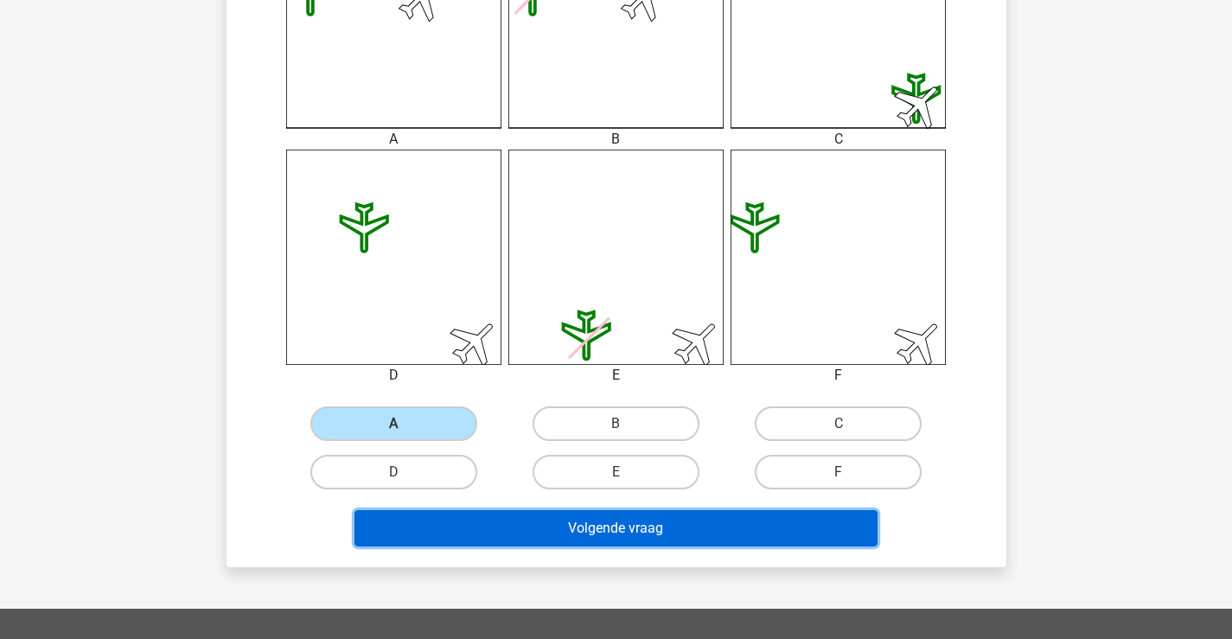
click at [607, 533] on button "Volgende vraag" at bounding box center [616, 528] width 523 height 36
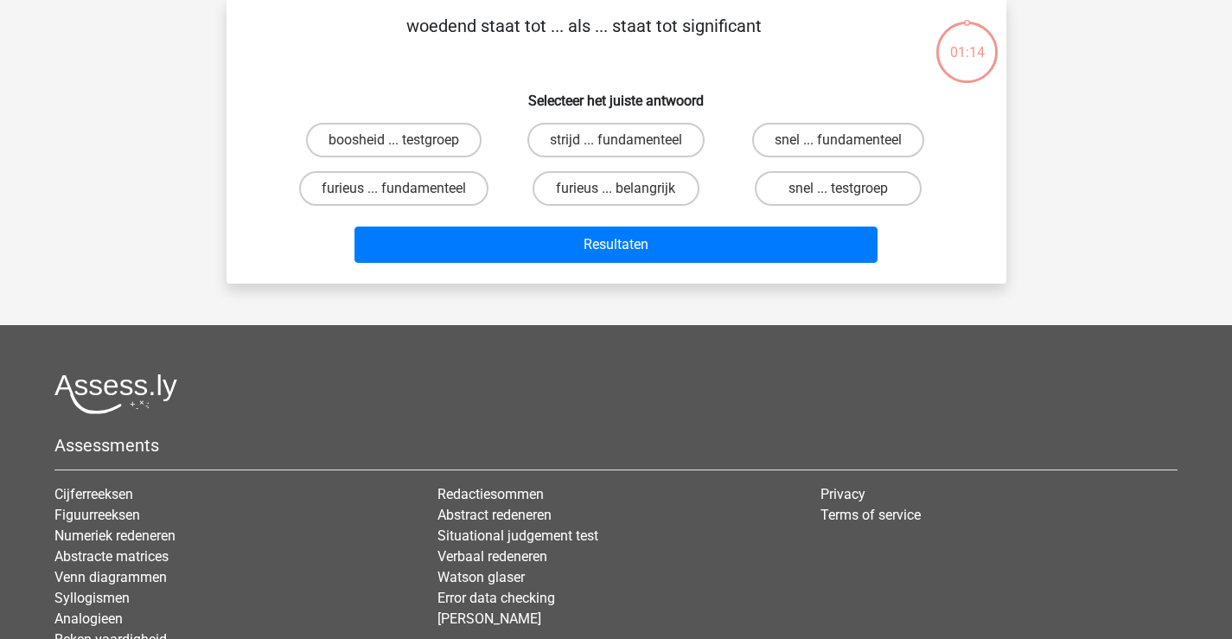
scroll to position [80, 0]
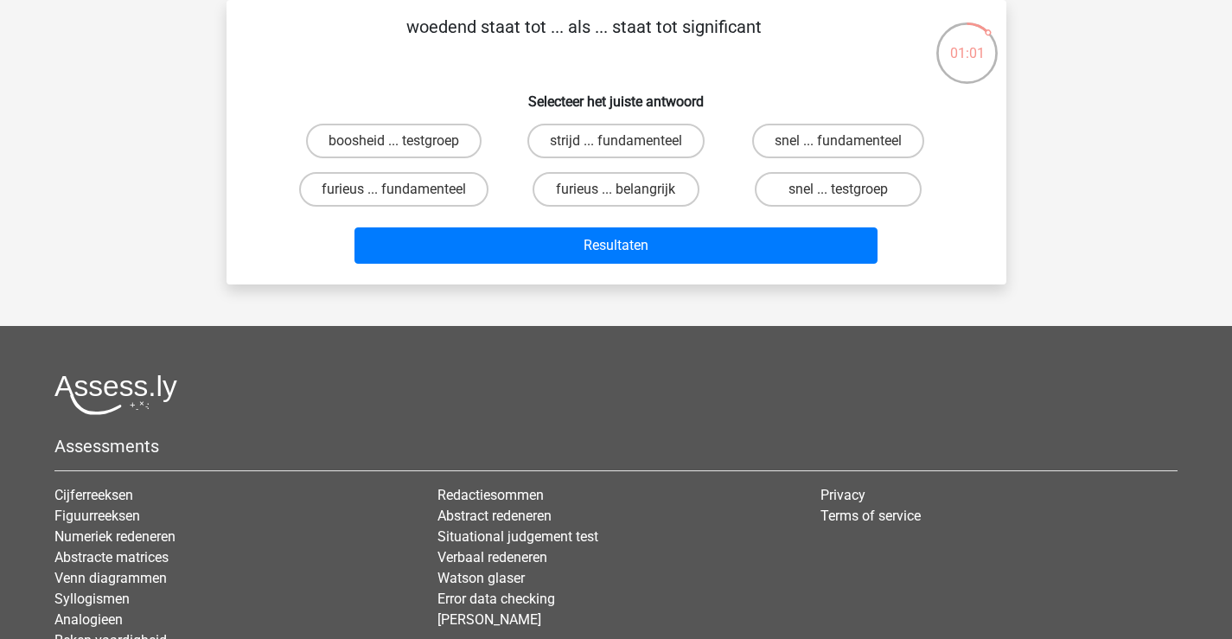
click at [665, 191] on label "furieus ... belangrijk" at bounding box center [616, 189] width 167 height 35
click at [627, 191] on input "furieus ... belangrijk" at bounding box center [621, 194] width 11 height 11
radio input "true"
click at [685, 249] on button "Resultaten" at bounding box center [616, 245] width 523 height 36
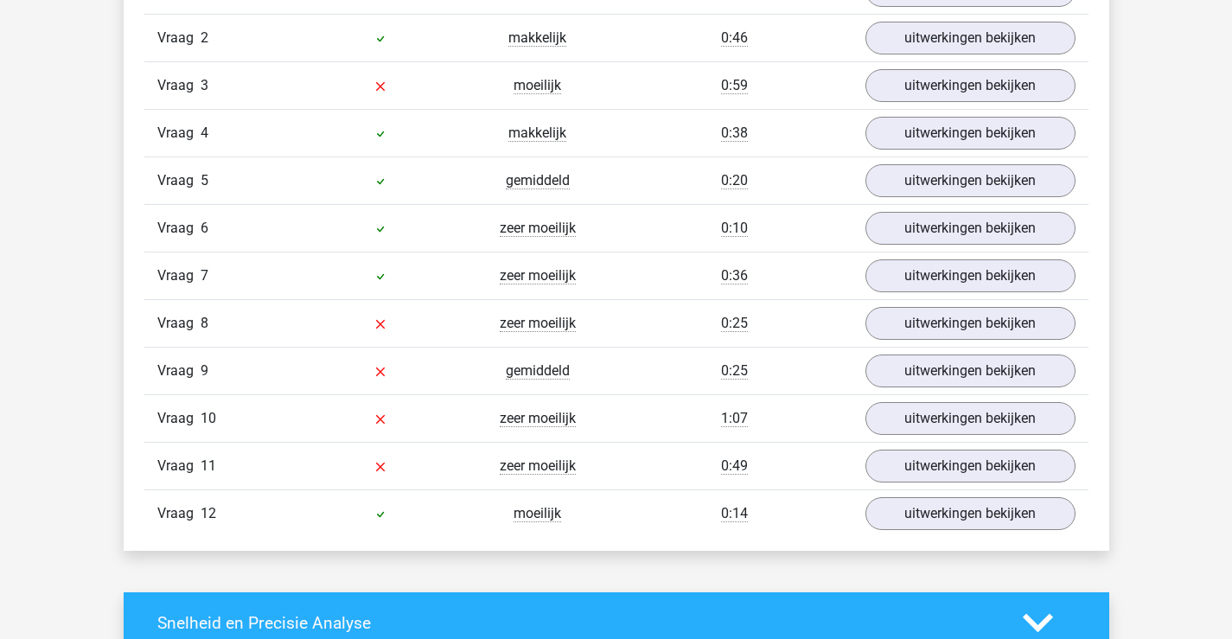
scroll to position [2026, 0]
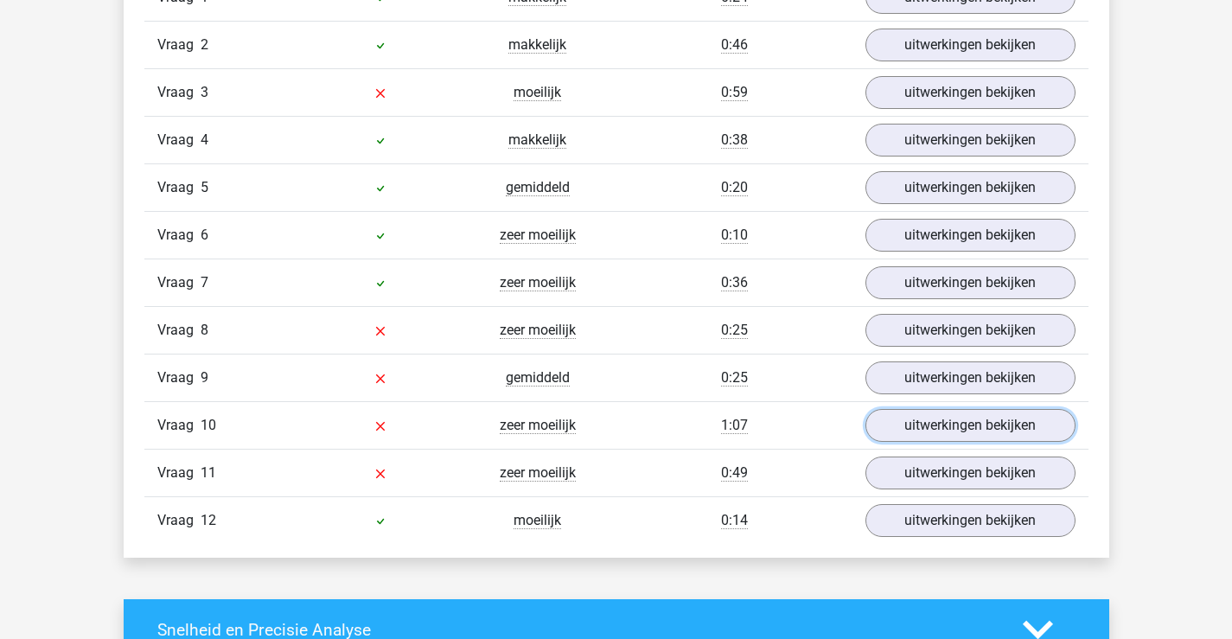
click at [1042, 425] on link "uitwerkingen bekijken" at bounding box center [971, 425] width 210 height 33
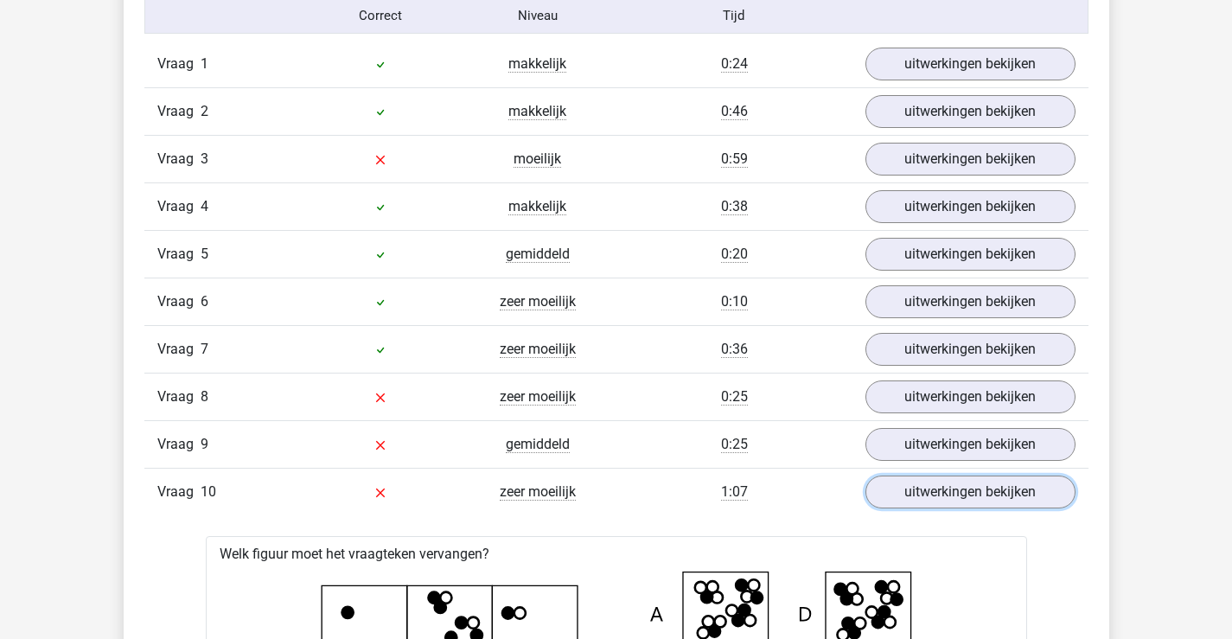
scroll to position [1964, 0]
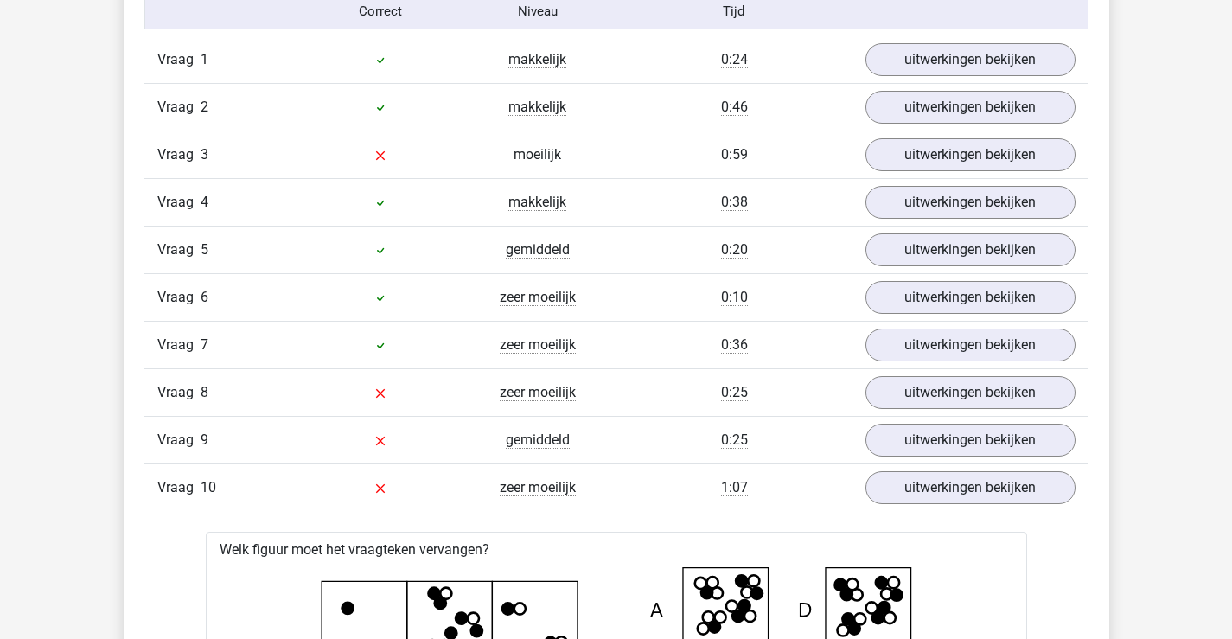
click at [1025, 67] on link "uitwerkingen bekijken" at bounding box center [971, 59] width 210 height 33
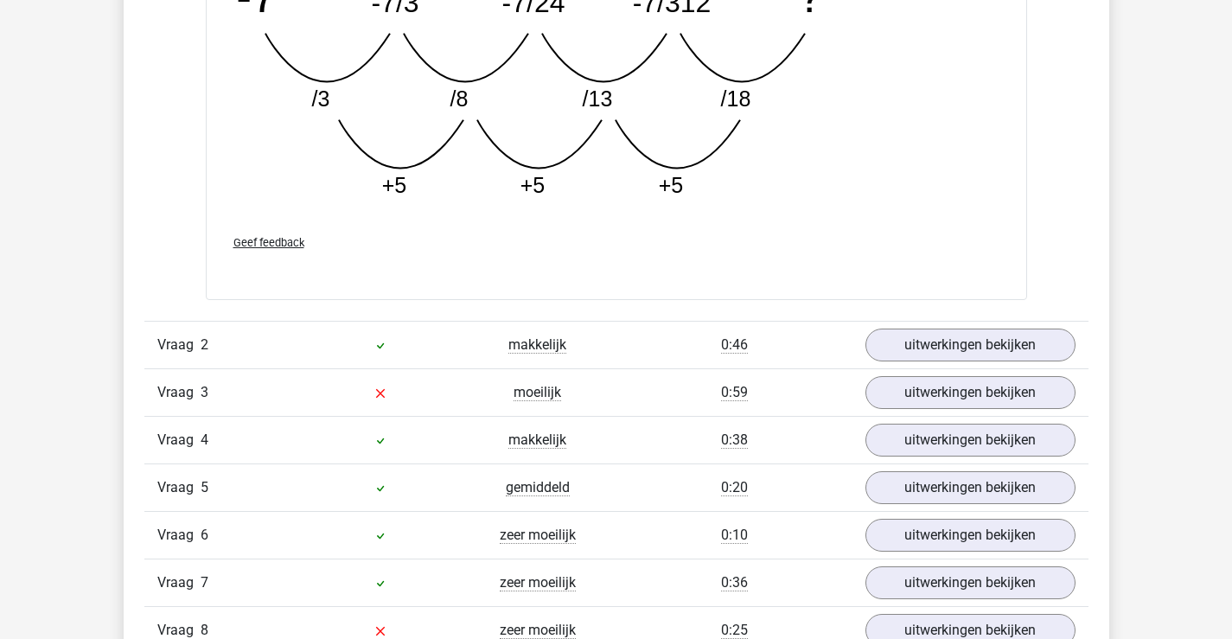
scroll to position [2610, 0]
click at [1033, 355] on link "uitwerkingen bekijken" at bounding box center [971, 344] width 210 height 33
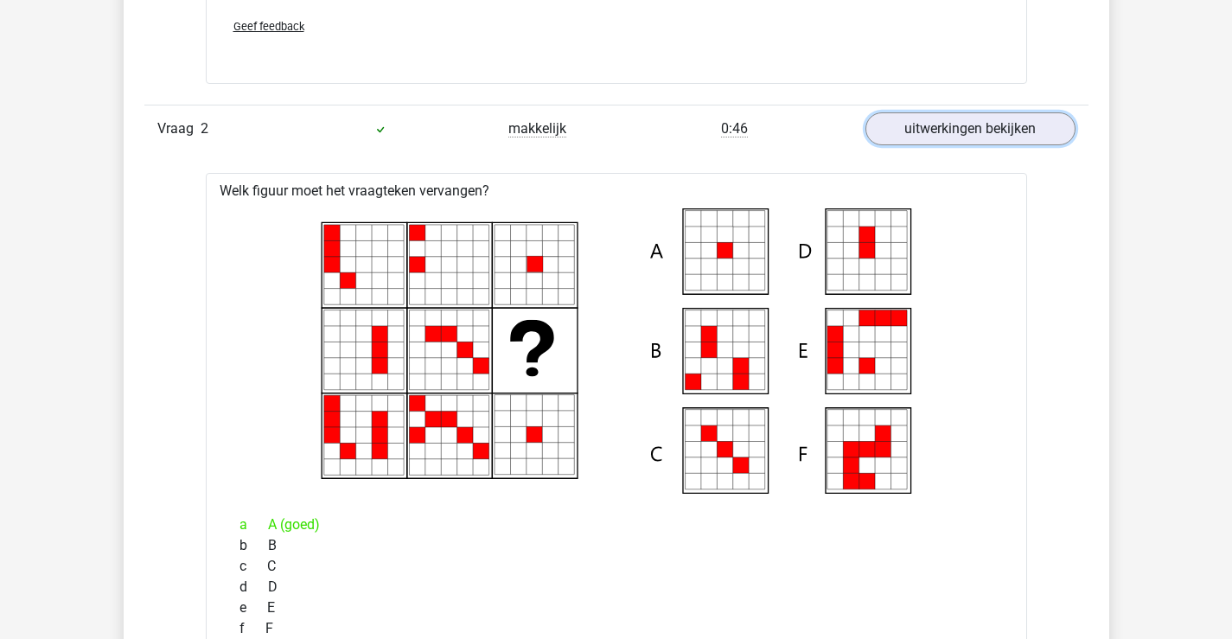
scroll to position [2824, 0]
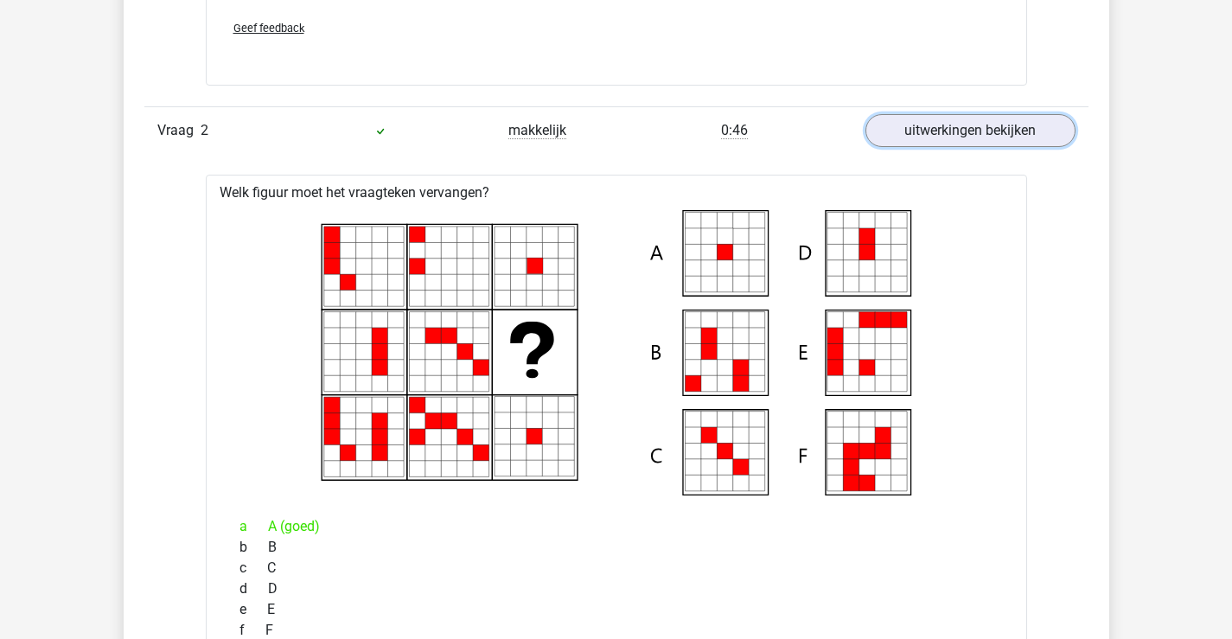
click at [1056, 128] on link "uitwerkingen bekijken" at bounding box center [971, 130] width 210 height 33
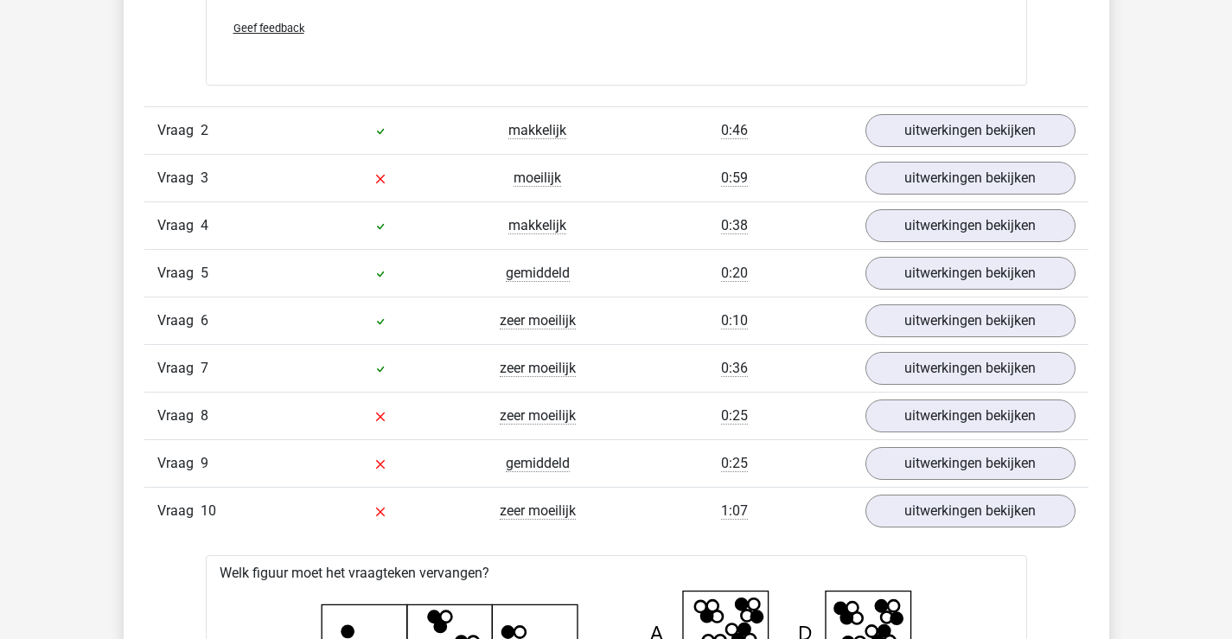
click at [1015, 335] on link "uitwerkingen bekijken" at bounding box center [971, 320] width 210 height 33
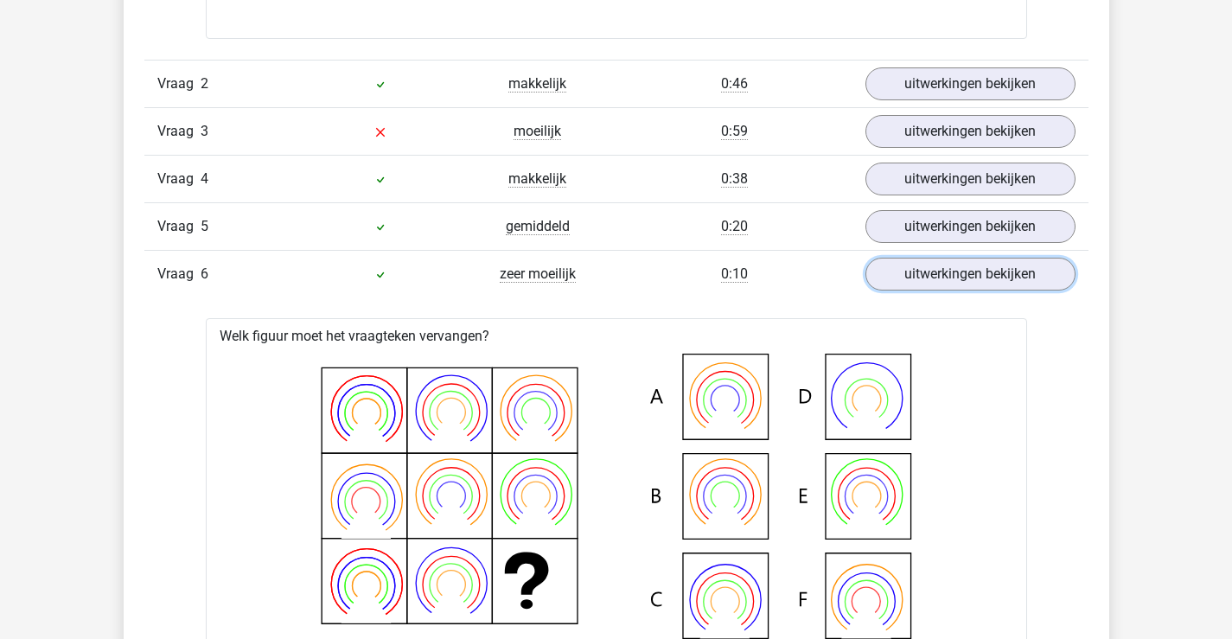
scroll to position [2873, 0]
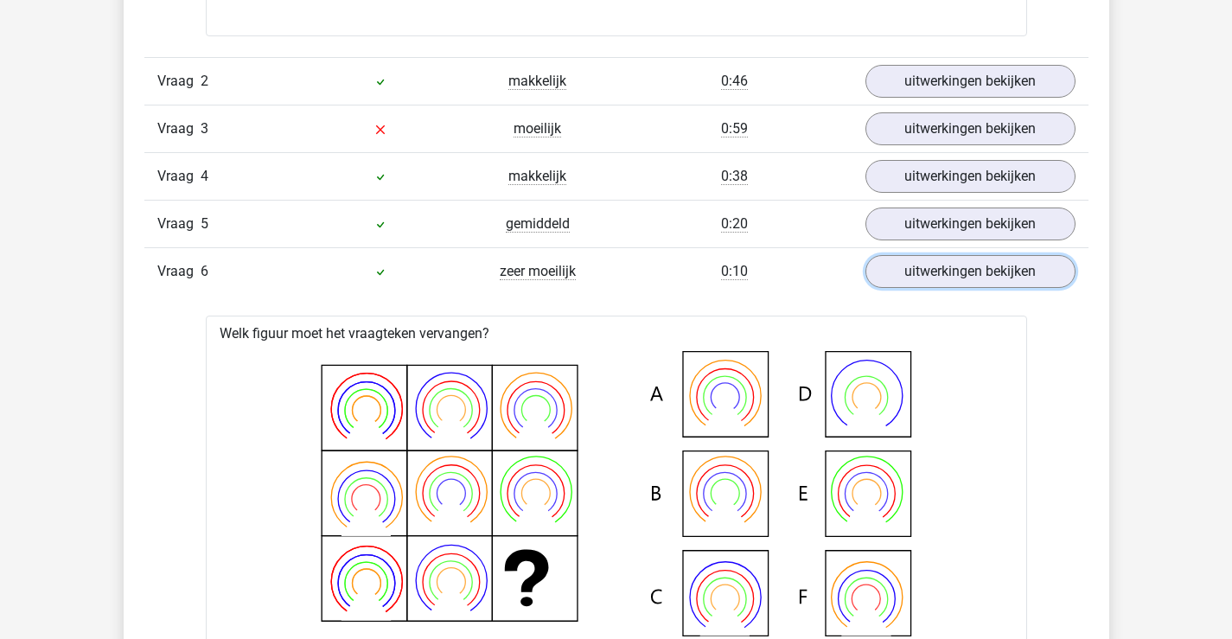
click at [1050, 277] on link "uitwerkingen bekijken" at bounding box center [971, 271] width 210 height 33
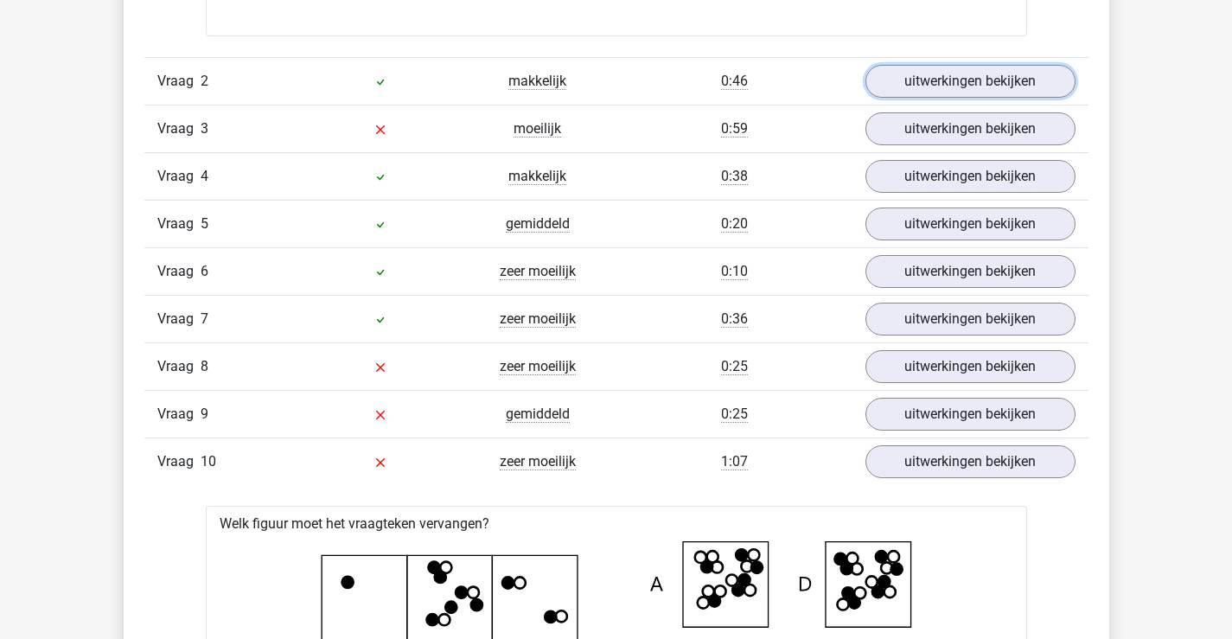
click at [993, 86] on link "uitwerkingen bekijken" at bounding box center [971, 81] width 210 height 33
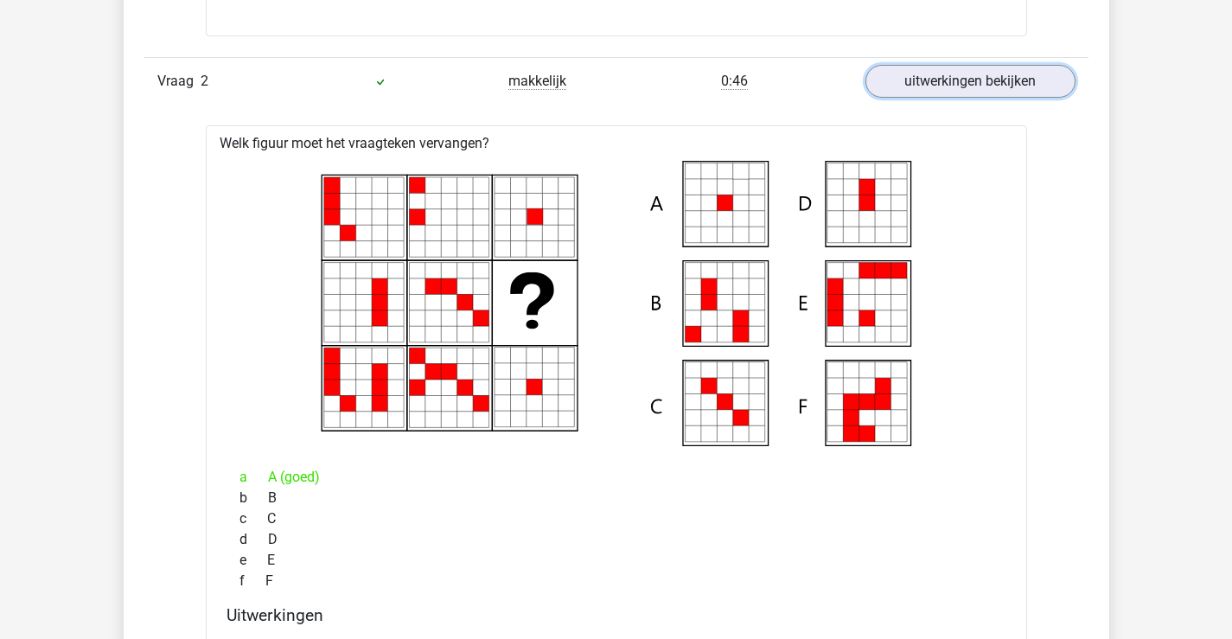
click at [1034, 87] on link "uitwerkingen bekijken" at bounding box center [971, 81] width 210 height 33
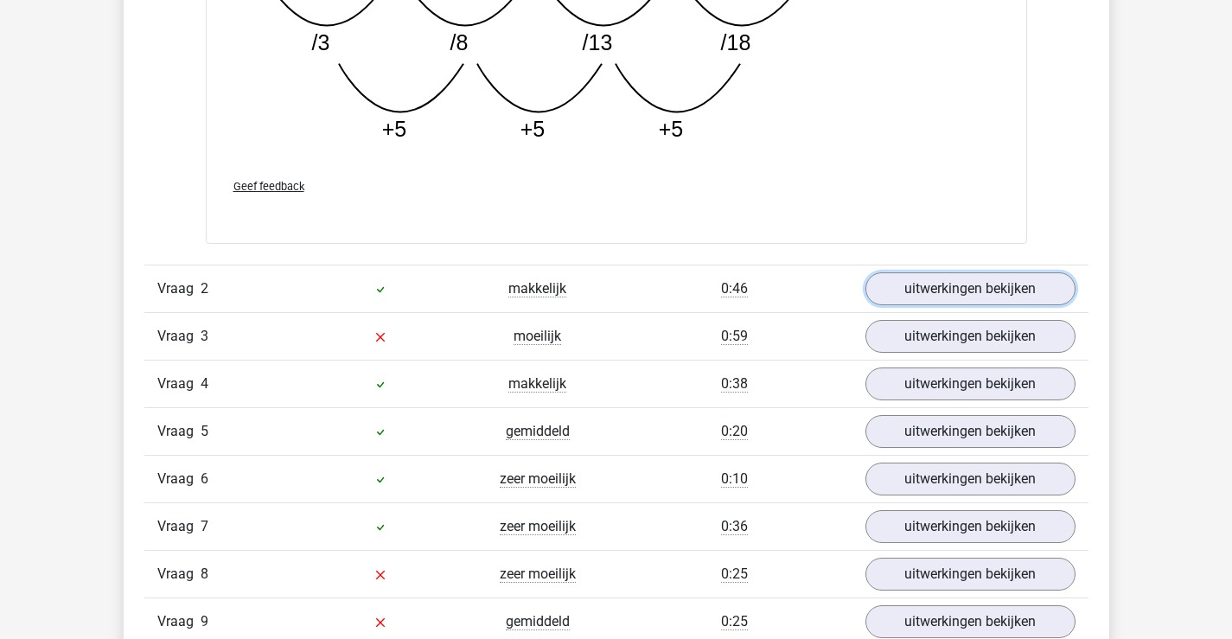
scroll to position [2666, 0]
click at [1040, 339] on link "uitwerkingen bekijken" at bounding box center [971, 335] width 210 height 33
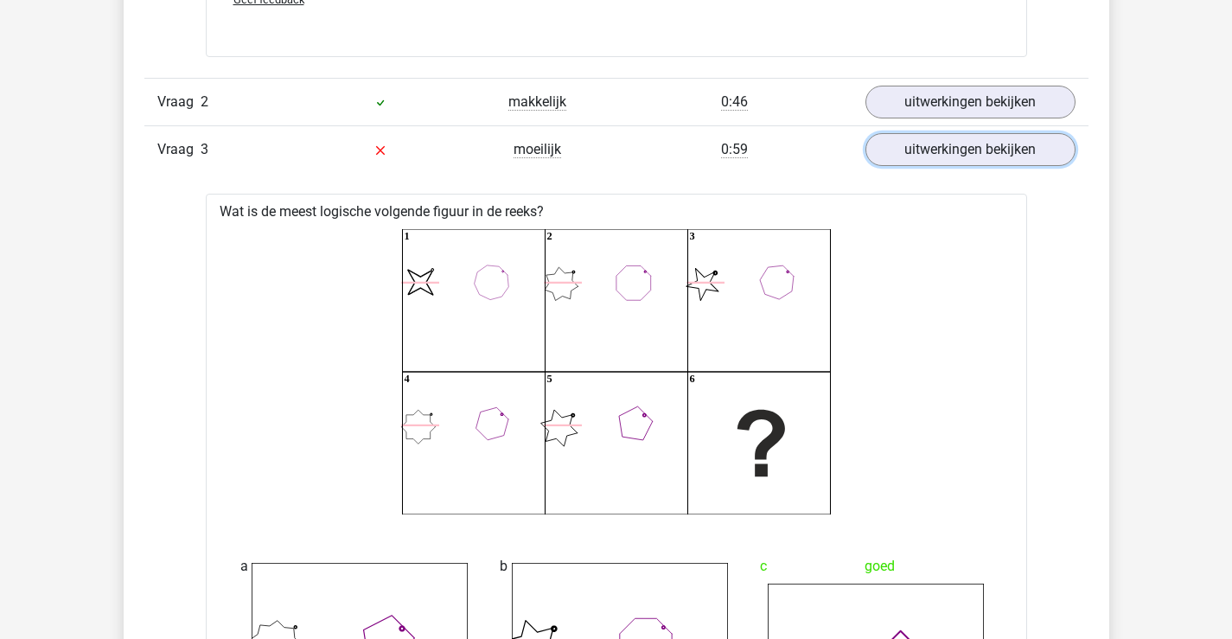
scroll to position [2589, 0]
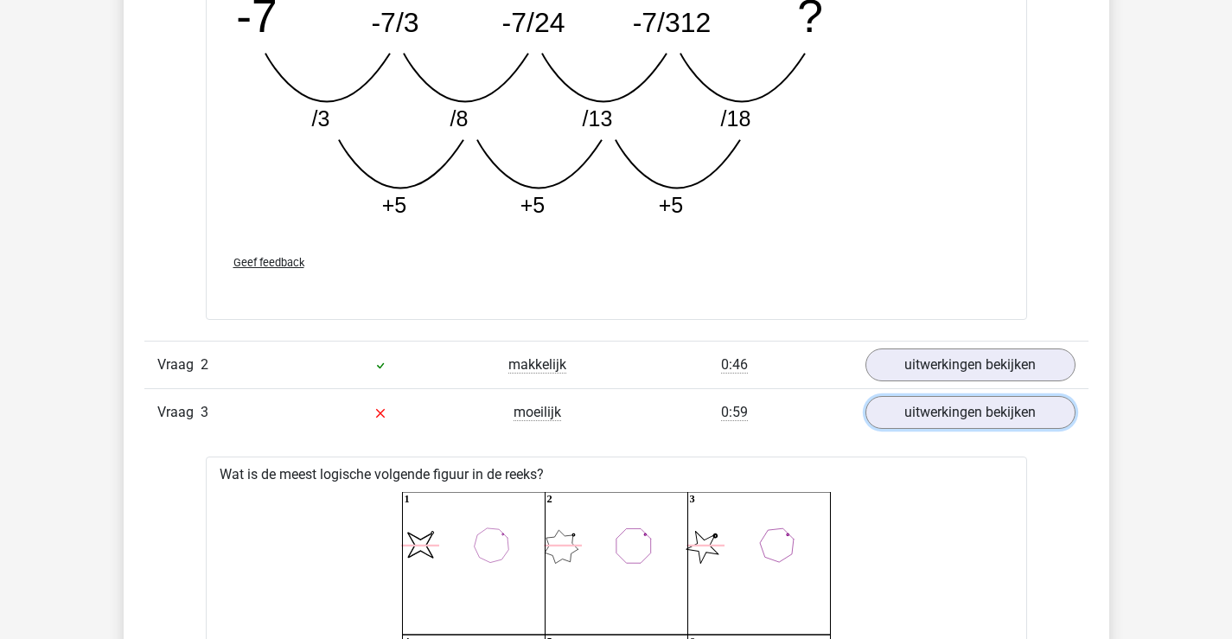
click at [1050, 413] on link "uitwerkingen bekijken" at bounding box center [971, 412] width 210 height 33
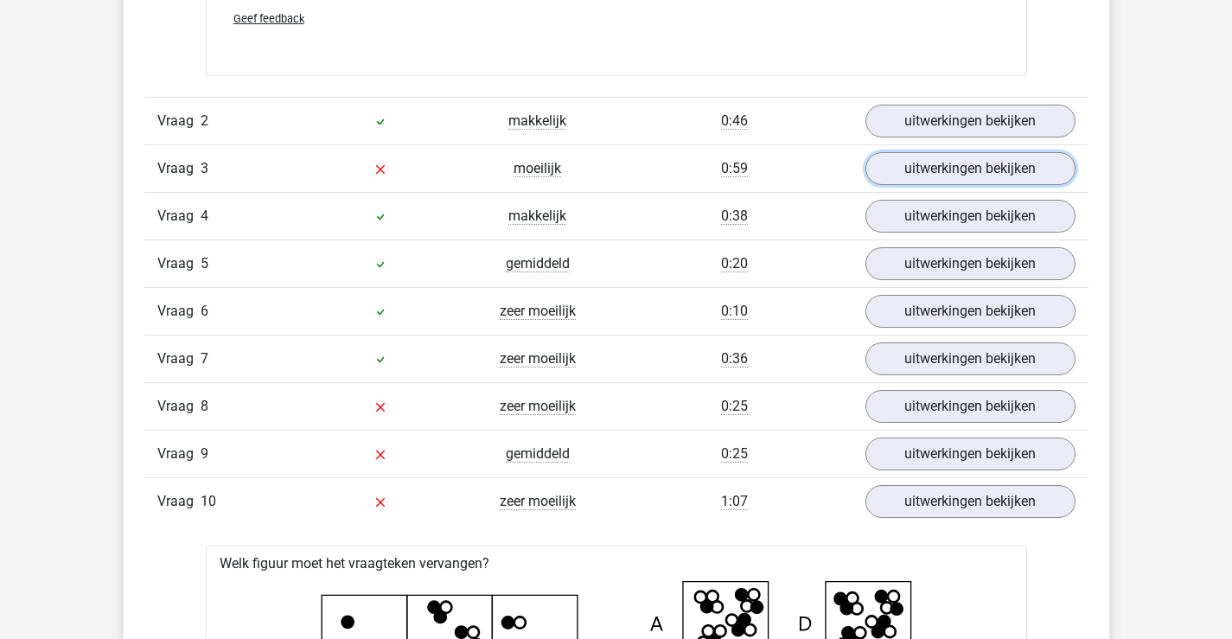
scroll to position [2832, 0]
click at [1032, 457] on link "uitwerkingen bekijken" at bounding box center [971, 454] width 210 height 33
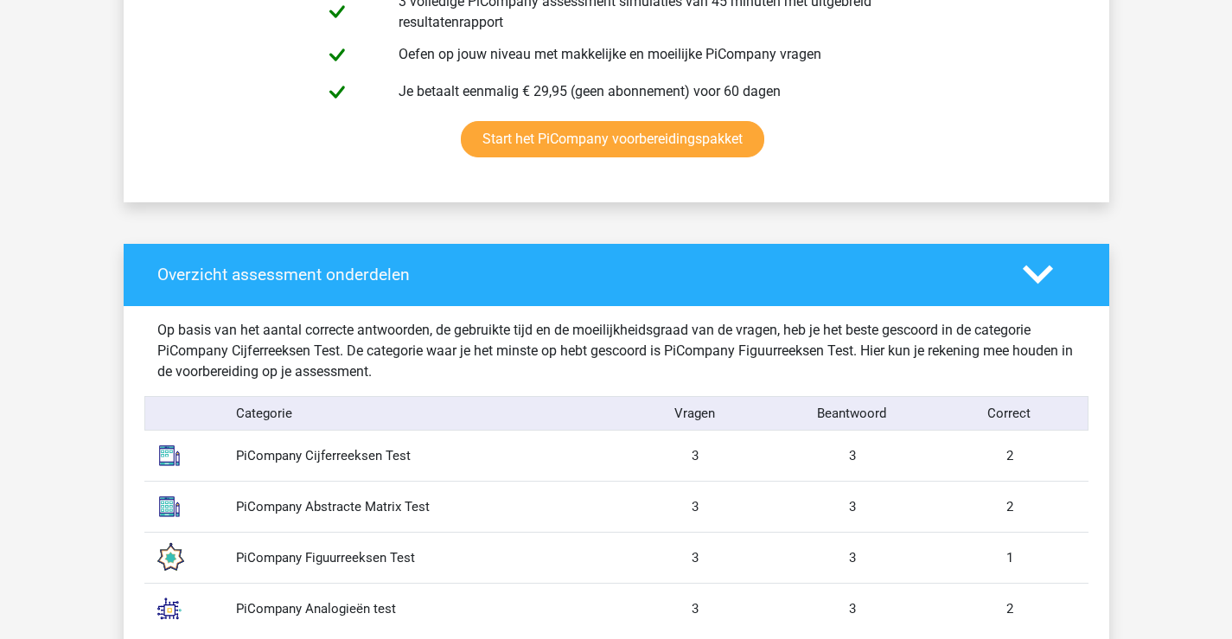
scroll to position [0, 0]
